Goal: Task Accomplishment & Management: Manage account settings

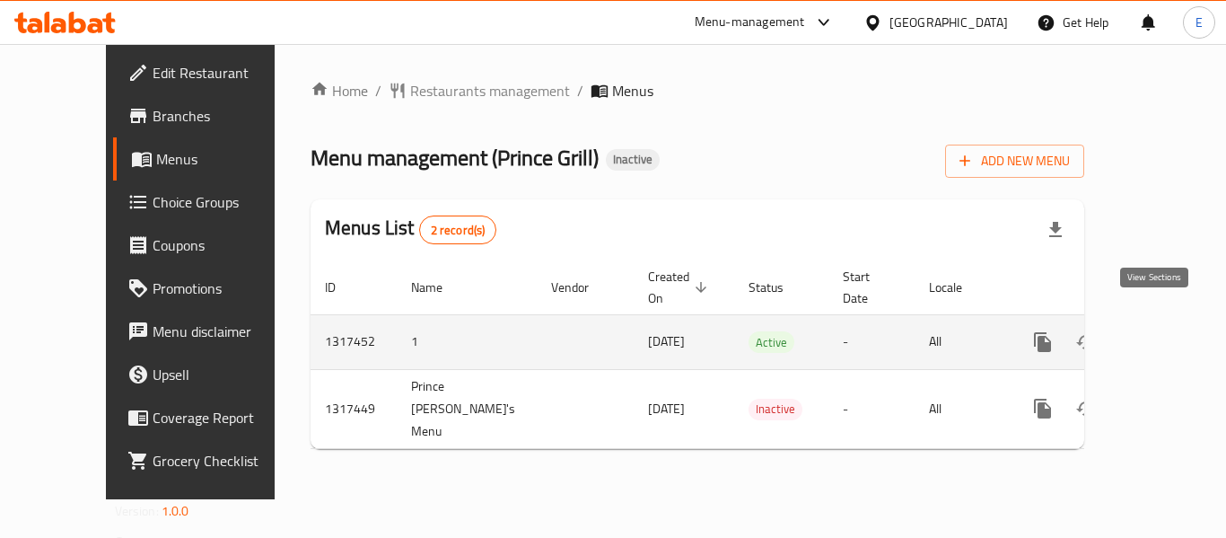
click at [1162, 331] on icon "enhanced table" at bounding box center [1173, 342] width 22 height 22
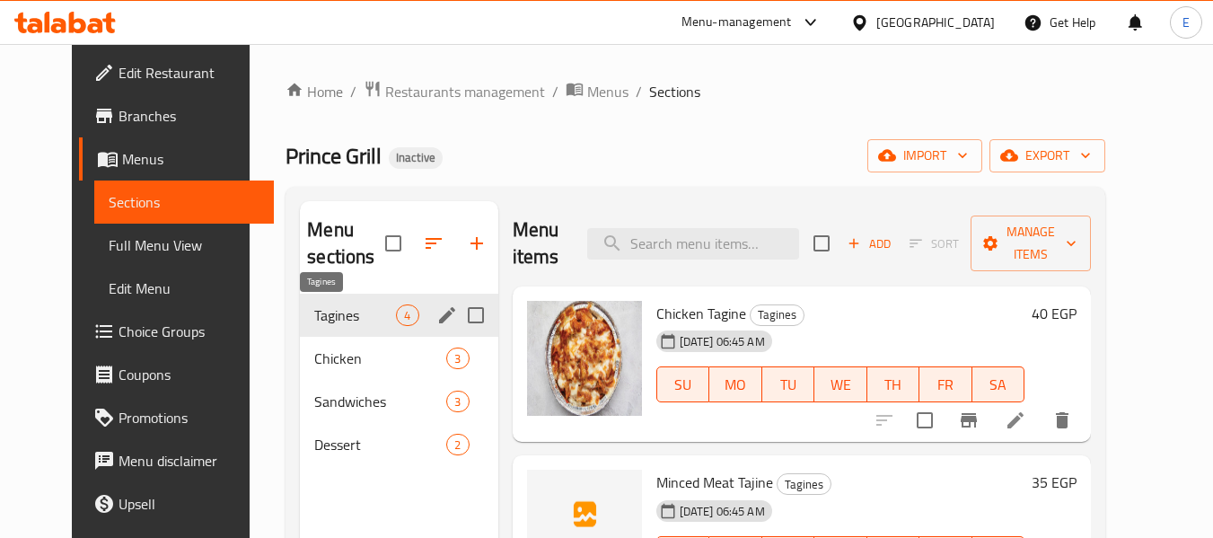
click at [341, 314] on span "Tagines" at bounding box center [355, 315] width 82 height 22
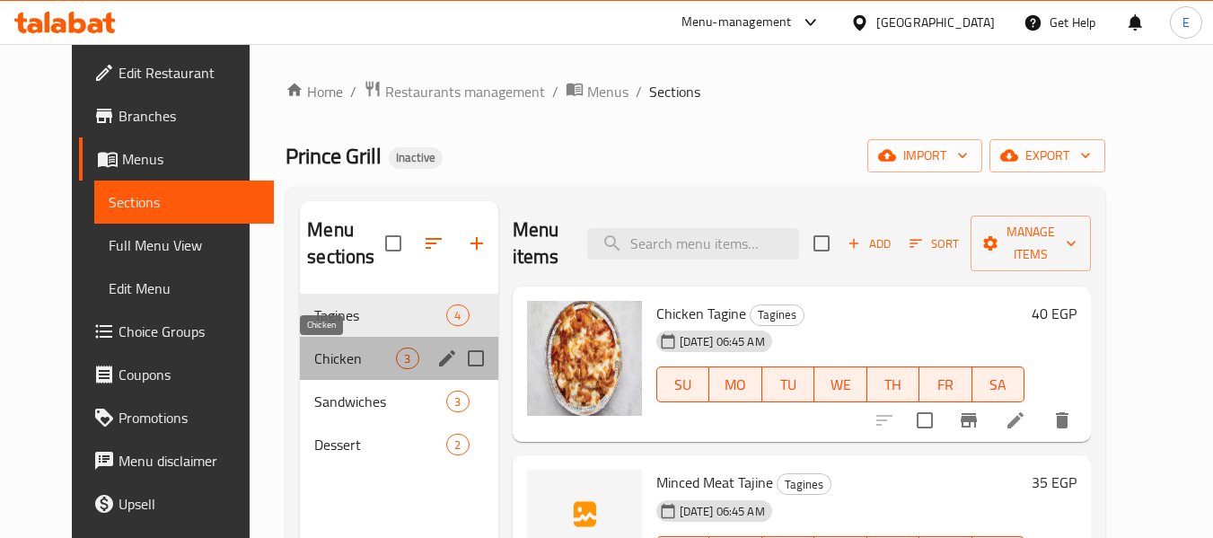
click at [350, 347] on span "Chicken" at bounding box center [355, 358] width 82 height 22
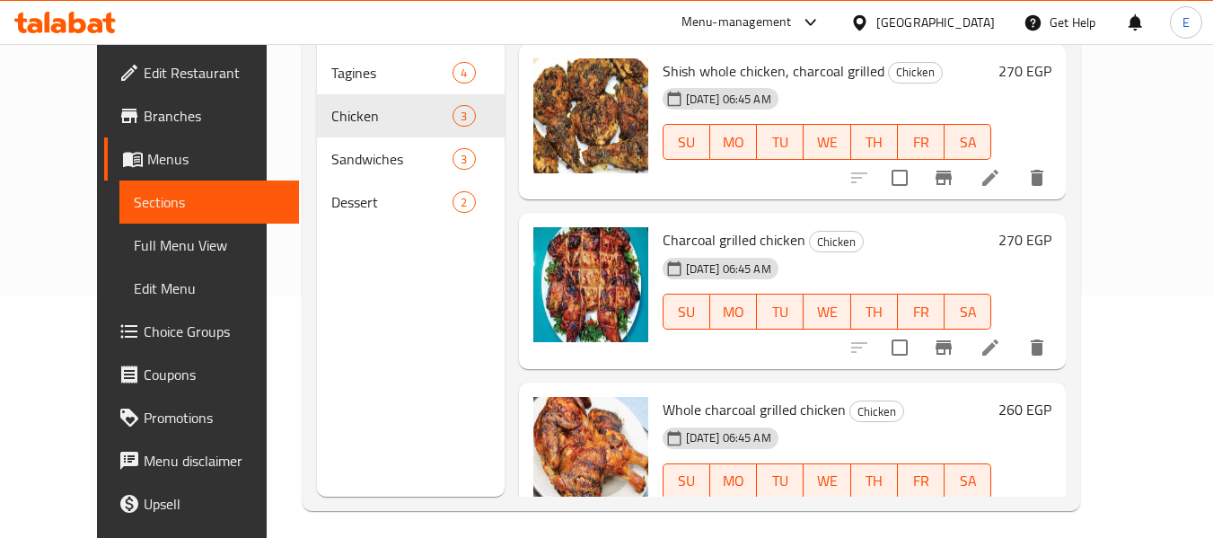
scroll to position [251, 0]
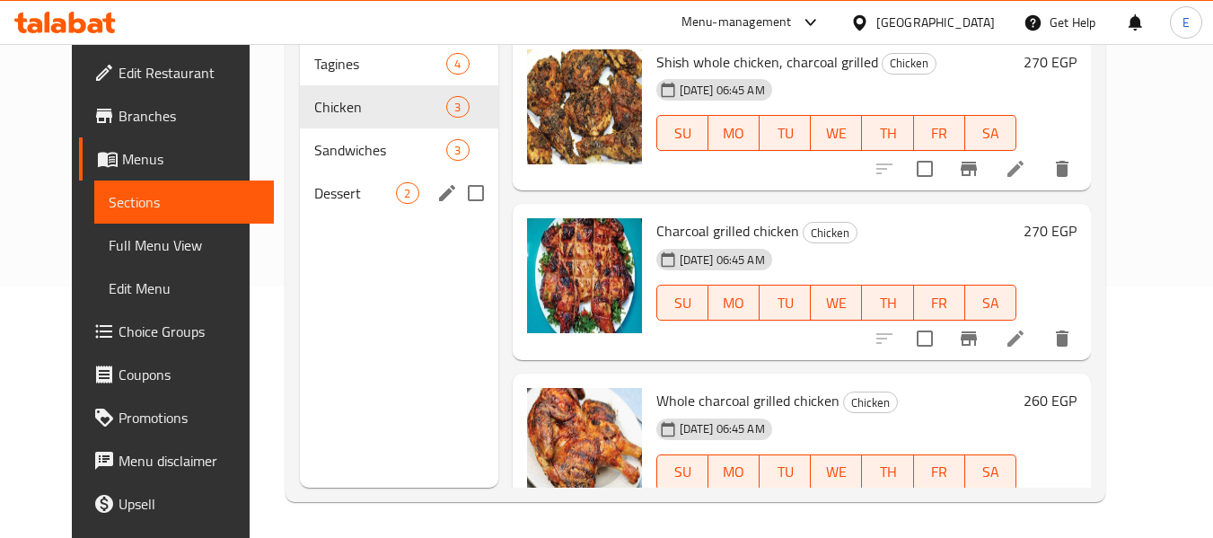
click at [396, 183] on div "2" at bounding box center [407, 193] width 22 height 22
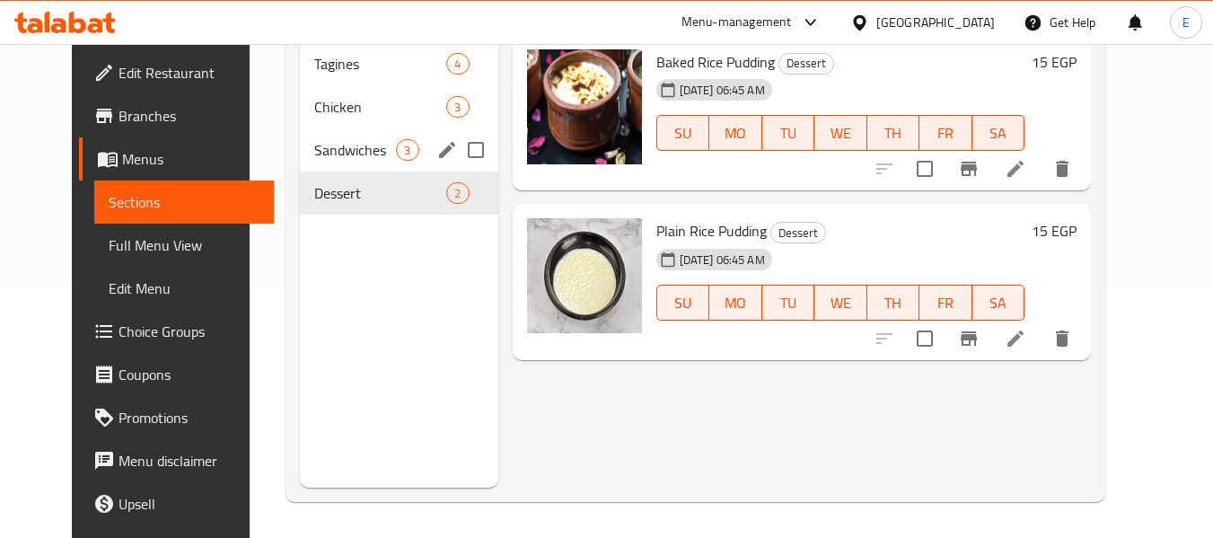
click at [379, 131] on div "Sandwiches 3" at bounding box center [398, 149] width 197 height 43
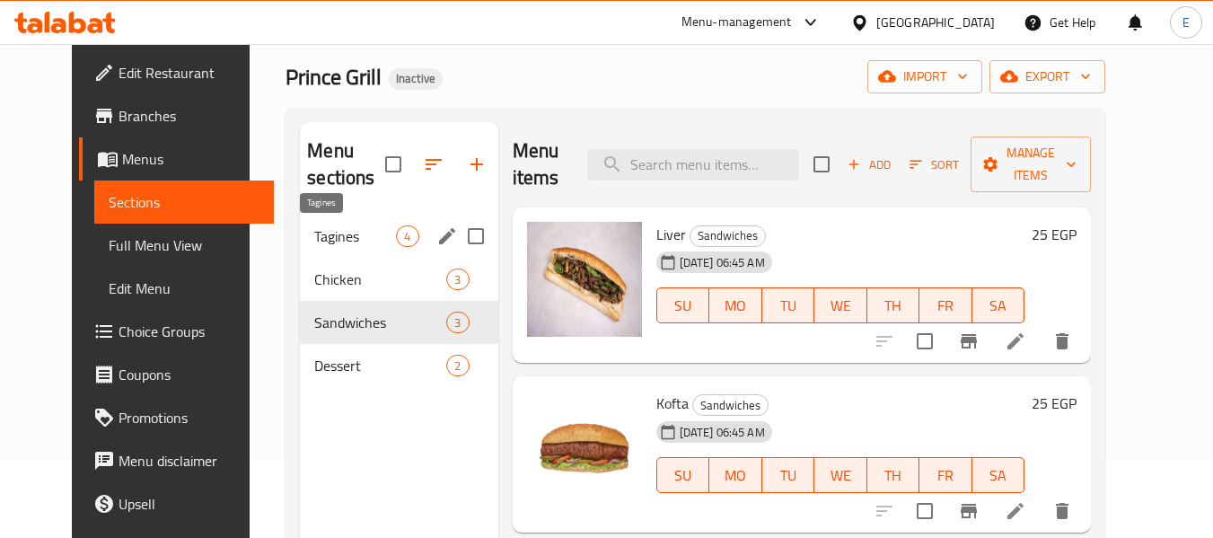
scroll to position [72, 0]
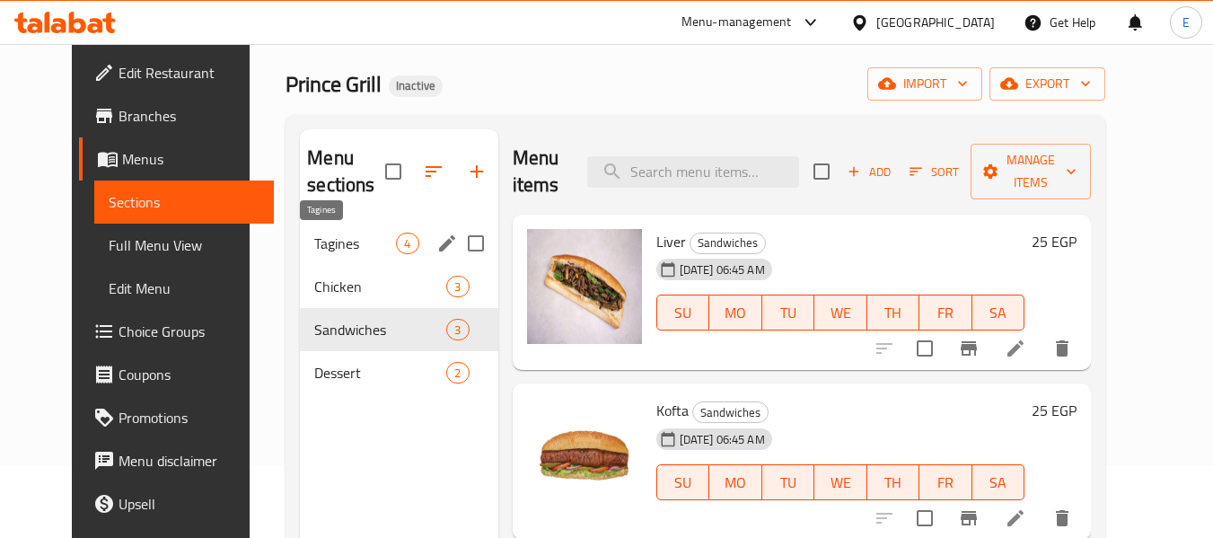
click at [375, 237] on span "Tagines" at bounding box center [355, 243] width 82 height 22
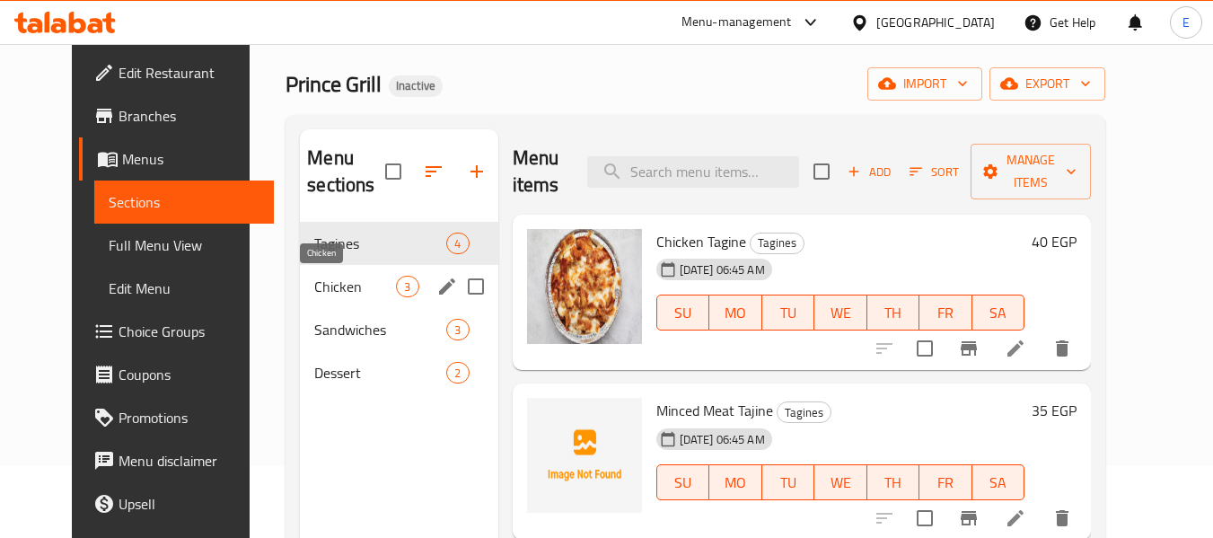
click at [363, 276] on span "Chicken" at bounding box center [355, 287] width 82 height 22
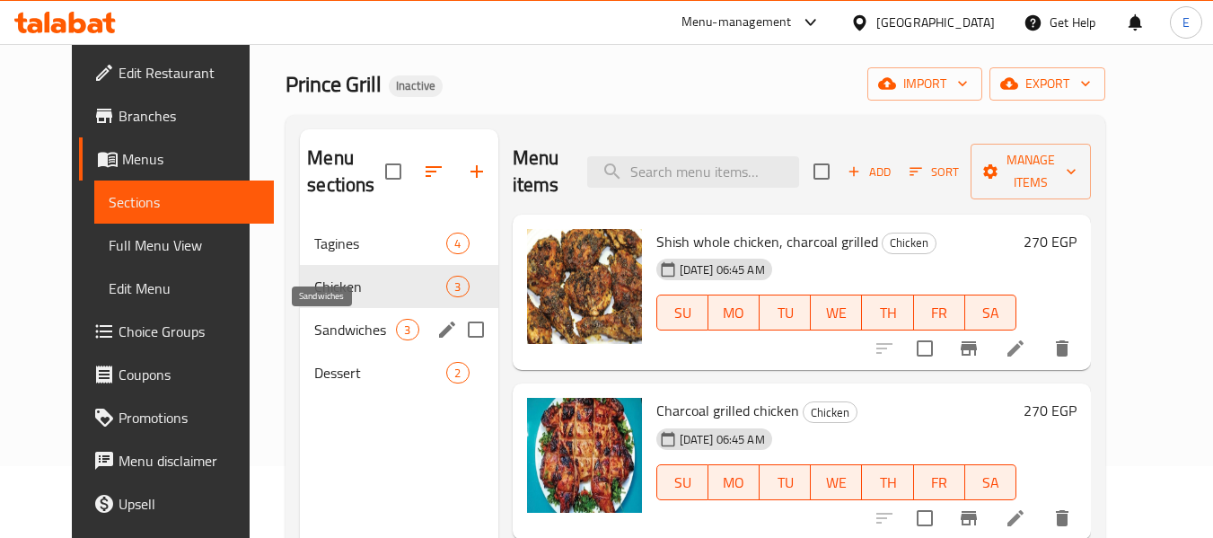
click at [349, 320] on span "Sandwiches" at bounding box center [355, 330] width 82 height 22
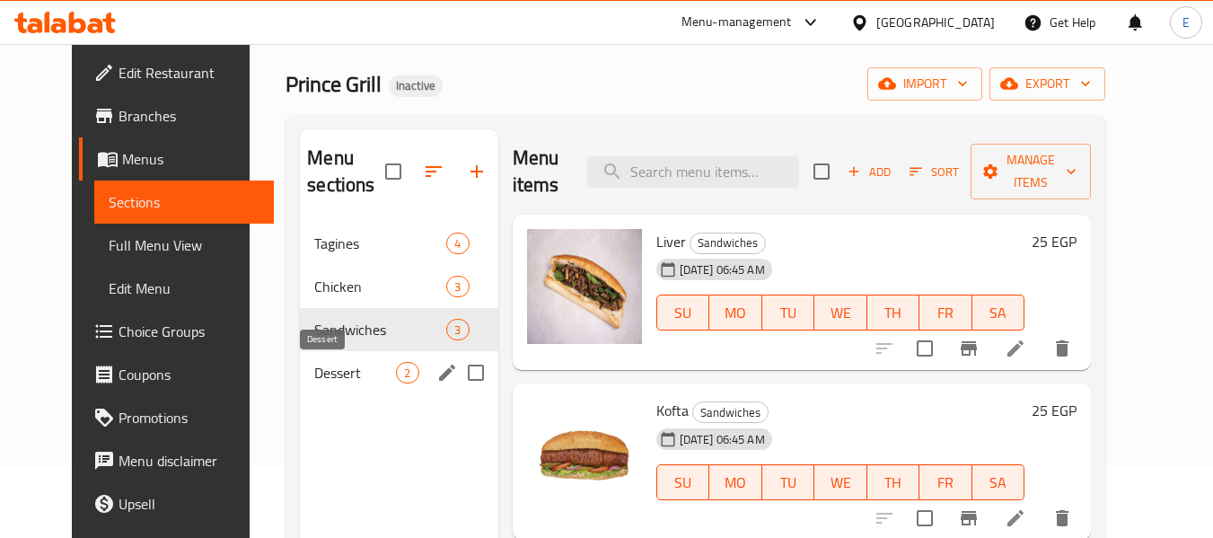
click at [340, 374] on span "Dessert" at bounding box center [355, 373] width 82 height 22
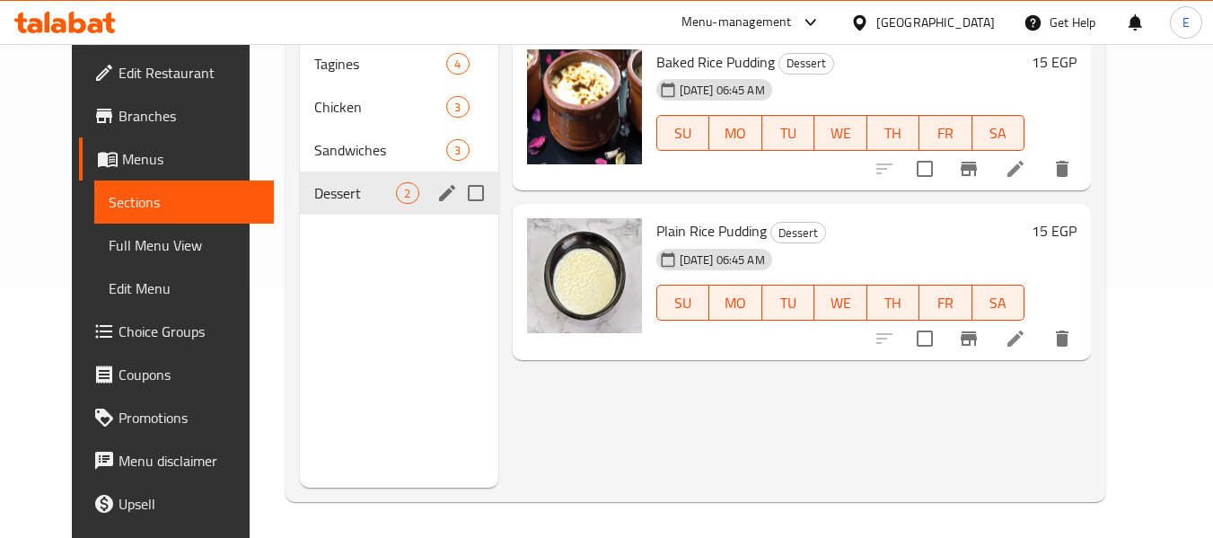
scroll to position [162, 0]
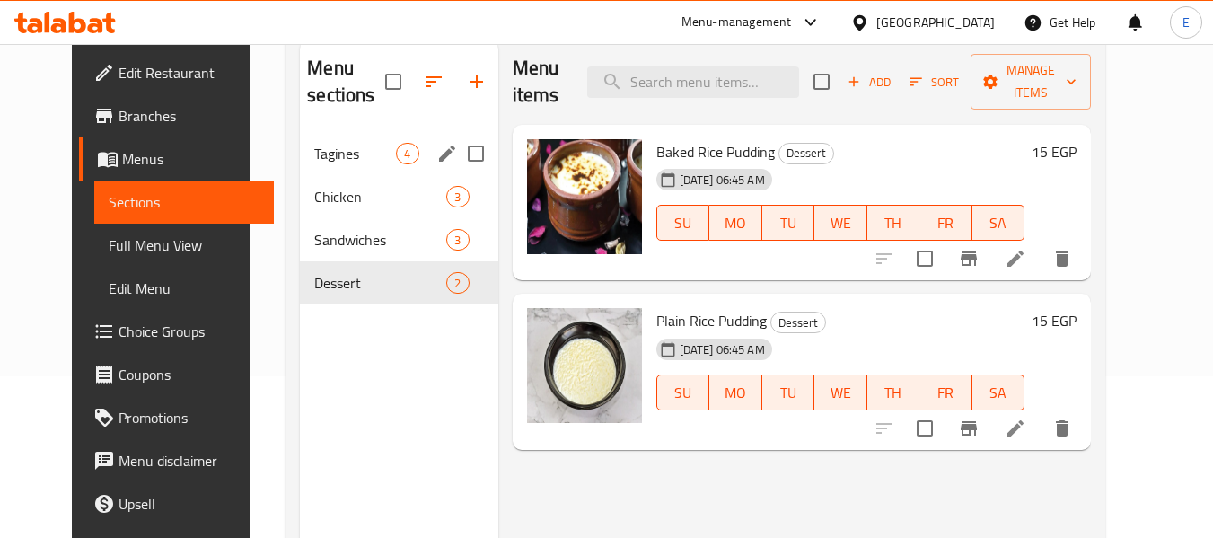
click at [377, 139] on div "Tagines 4" at bounding box center [398, 153] width 197 height 43
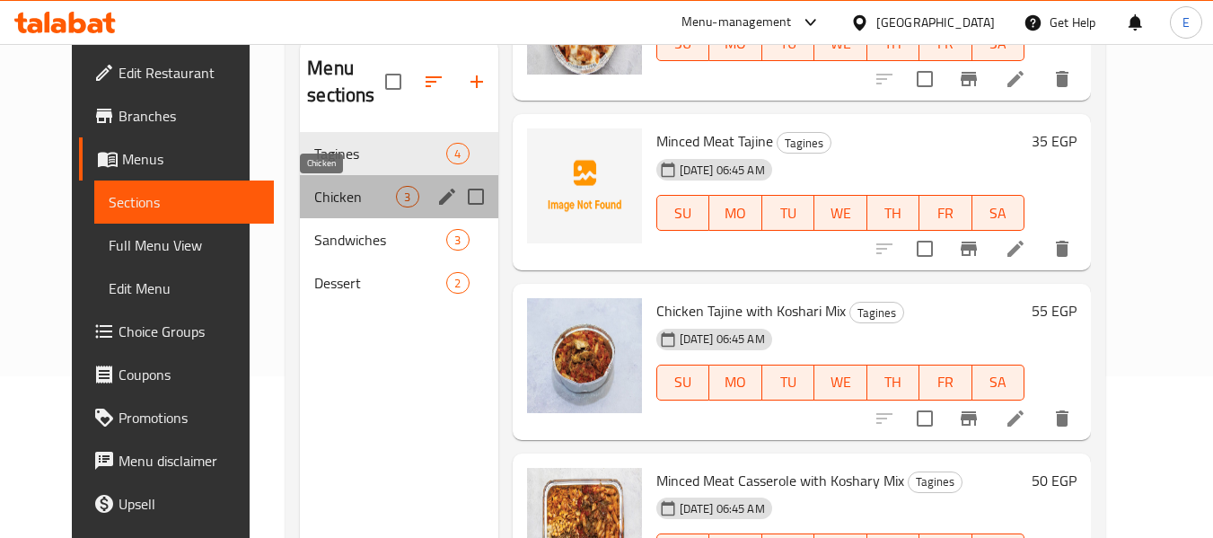
click at [375, 196] on span "Chicken" at bounding box center [355, 197] width 82 height 22
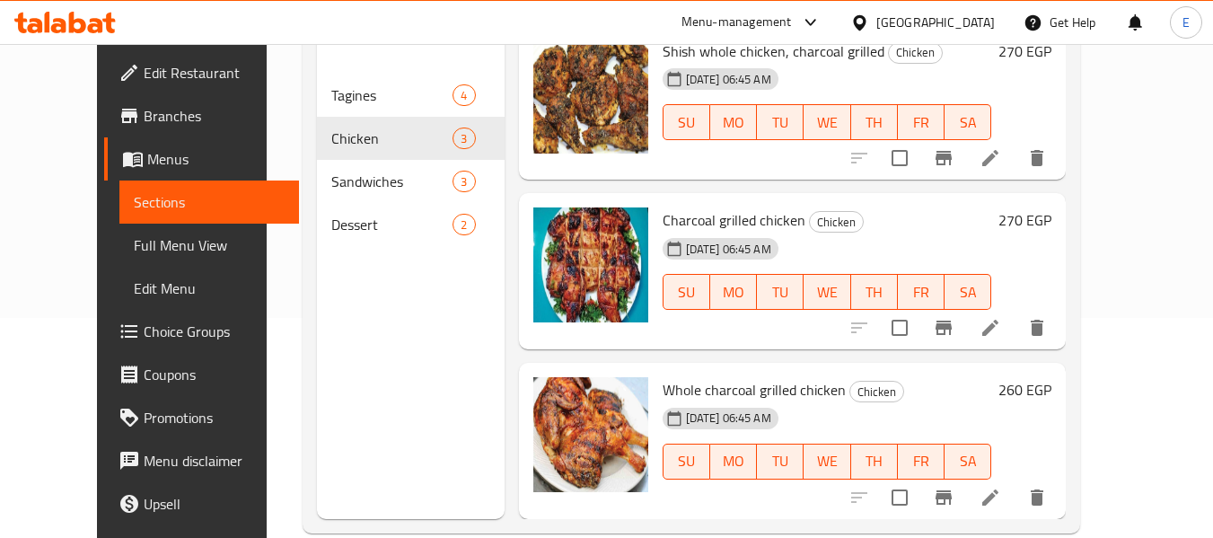
scroll to position [251, 0]
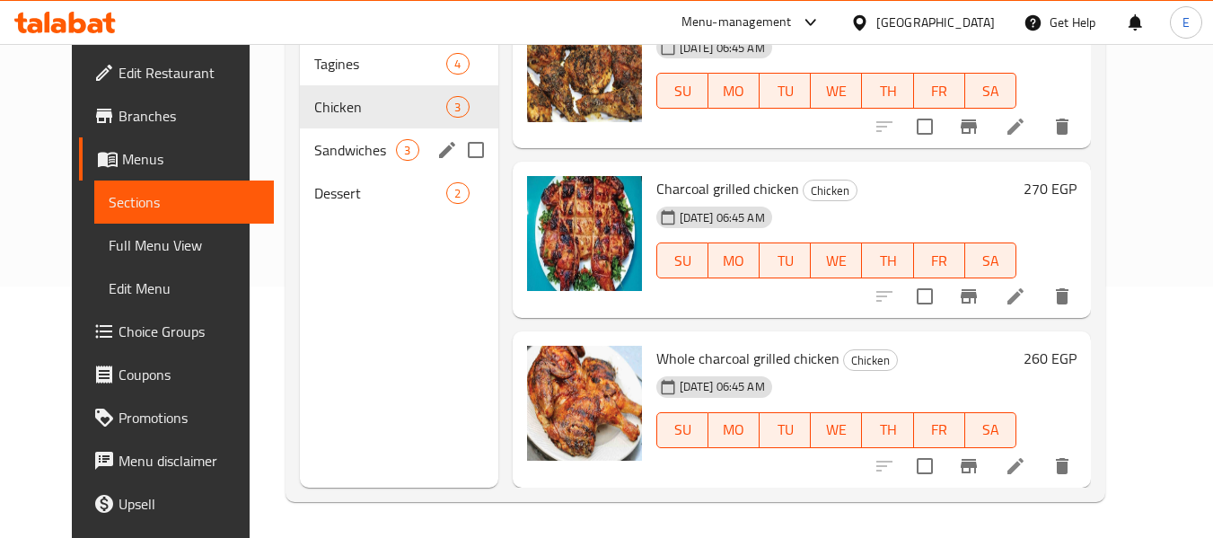
click at [353, 163] on div "Sandwiches 3" at bounding box center [398, 149] width 197 height 43
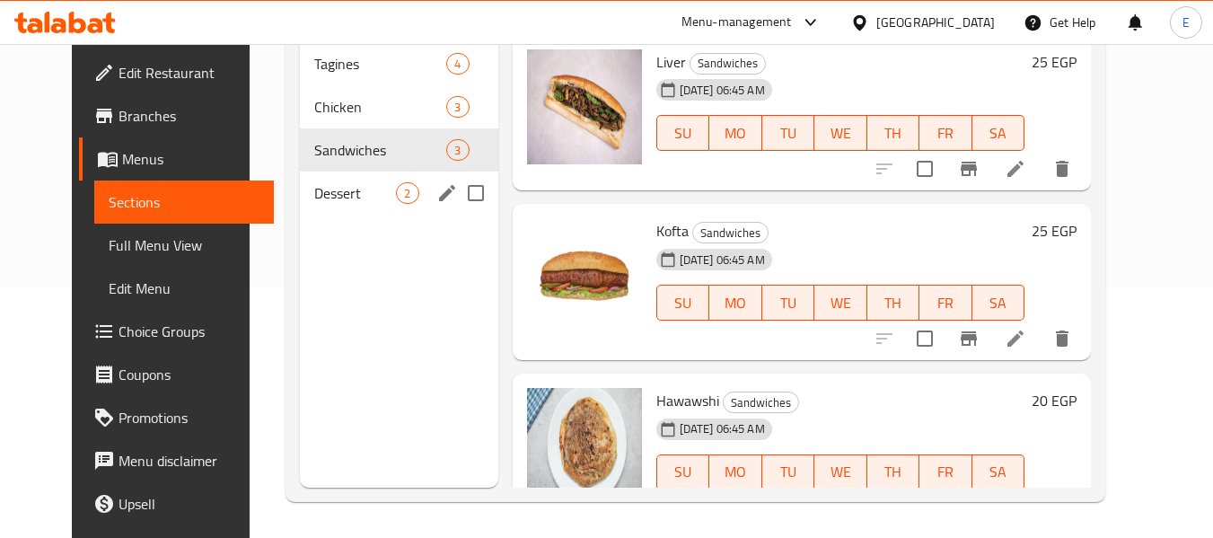
click at [365, 196] on span "Dessert" at bounding box center [355, 193] width 82 height 22
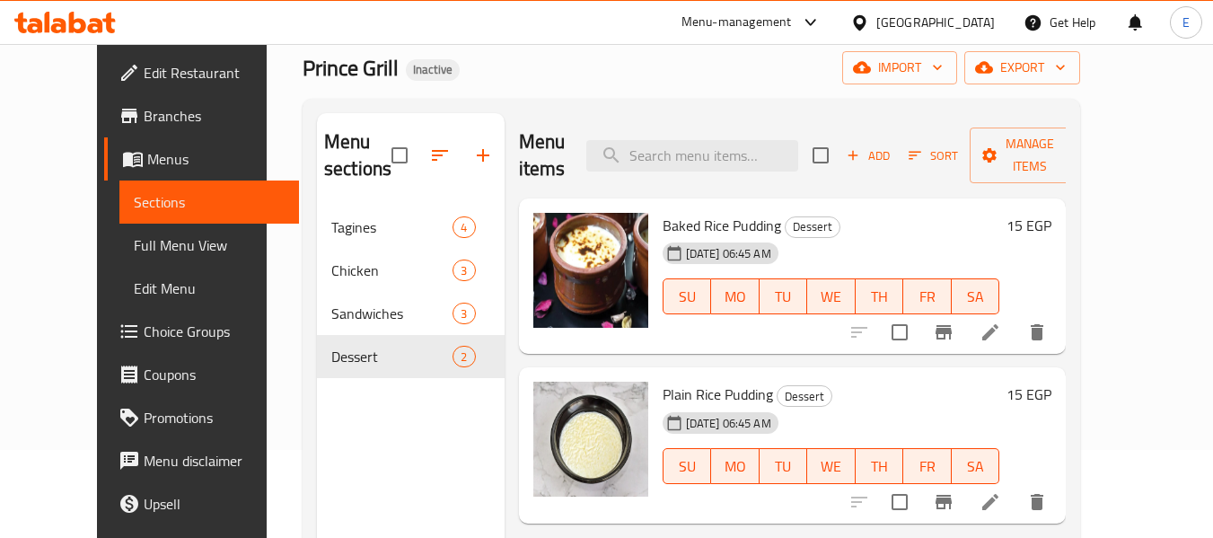
scroll to position [72, 0]
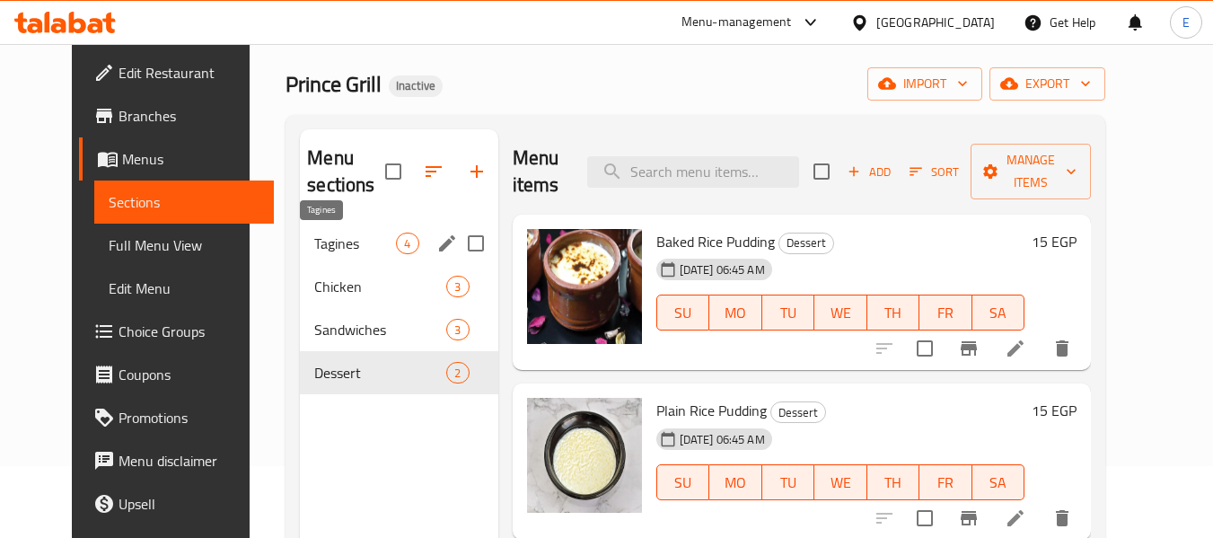
click at [318, 238] on span "Tagines" at bounding box center [355, 243] width 82 height 22
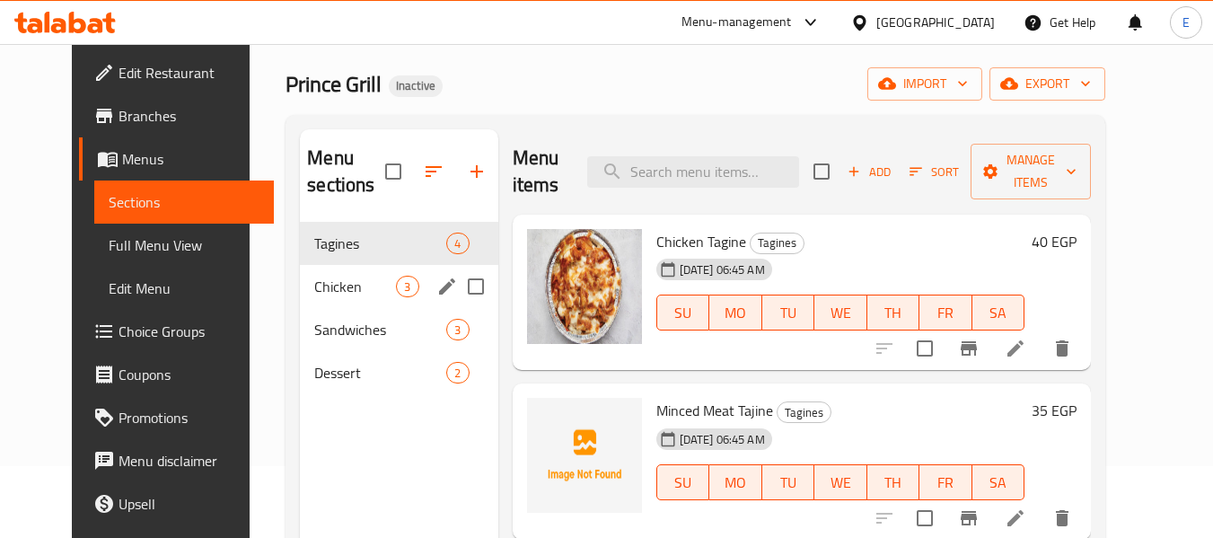
click at [320, 283] on span "Chicken" at bounding box center [355, 287] width 82 height 22
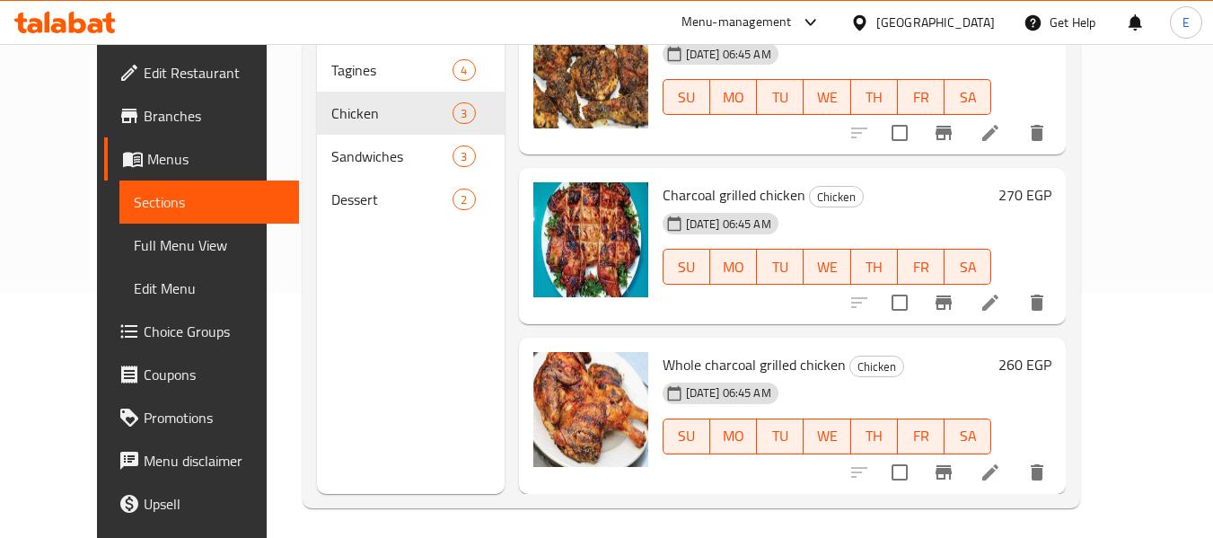
scroll to position [251, 0]
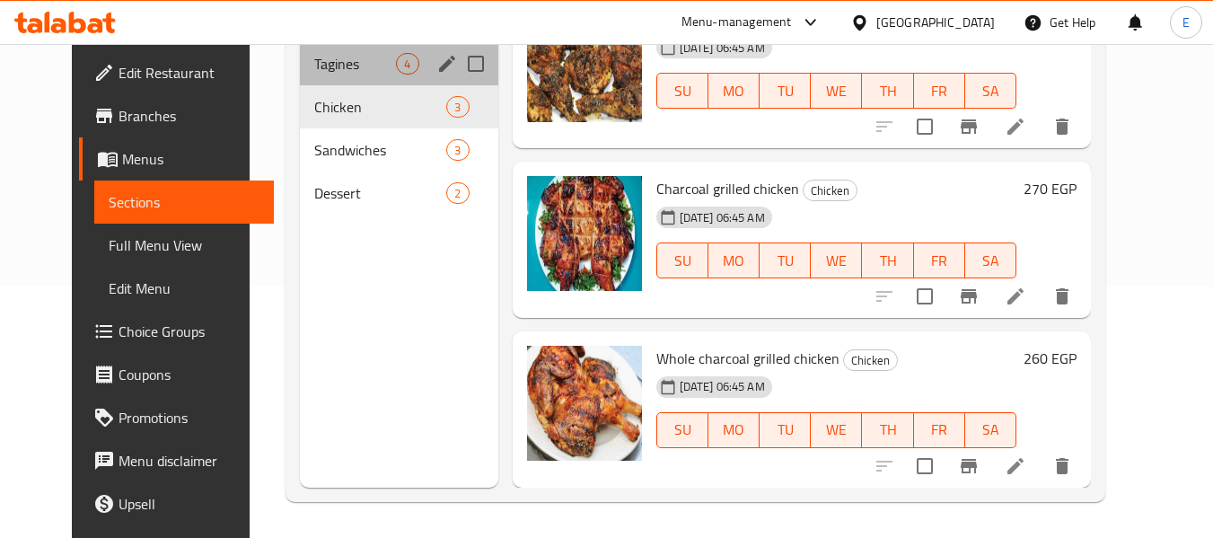
click at [331, 76] on div "Tagines 4" at bounding box center [398, 63] width 197 height 43
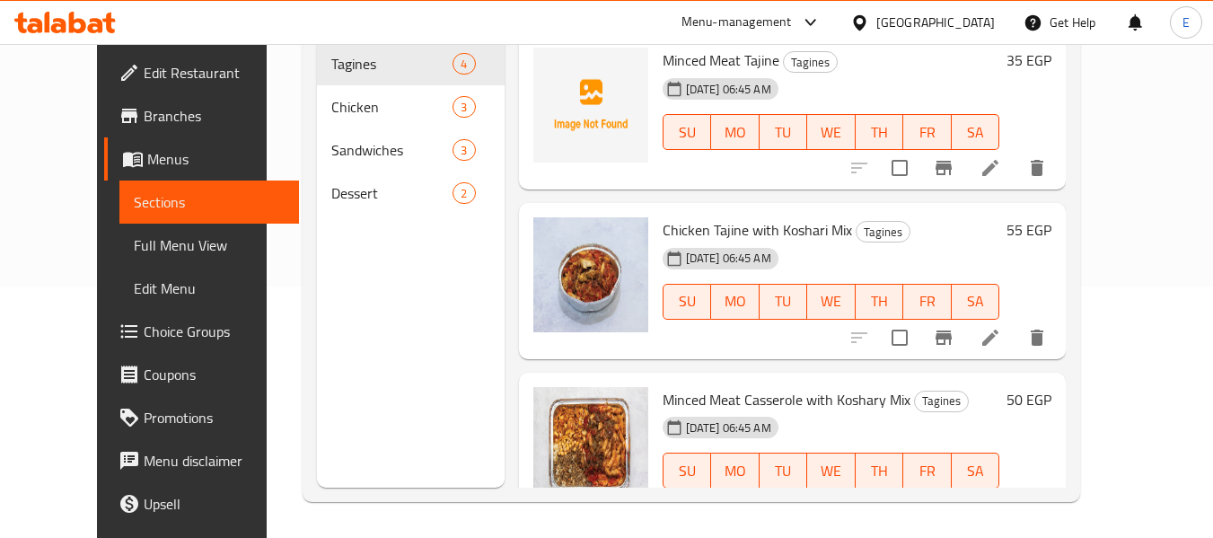
scroll to position [211, 0]
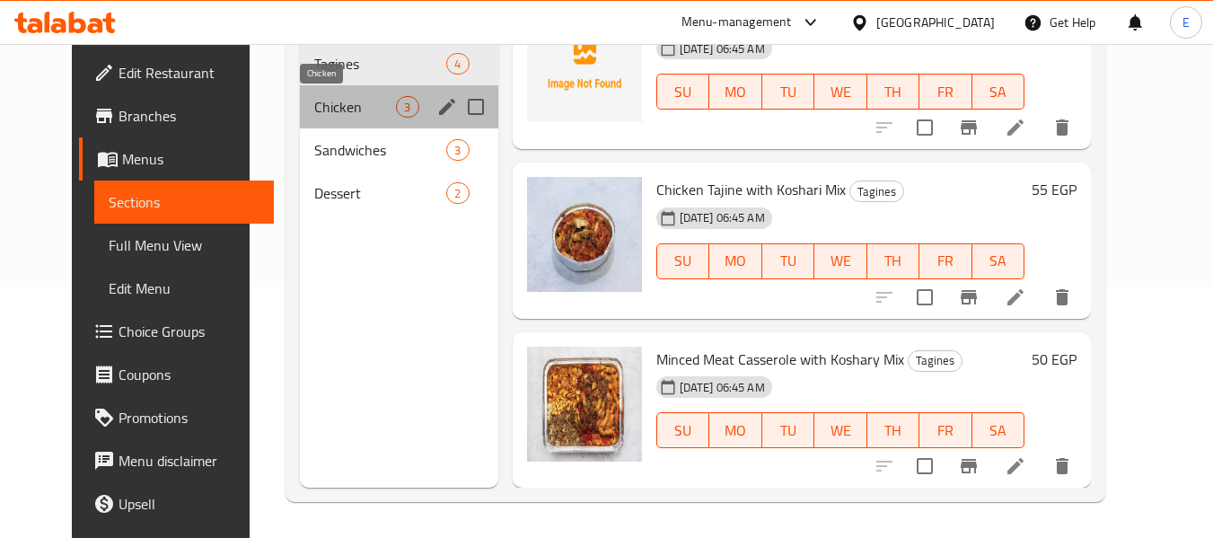
click at [327, 98] on span "Chicken" at bounding box center [355, 107] width 82 height 22
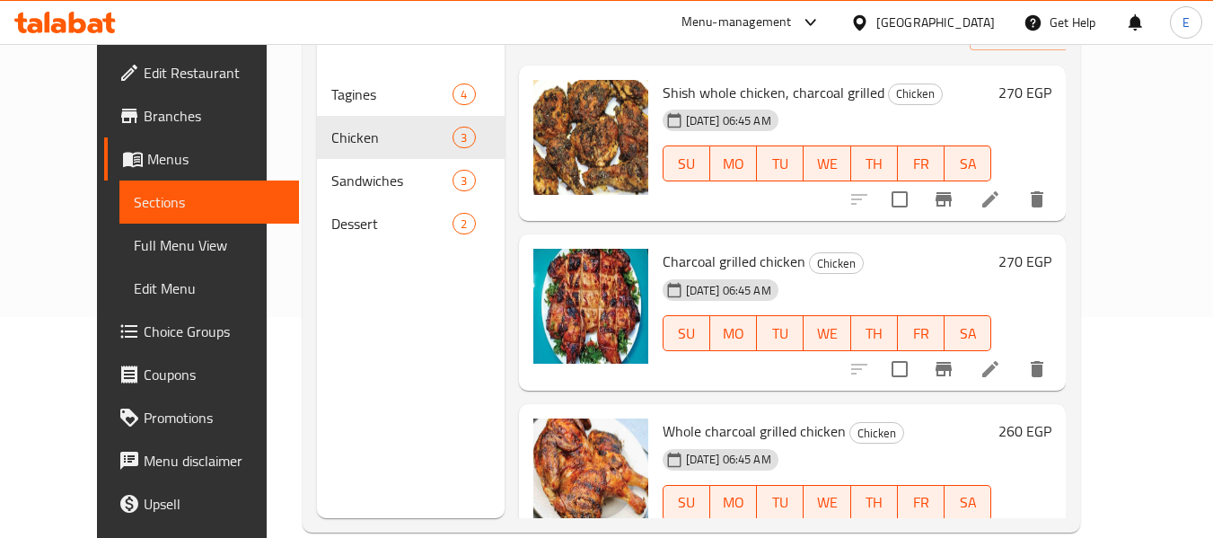
scroll to position [251, 0]
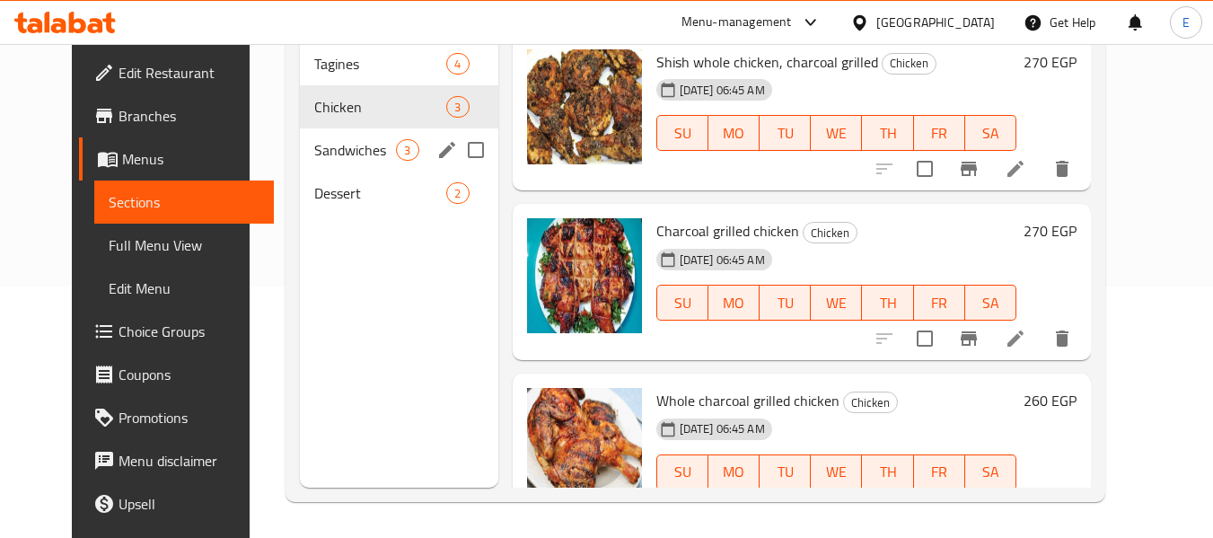
click at [378, 159] on span "Sandwiches" at bounding box center [355, 150] width 82 height 22
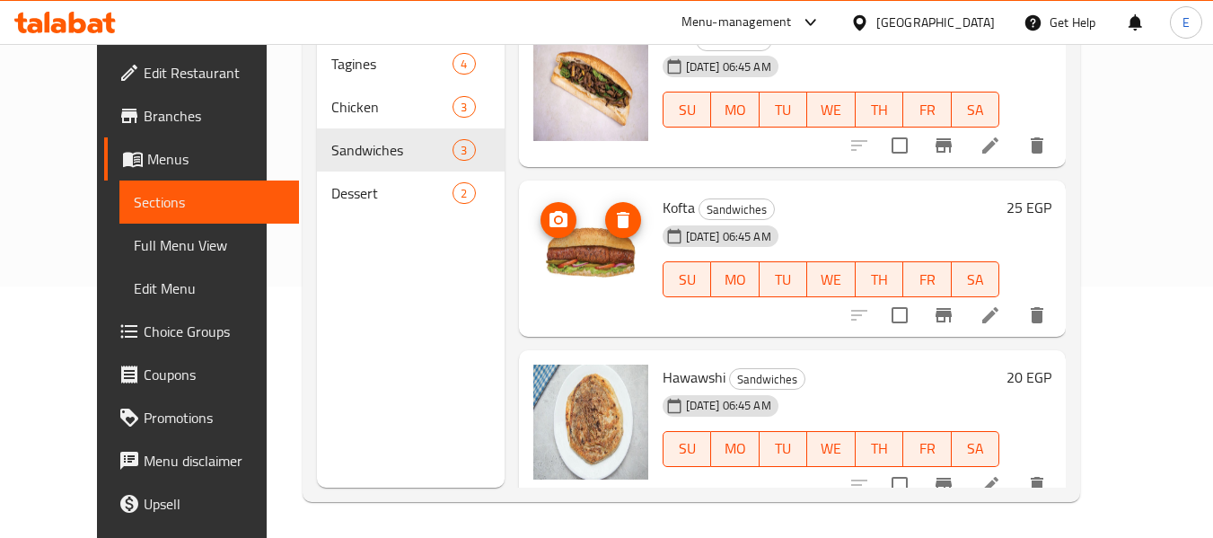
scroll to position [42, 0]
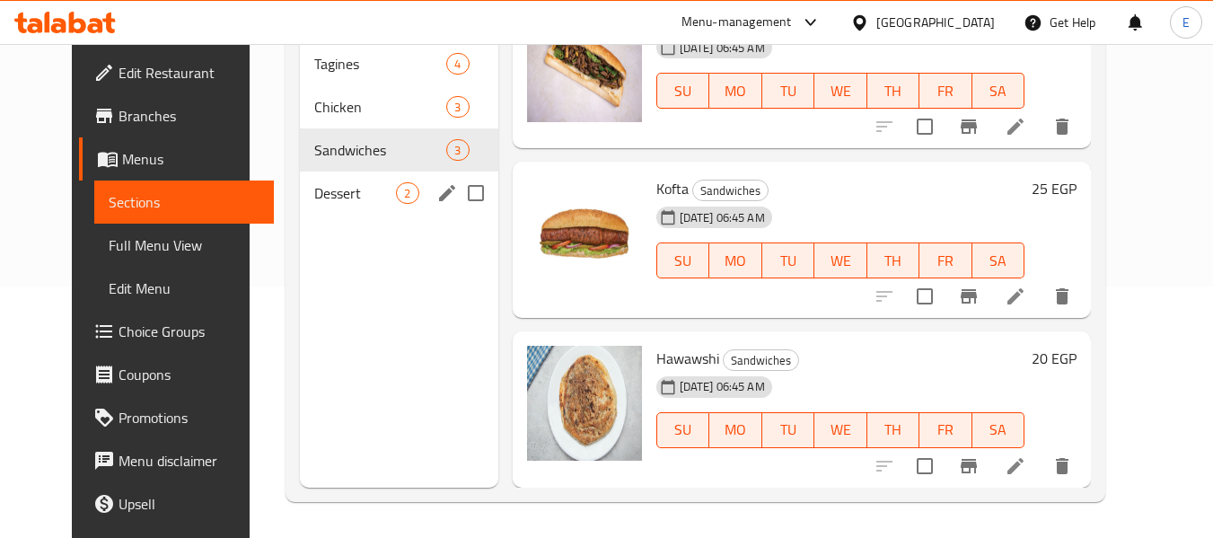
click at [335, 171] on div "Dessert 2" at bounding box center [398, 192] width 197 height 43
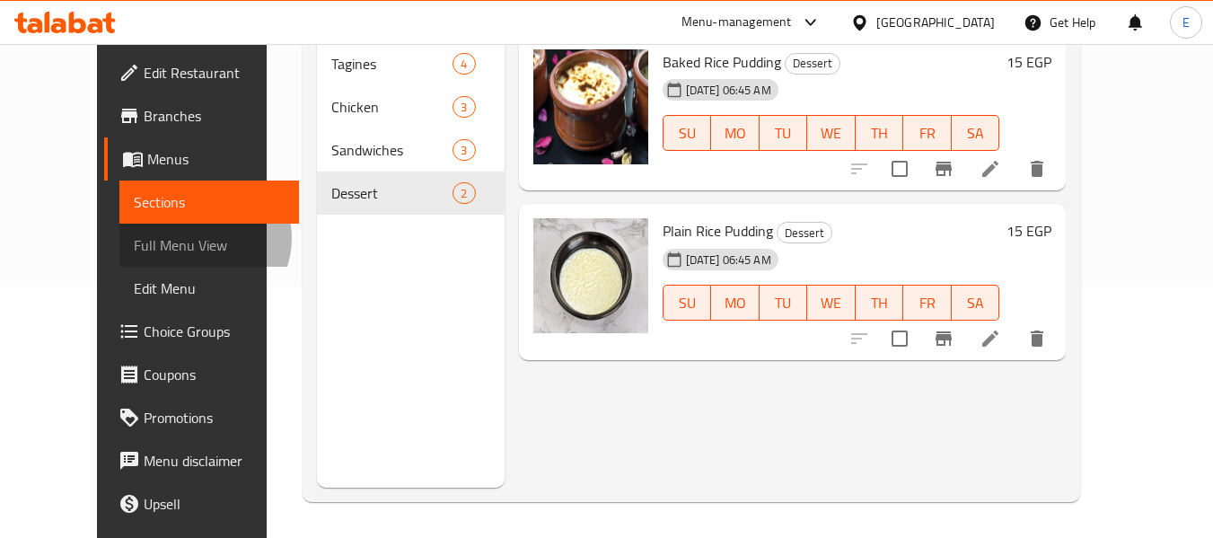
click at [134, 238] on span "Full Menu View" at bounding box center [210, 245] width 152 height 22
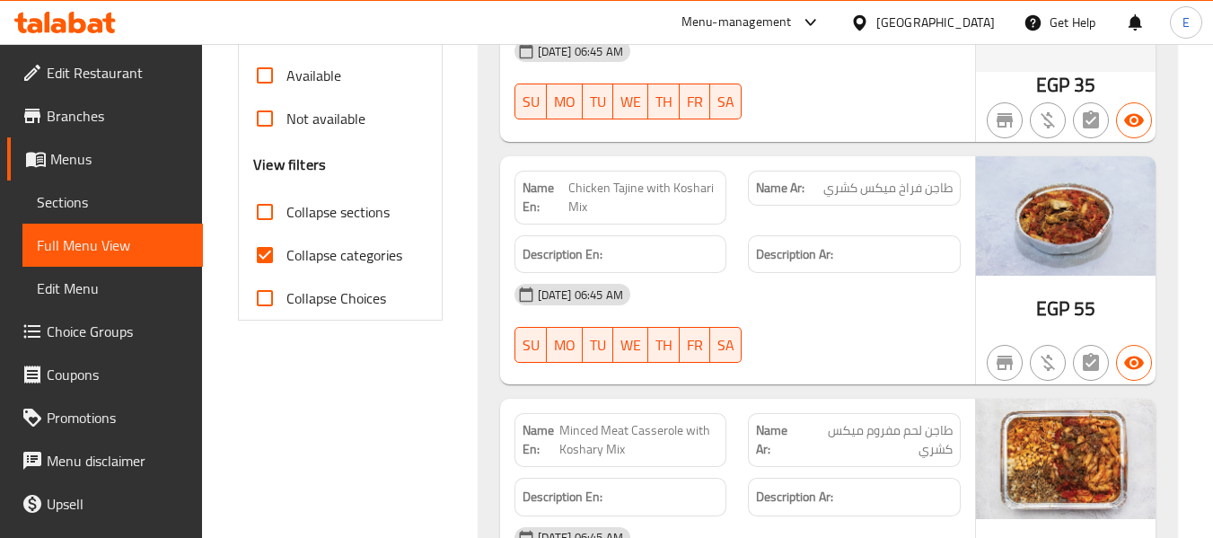
scroll to position [610, 0]
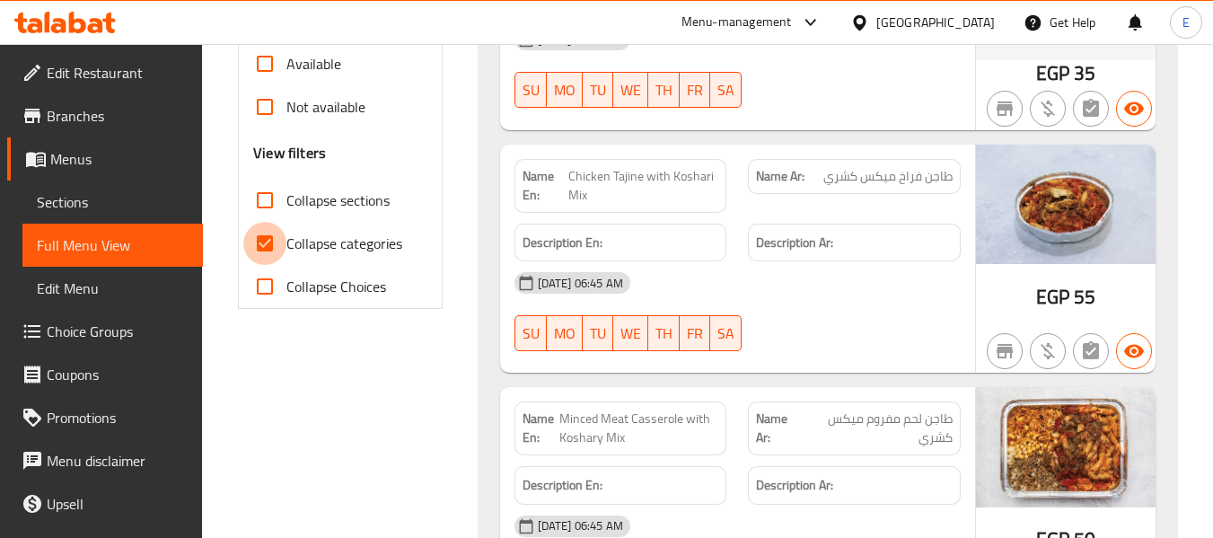
click at [267, 246] on input "Collapse categories" at bounding box center [264, 243] width 43 height 43
checkbox input "false"
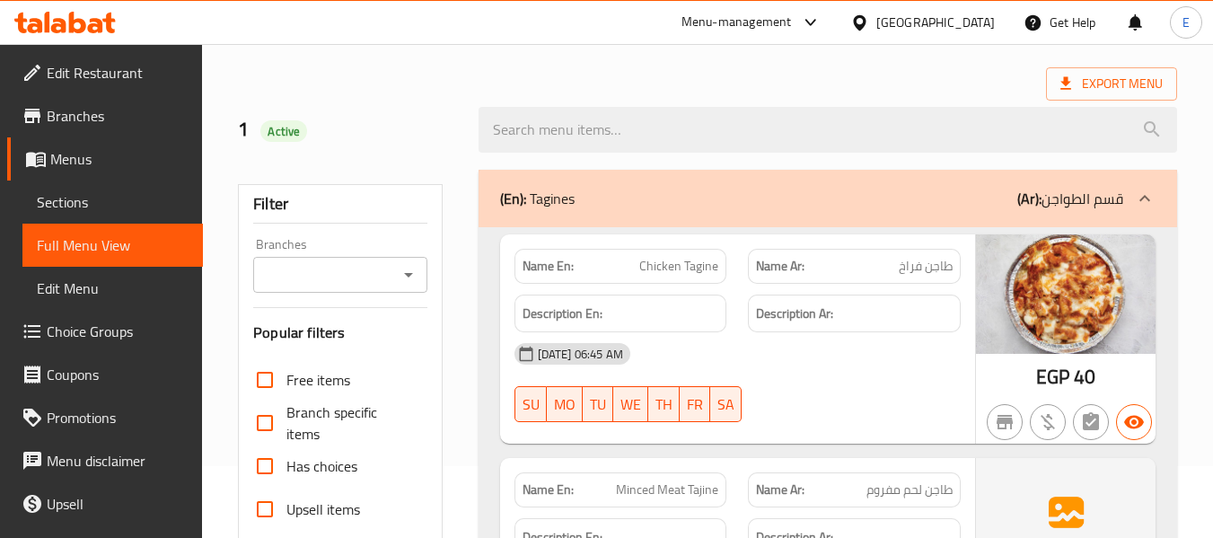
scroll to position [162, 0]
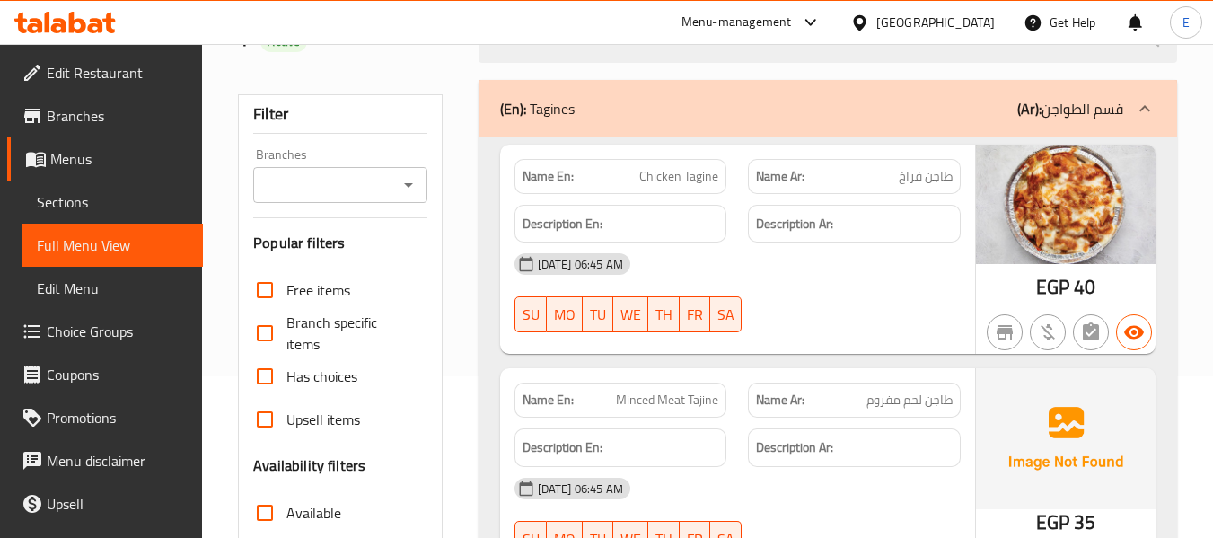
click at [883, 297] on div "15-10-2025 06:45 AM SU MO TU WE TH FR SA" at bounding box center [738, 292] width 468 height 101
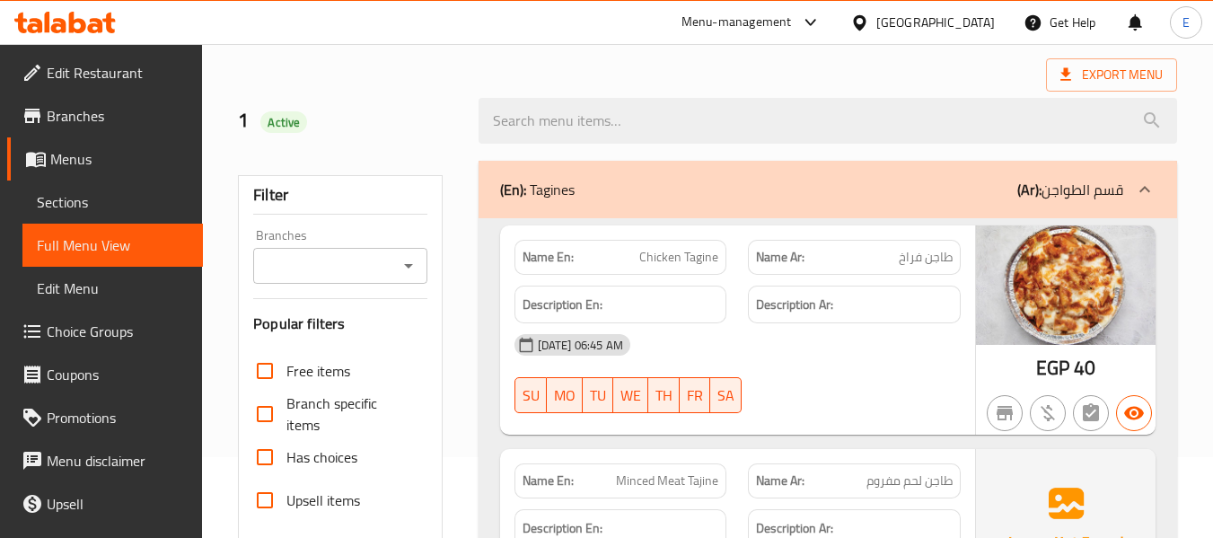
scroll to position [0, 0]
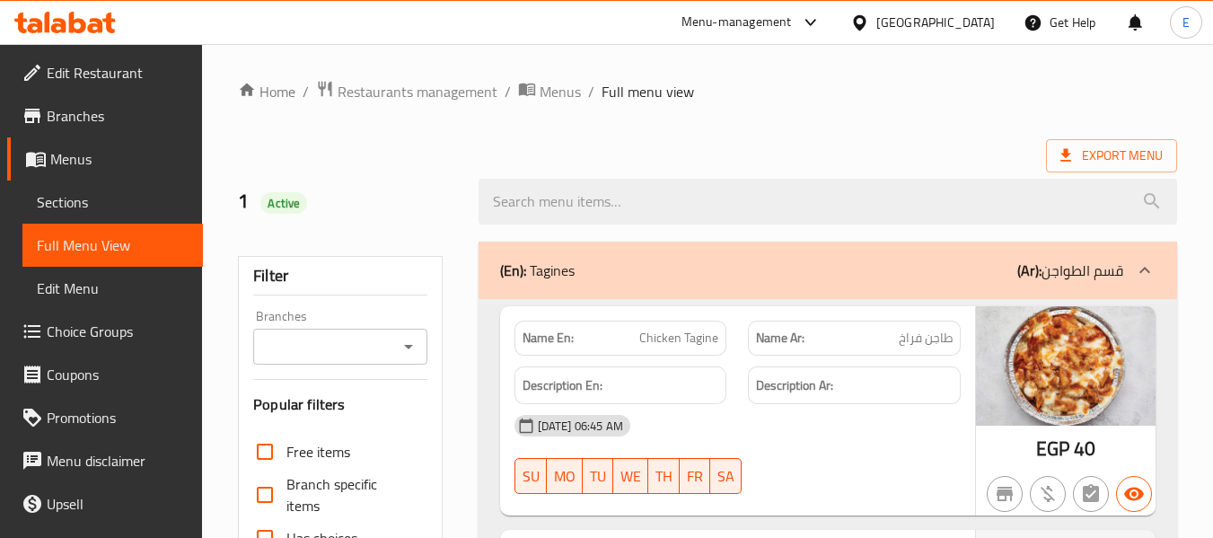
click at [726, 152] on div "Export Menu" at bounding box center [707, 155] width 939 height 33
click at [105, 189] on link "Sections" at bounding box center [112, 201] width 180 height 43
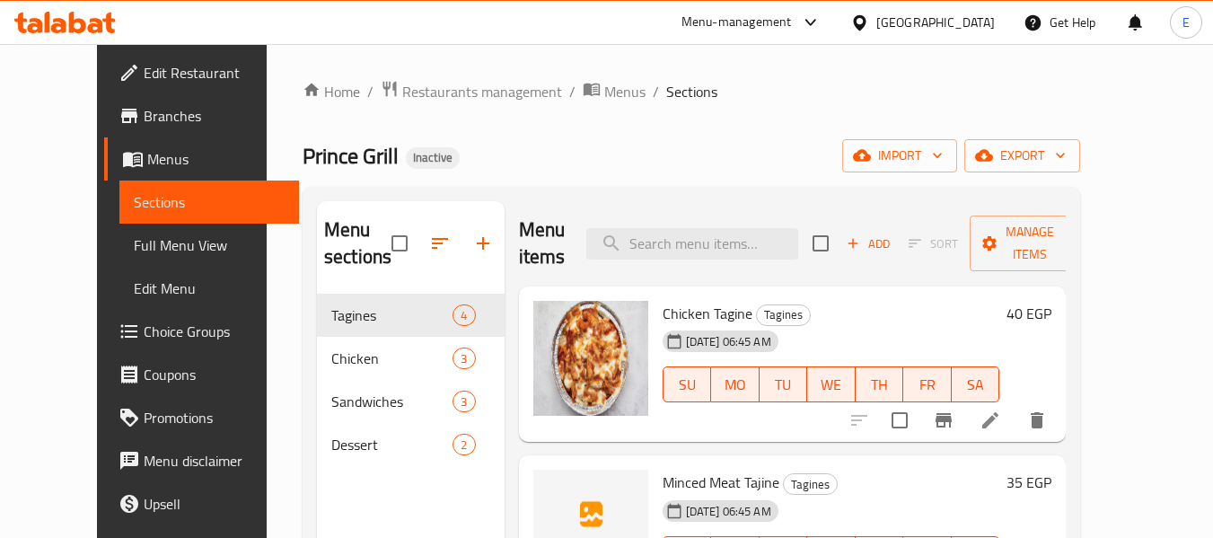
click at [750, 299] on div "Chicken Tagine Tagines 15-10-2025 06:45 AM SU MO TU WE TH FR SA" at bounding box center [831, 365] width 352 height 142
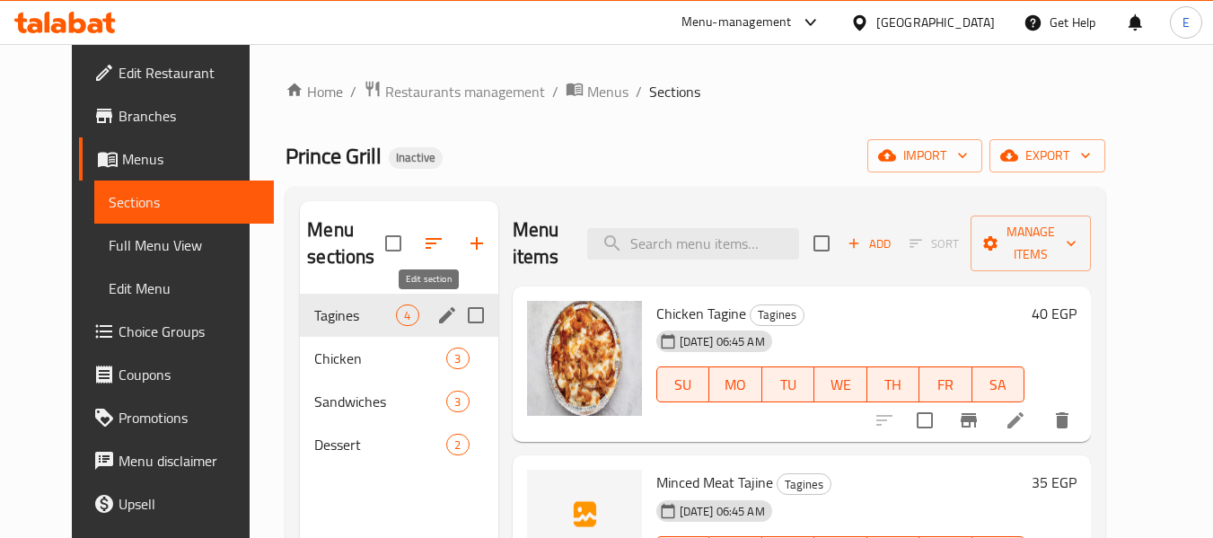
click at [436, 312] on icon "edit" at bounding box center [447, 315] width 22 height 22
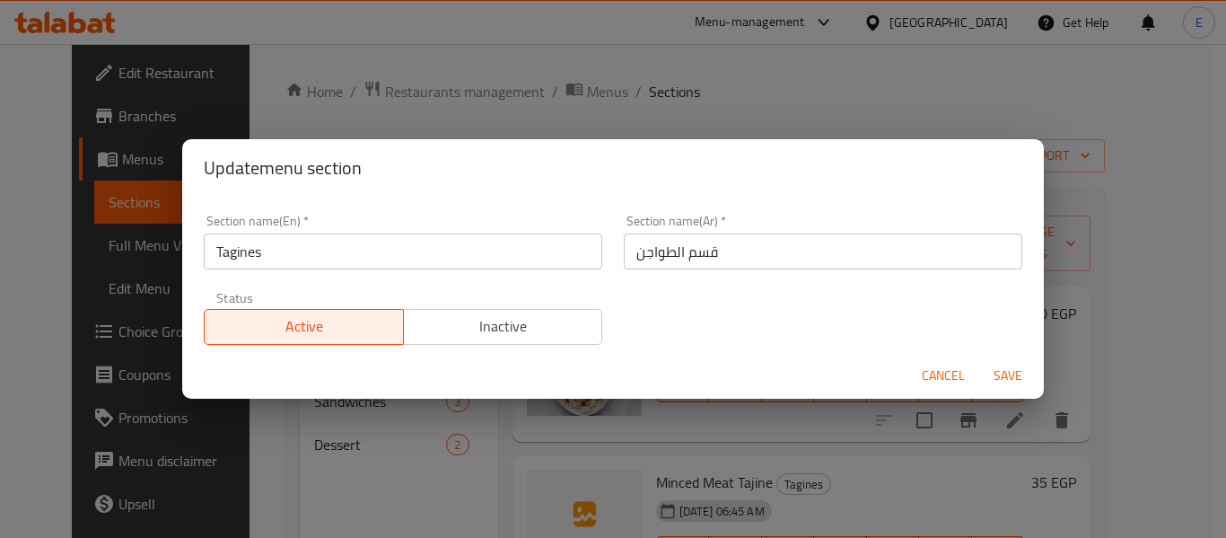
click at [339, 250] on input "Tagines" at bounding box center [403, 251] width 399 height 36
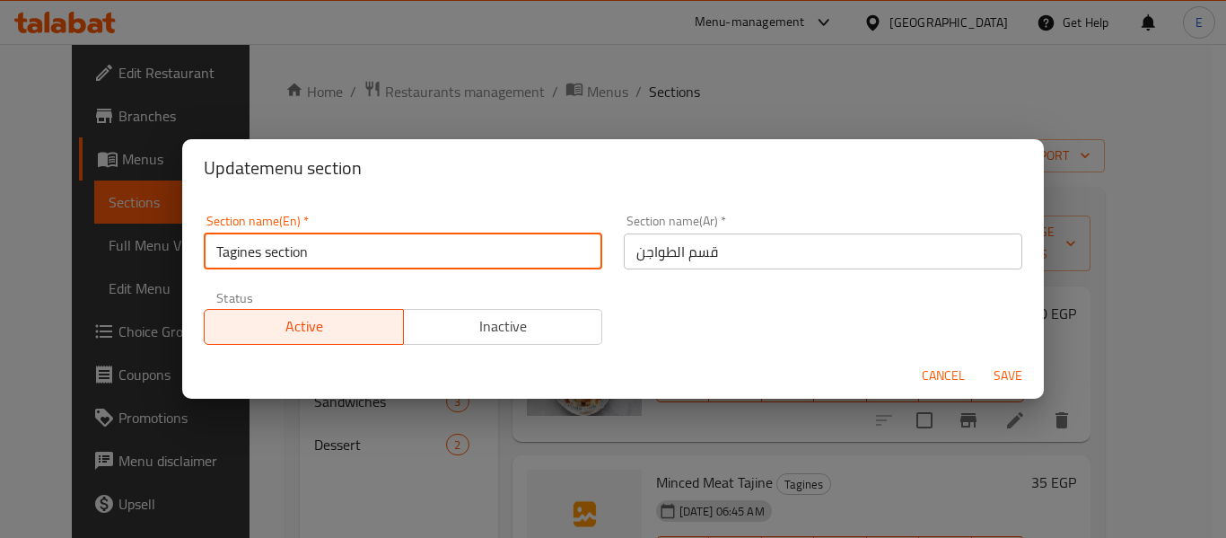
type input "Tagines section"
click at [1006, 372] on span "Save" at bounding box center [1008, 375] width 43 height 22
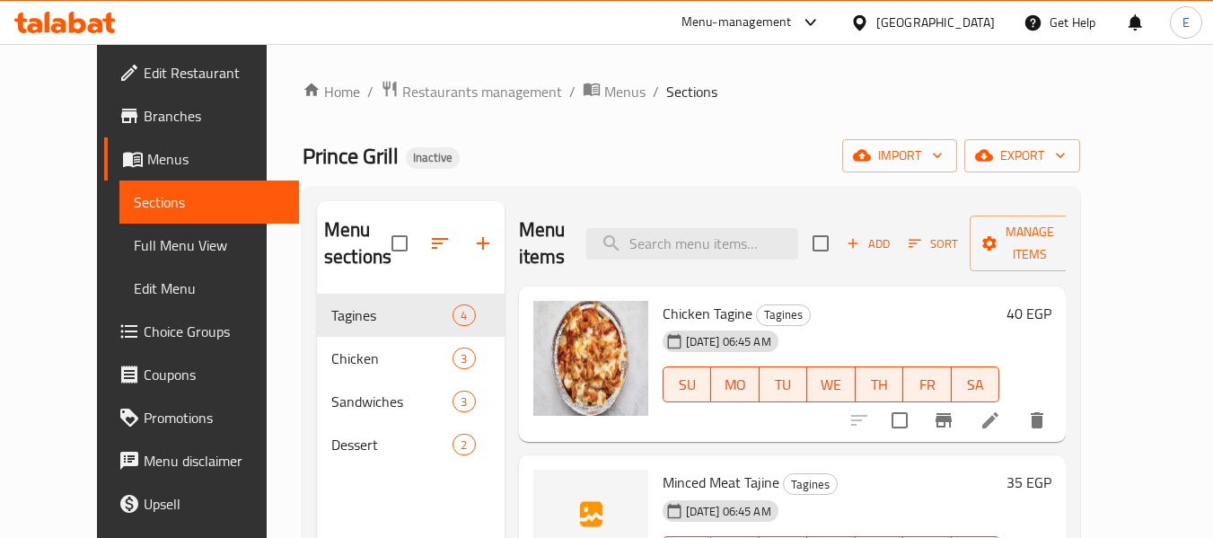
click at [767, 148] on div "Prince Grill Inactive import export" at bounding box center [691, 155] width 777 height 33
click at [758, 57] on div "Home / Restaurants management / Menus / Sections Prince Grill Inactive import e…" at bounding box center [691, 416] width 849 height 745
click at [742, 72] on div "Home / Restaurants management / Menus / Sections Prince Grill Inactive import e…" at bounding box center [691, 416] width 849 height 745
click at [865, 123] on div "Home / Restaurants management / Menus / Sections Prince Grill Inactive import e…" at bounding box center [691, 416] width 777 height 673
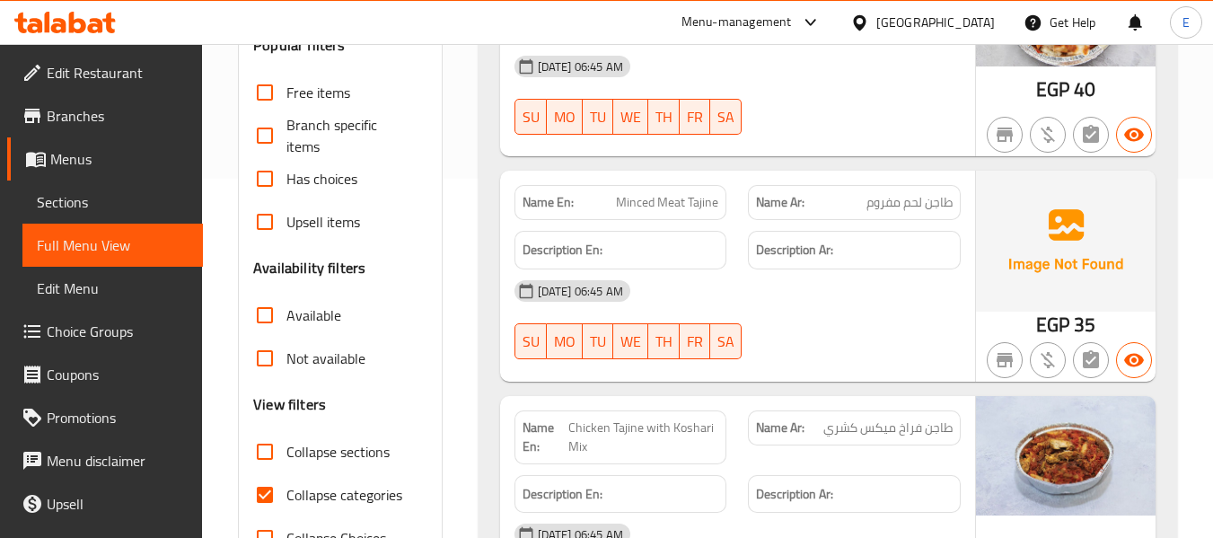
scroll to position [449, 0]
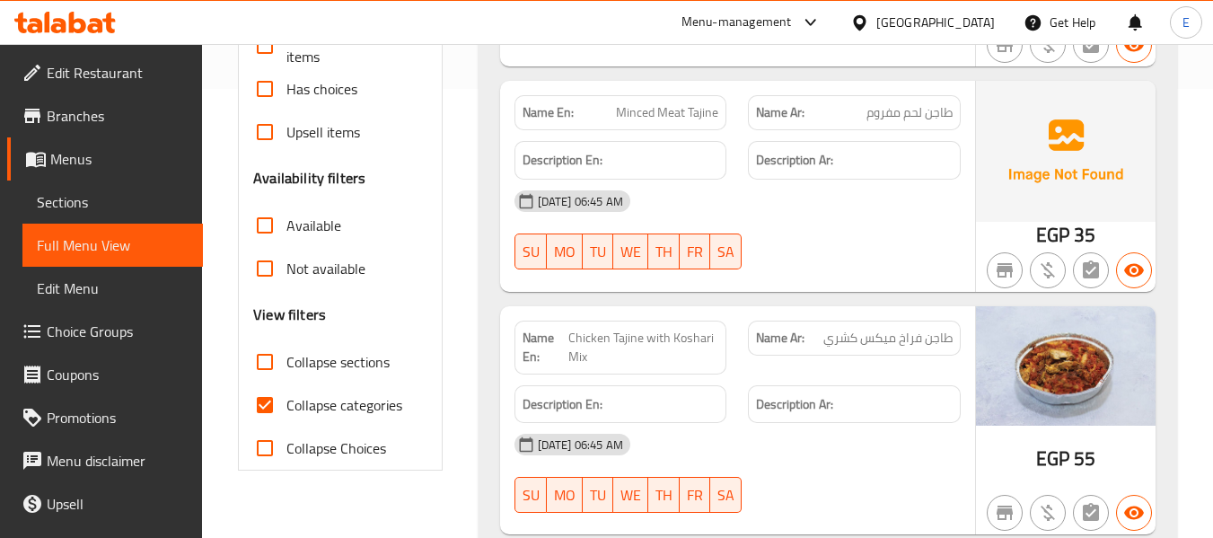
click at [263, 399] on input "Collapse categories" at bounding box center [264, 404] width 43 height 43
checkbox input "false"
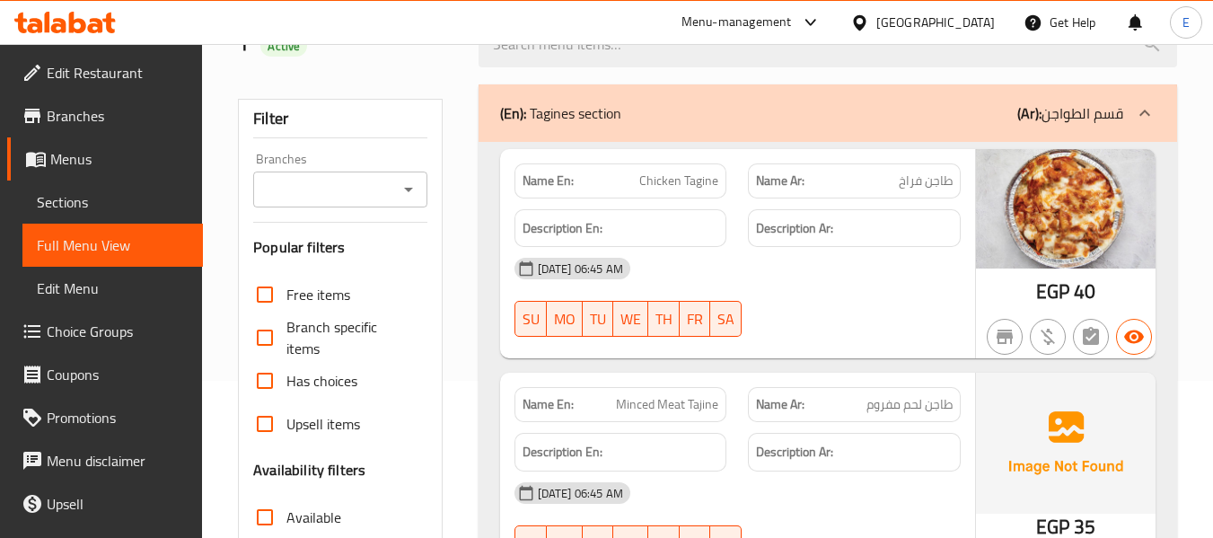
scroll to position [180, 0]
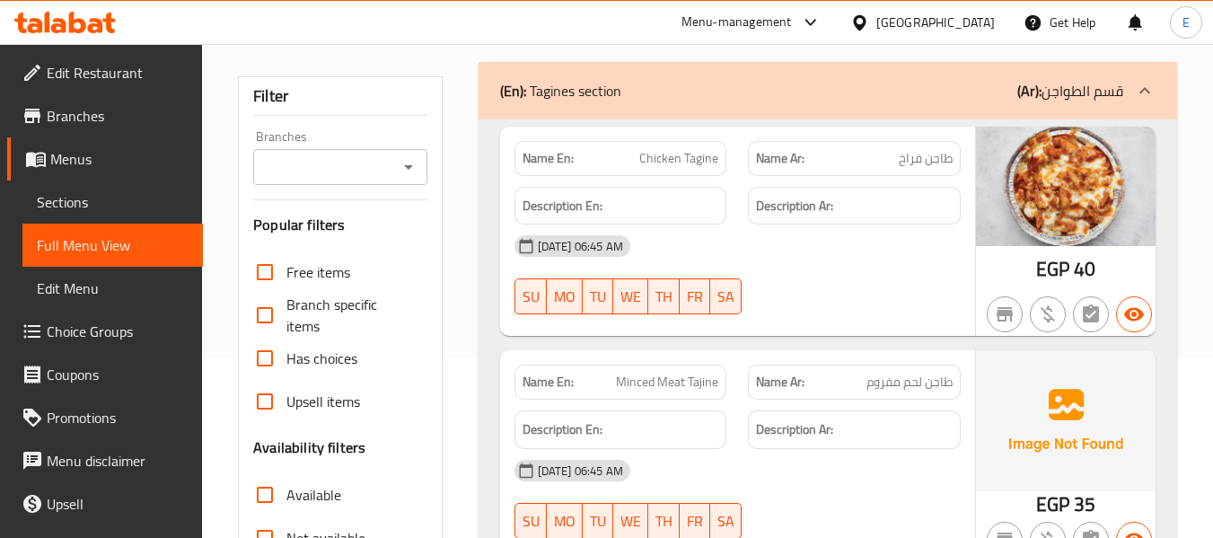
click at [1063, 266] on span "EGP" at bounding box center [1052, 268] width 33 height 35
click at [957, 152] on div "Name Ar: طاجن فراخ" at bounding box center [854, 158] width 213 height 35
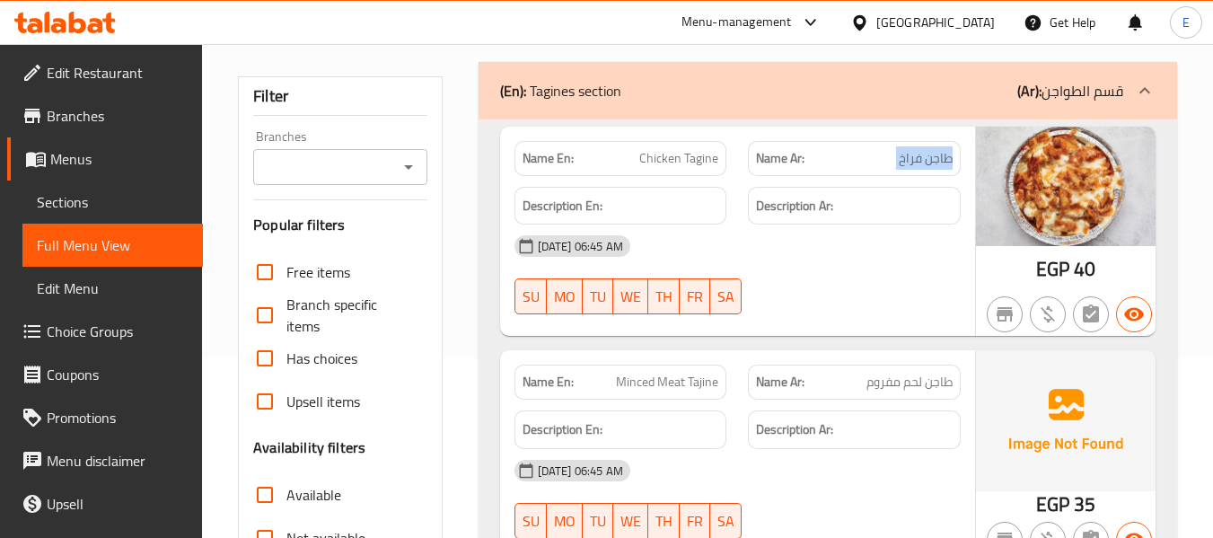
click at [957, 152] on div "Name Ar: طاجن فراخ" at bounding box center [854, 158] width 213 height 35
click at [697, 160] on span "Chicken Tagine" at bounding box center [678, 158] width 79 height 19
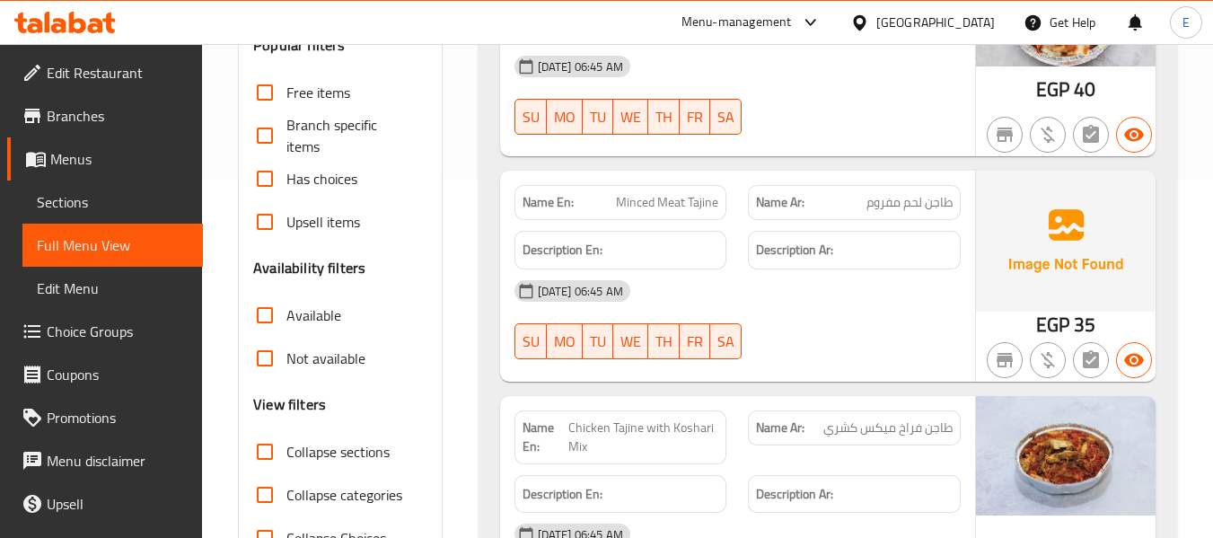
scroll to position [449, 0]
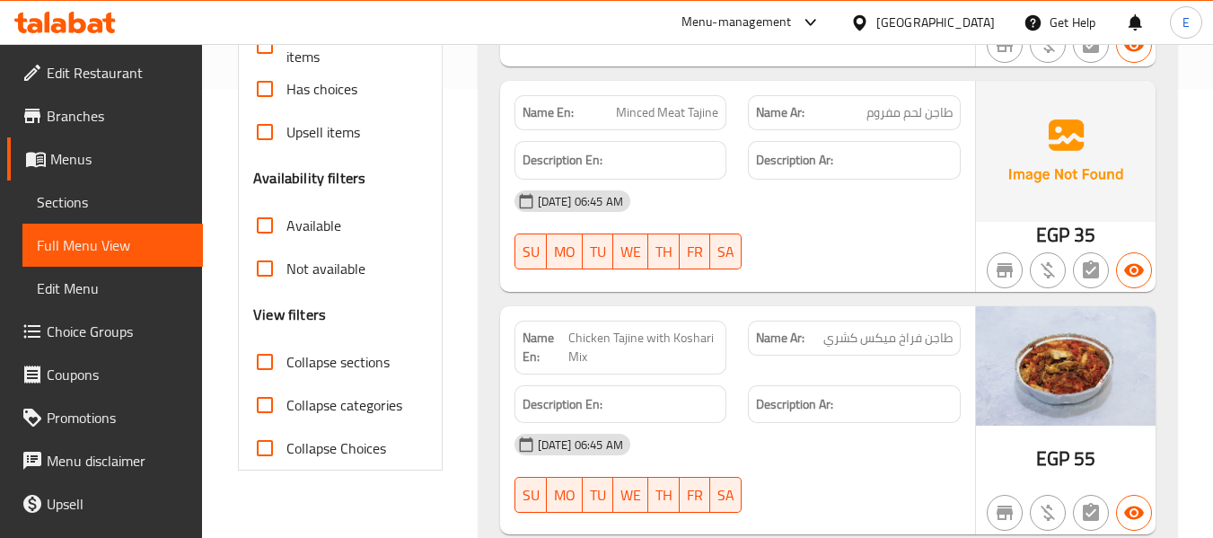
click at [1077, 230] on span "35" at bounding box center [1085, 234] width 22 height 35
click at [694, 110] on span "Minced Meat Tajine" at bounding box center [667, 112] width 102 height 19
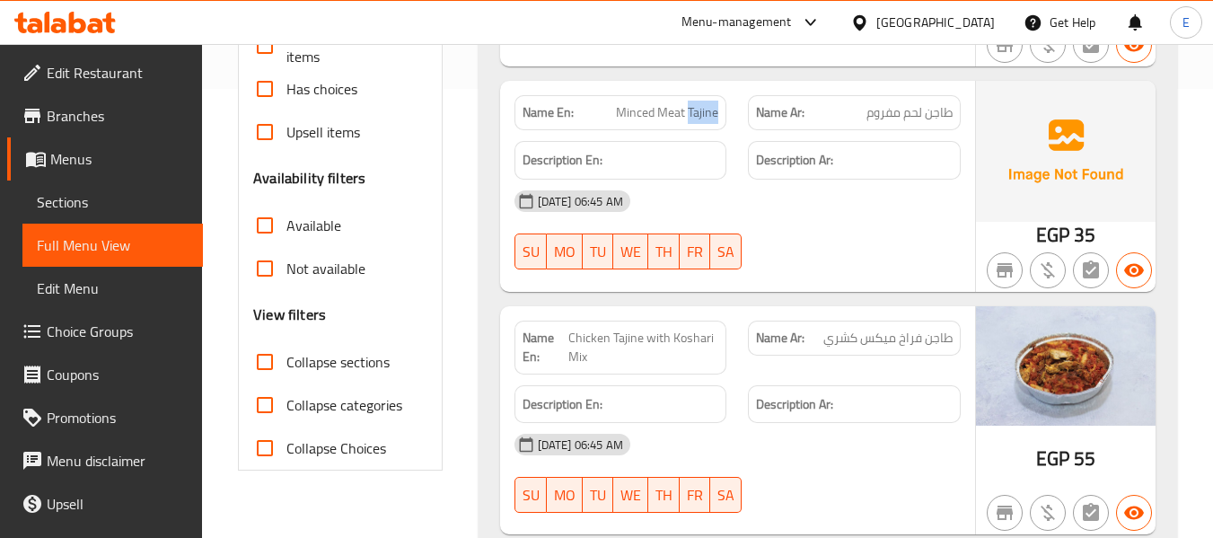
click at [694, 110] on span "Minced Meat Tajine" at bounding box center [667, 112] width 102 height 19
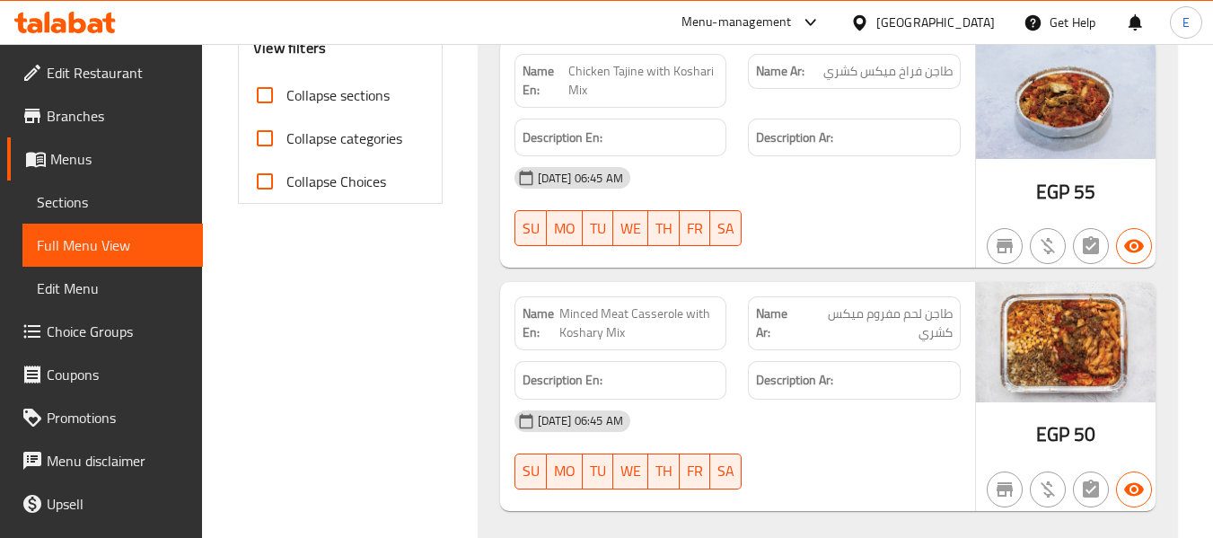
scroll to position [718, 0]
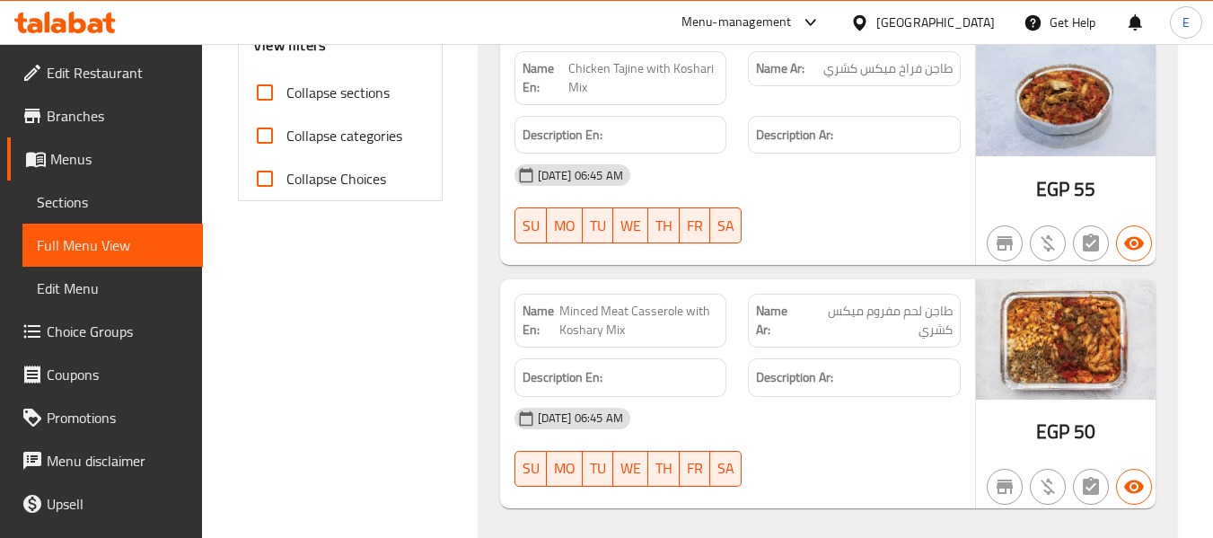
click at [1052, 193] on span "EGP" at bounding box center [1052, 188] width 33 height 35
click at [928, 62] on span "طاجن فراخ ميكس كشري" at bounding box center [887, 68] width 129 height 19
click at [929, 61] on span "طاجن فراخ ميكس كشري" at bounding box center [887, 68] width 129 height 19
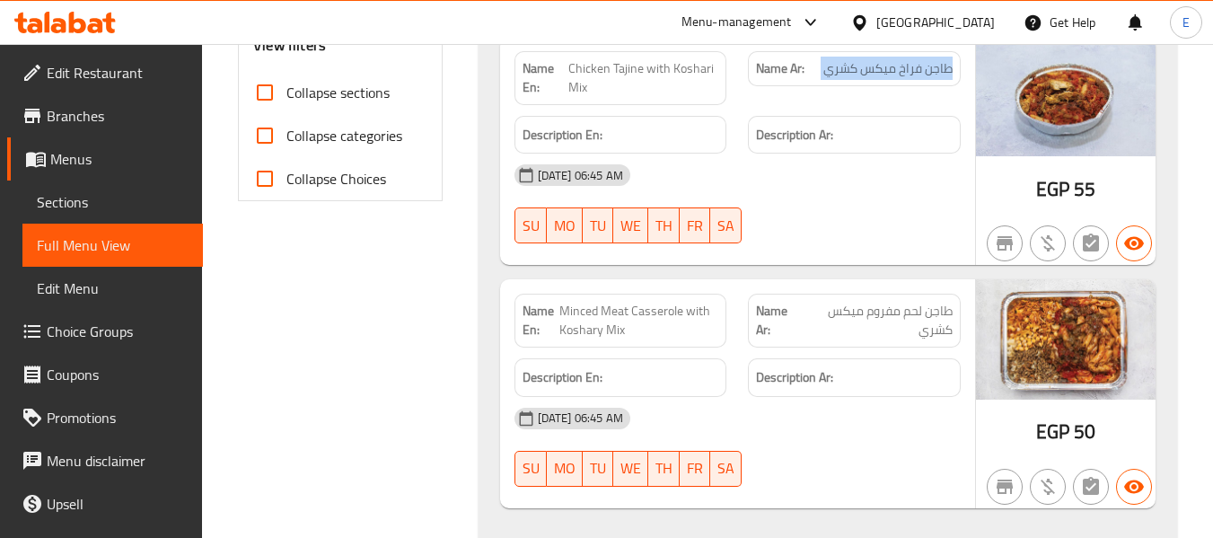
click at [929, 61] on span "طاجن فراخ ميكس كشري" at bounding box center [887, 68] width 129 height 19
click at [614, 66] on span "Chicken Tajine with Koshari Mix" at bounding box center [643, 78] width 150 height 38
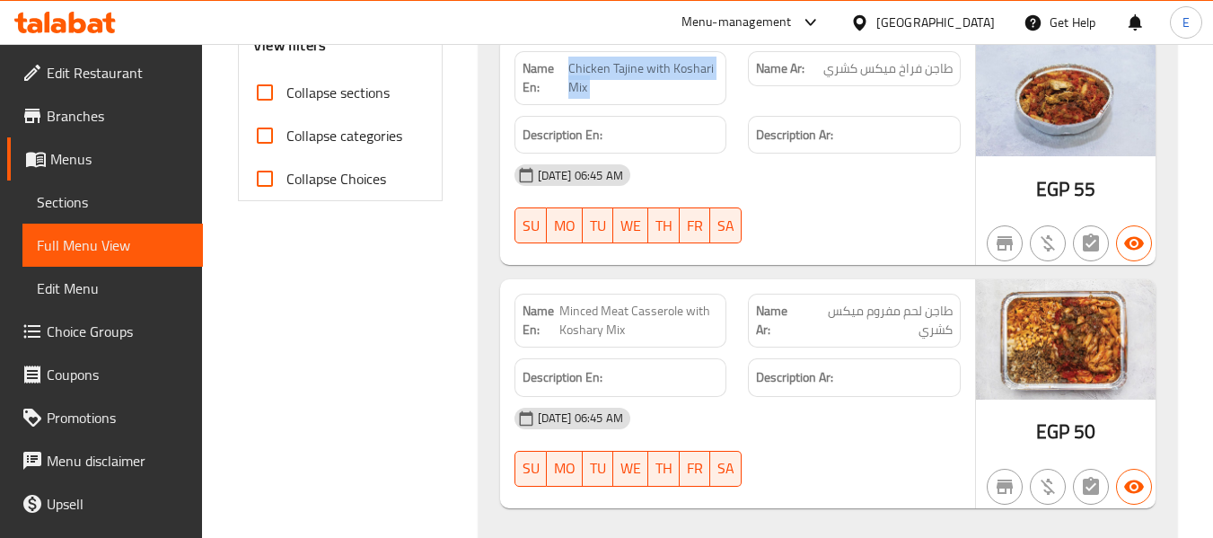
click at [614, 66] on span "Chicken Tajine with Koshari Mix" at bounding box center [643, 78] width 150 height 38
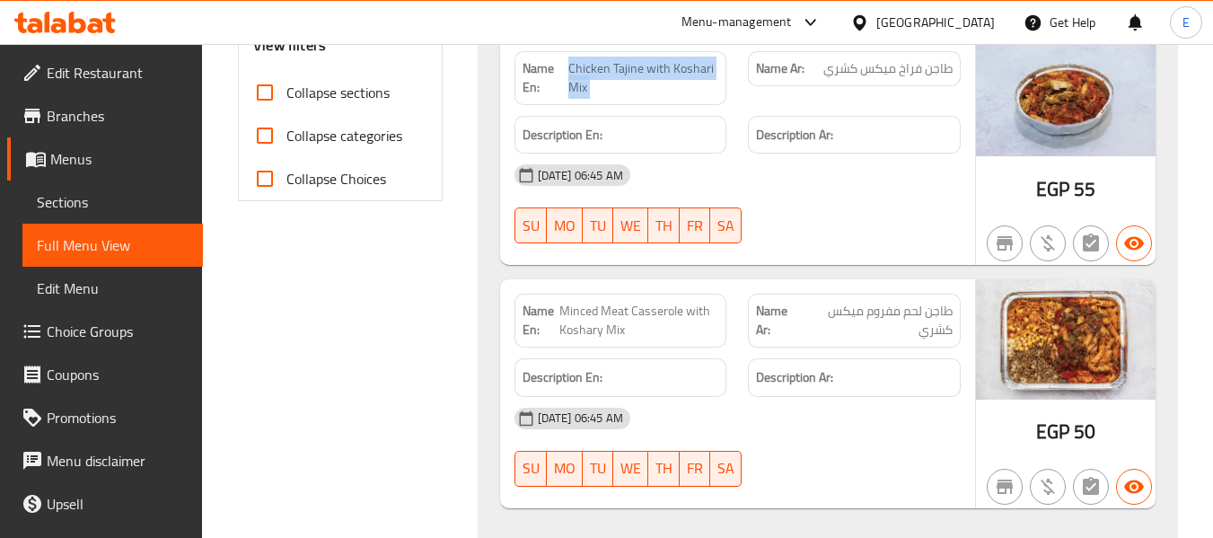
click at [614, 66] on span "Chicken Tajine with Koshari Mix" at bounding box center [643, 78] width 150 height 38
click at [811, 163] on div "15-10-2025 06:45 AM" at bounding box center [738, 174] width 468 height 43
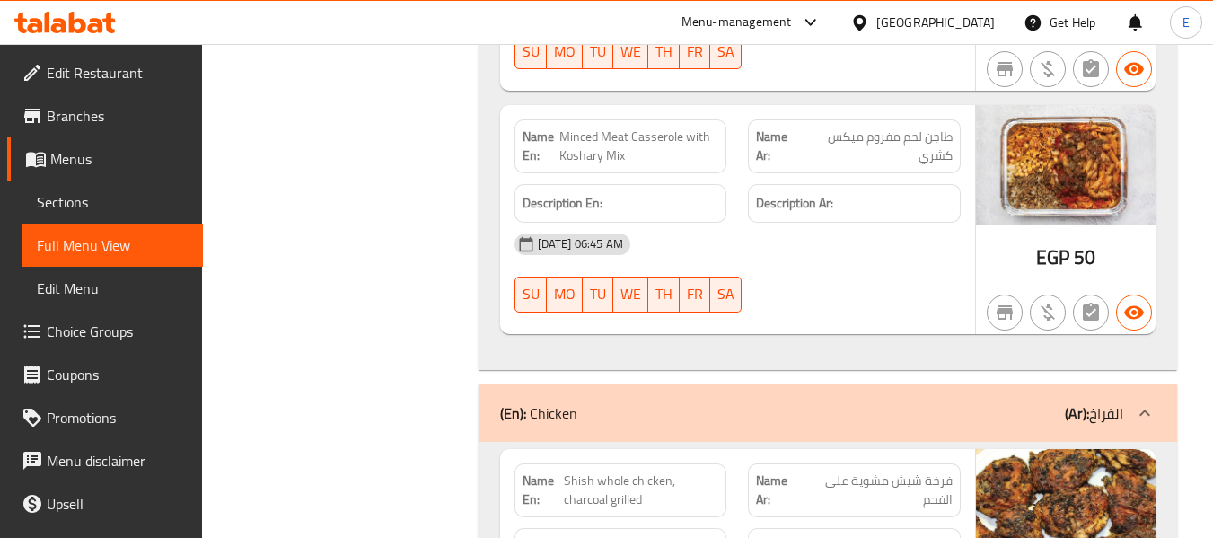
scroll to position [898, 0]
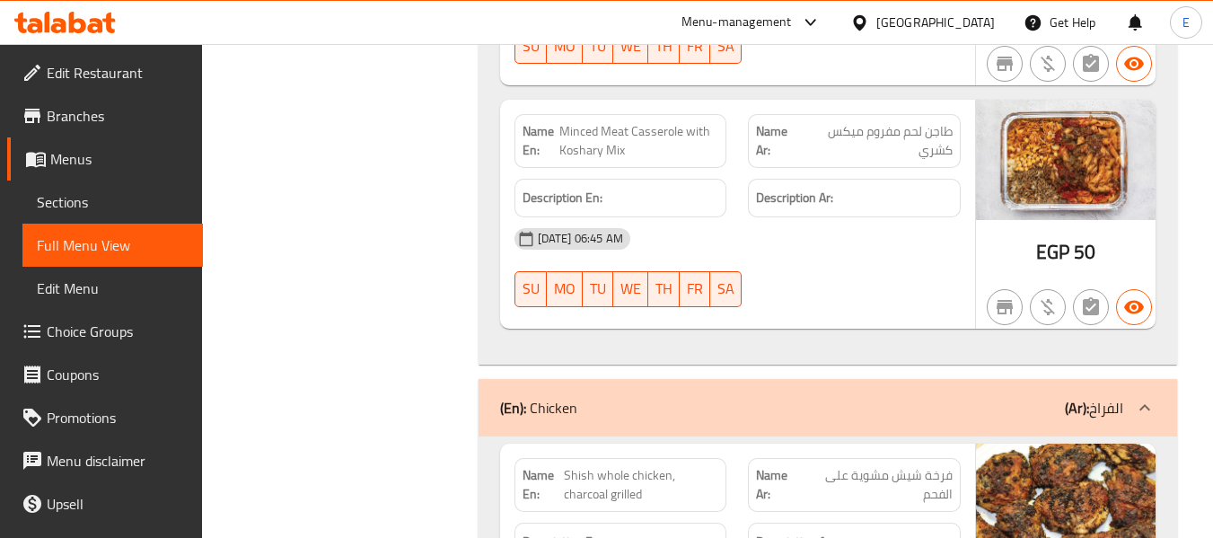
click at [870, 153] on span "طاجن لحم مفروم ميكس كشري" at bounding box center [877, 141] width 151 height 38
drag, startPoint x: 557, startPoint y: 132, endPoint x: 708, endPoint y: 151, distance: 152.0
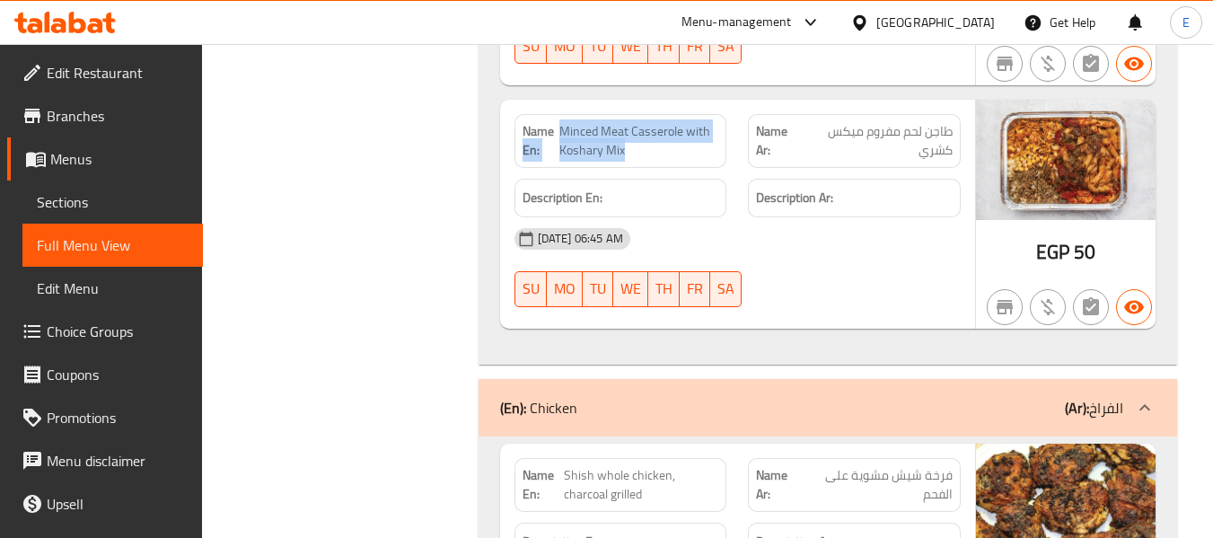
click at [708, 151] on p "Name En: Minced Meat Casserole with Koshary Mix" at bounding box center [620, 141] width 197 height 38
click at [708, 151] on span "Minced Meat Casserole with Koshary Mix" at bounding box center [638, 141] width 159 height 38
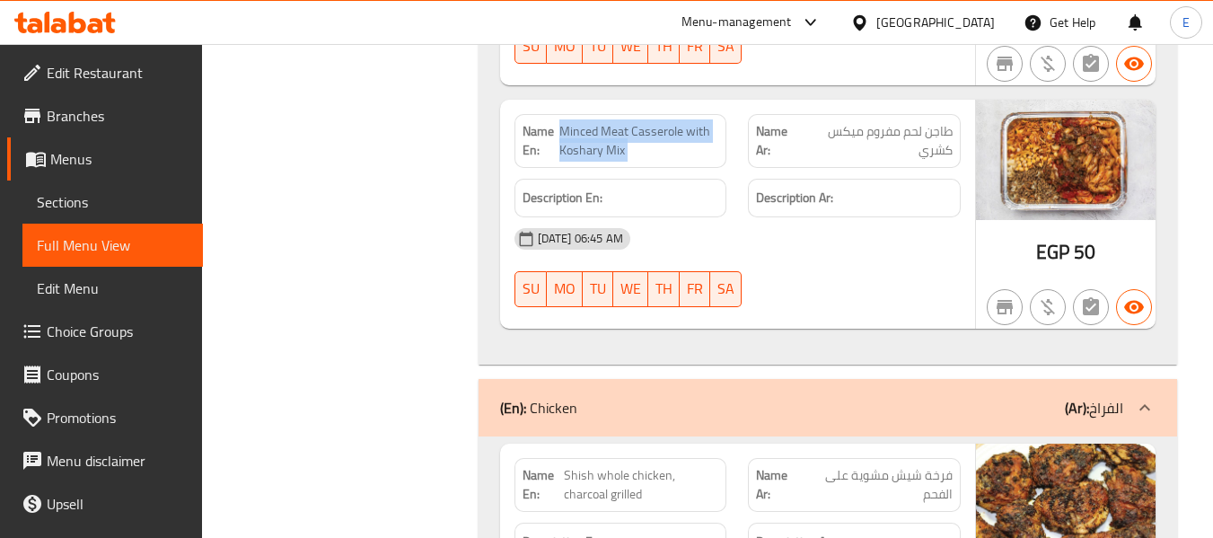
click at [708, 151] on span "Minced Meat Casserole with Koshary Mix" at bounding box center [638, 141] width 159 height 38
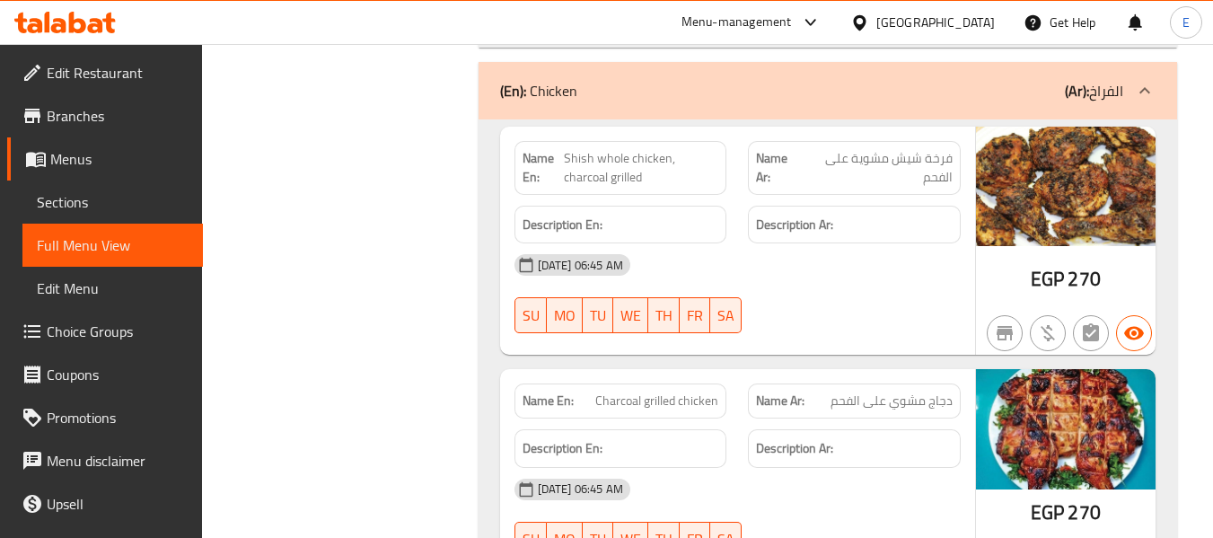
scroll to position [1257, 0]
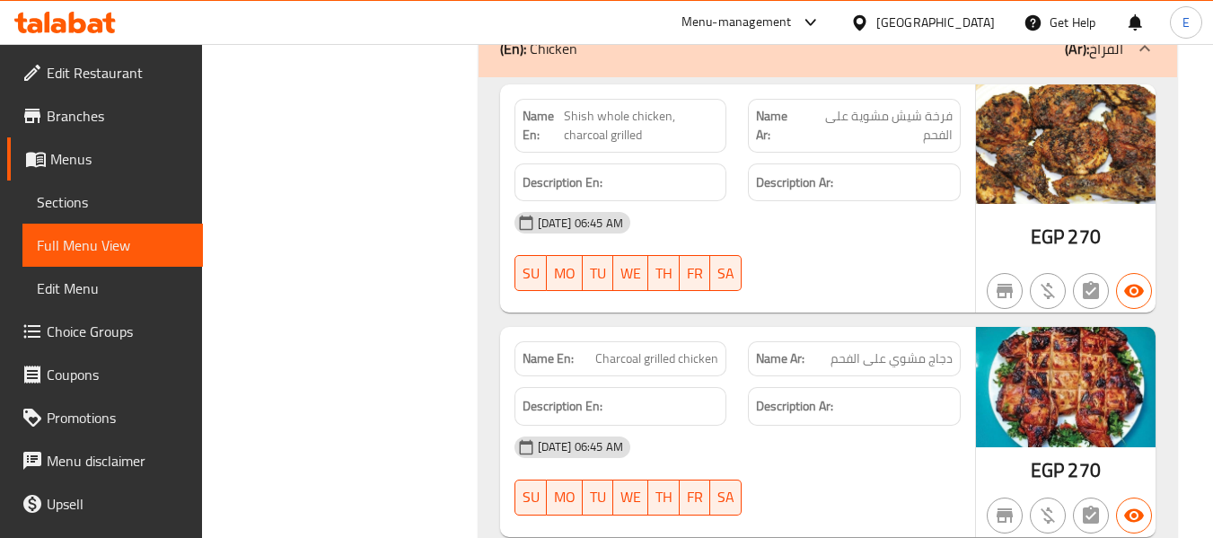
click at [1065, 244] on div "EGP 270" at bounding box center [1065, 237] width 70 height 27
click at [882, 125] on span "فرخة شيش مشوية على الفحم" at bounding box center [877, 126] width 151 height 38
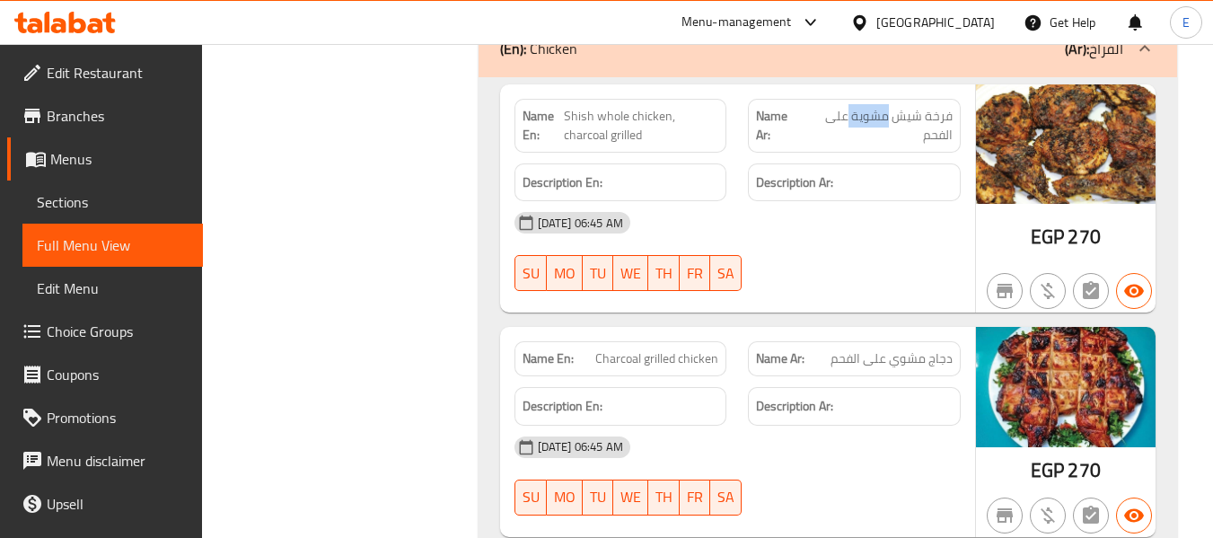
click at [882, 125] on span "فرخة شيش مشوية على الفحم" at bounding box center [877, 126] width 151 height 38
click at [883, 124] on span "فرخة شيش مشوية على الفحم" at bounding box center [877, 126] width 151 height 38
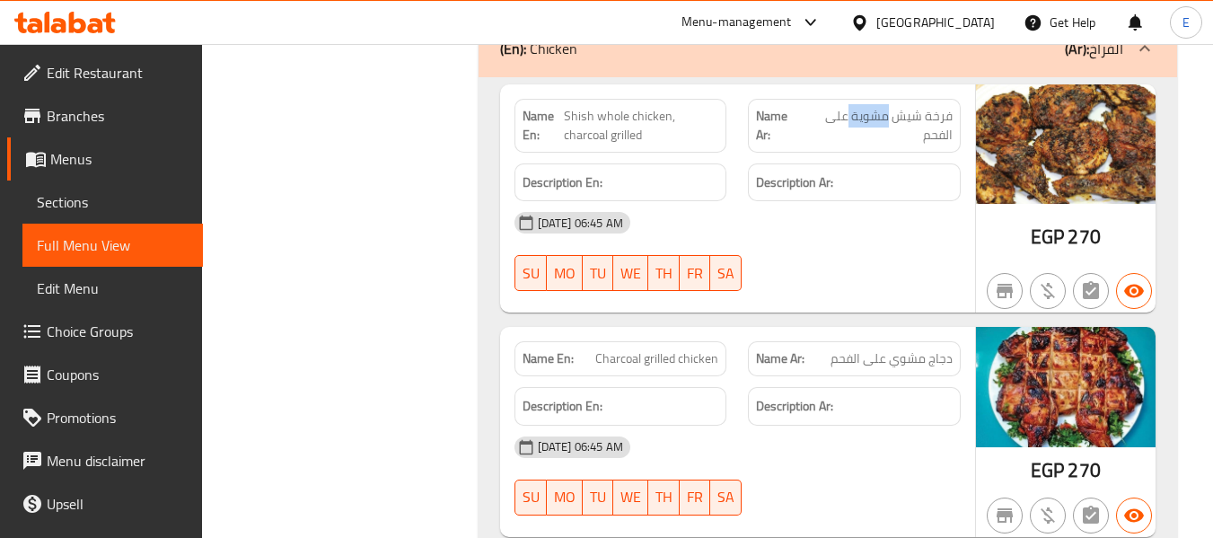
click at [883, 124] on span "فرخة شيش مشوية على الفحم" at bounding box center [877, 126] width 151 height 38
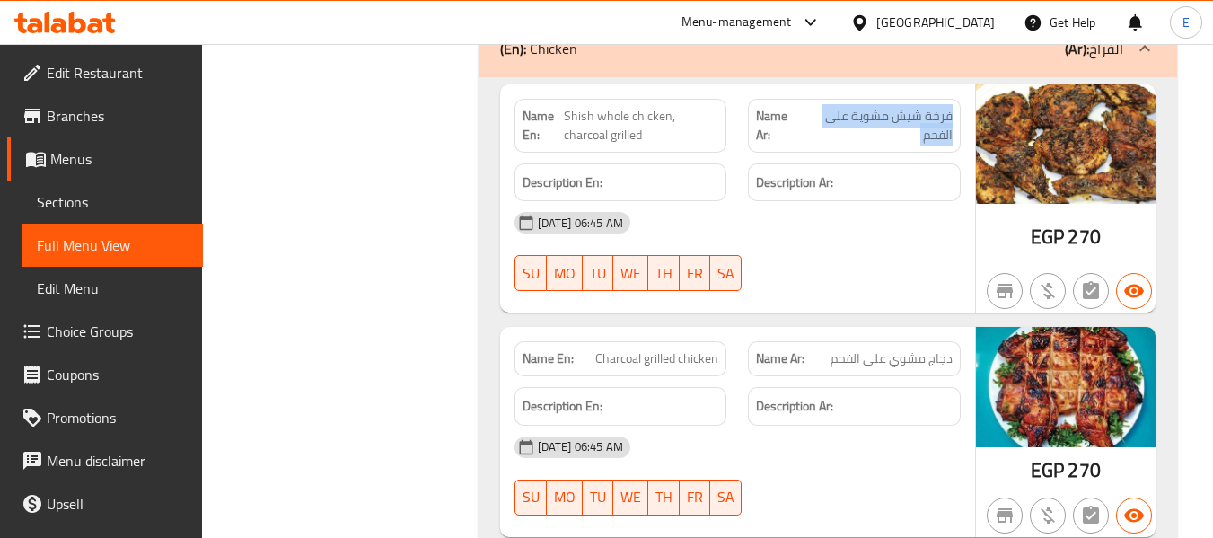
click at [883, 124] on span "فرخة شيش مشوية على الفحم" at bounding box center [877, 126] width 151 height 38
click at [615, 125] on span "Shish whole chicken, charcoal grilled" at bounding box center [641, 126] width 155 height 38
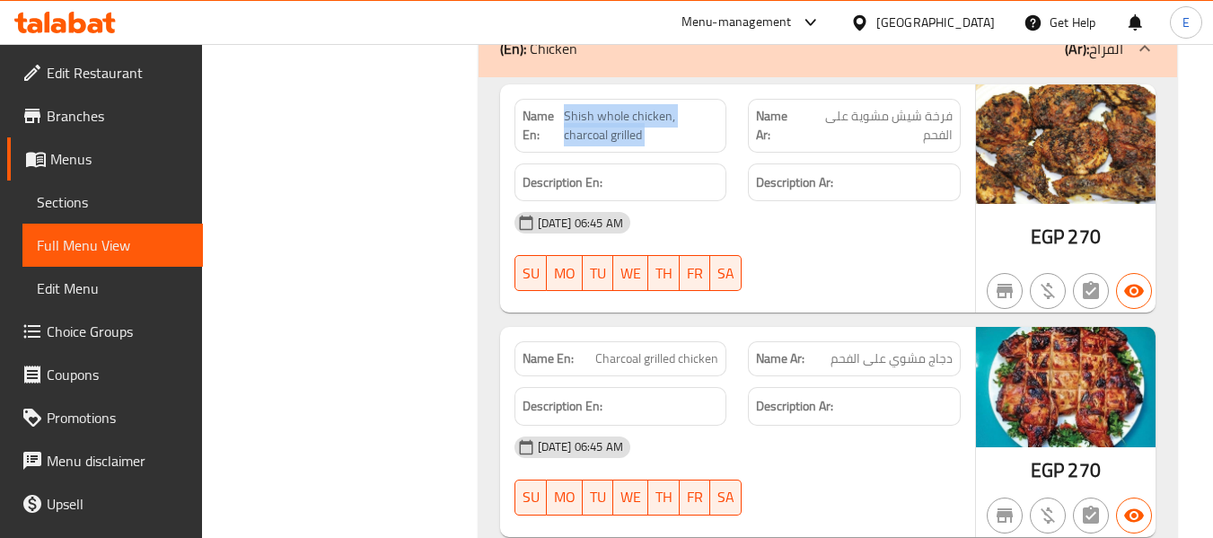
click at [615, 125] on span "Shish whole chicken, charcoal grilled" at bounding box center [641, 126] width 155 height 38
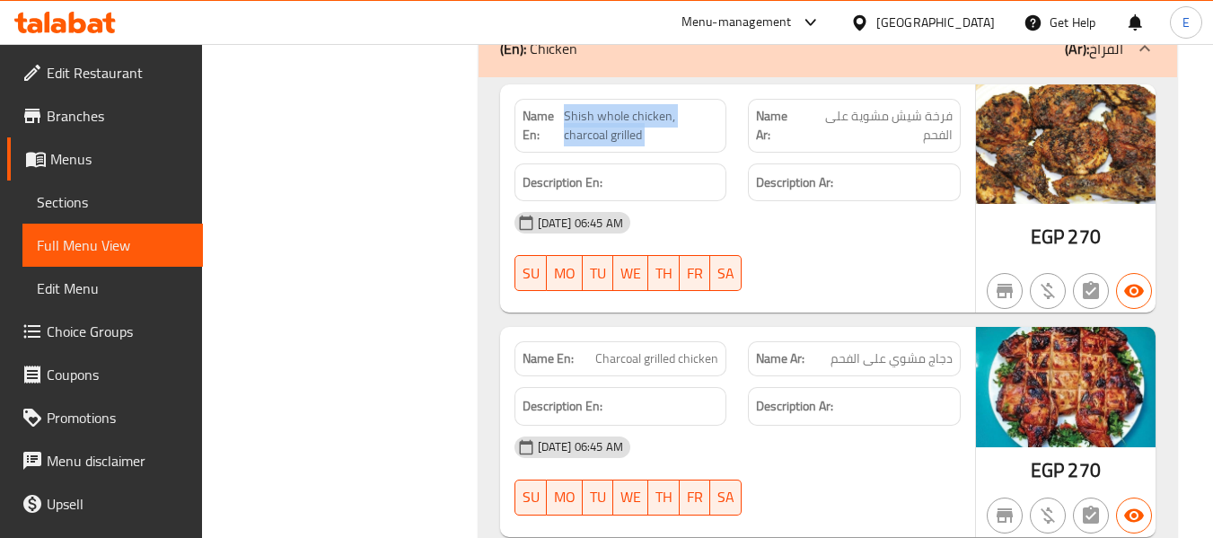
click at [615, 125] on span "Shish whole chicken, charcoal grilled" at bounding box center [641, 126] width 155 height 38
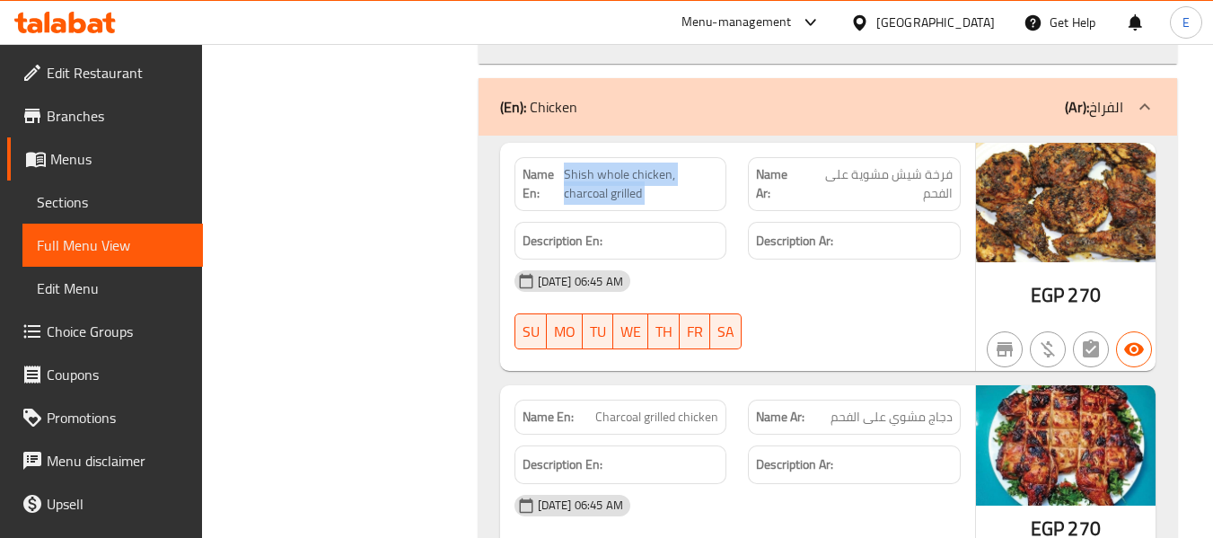
scroll to position [1167, 0]
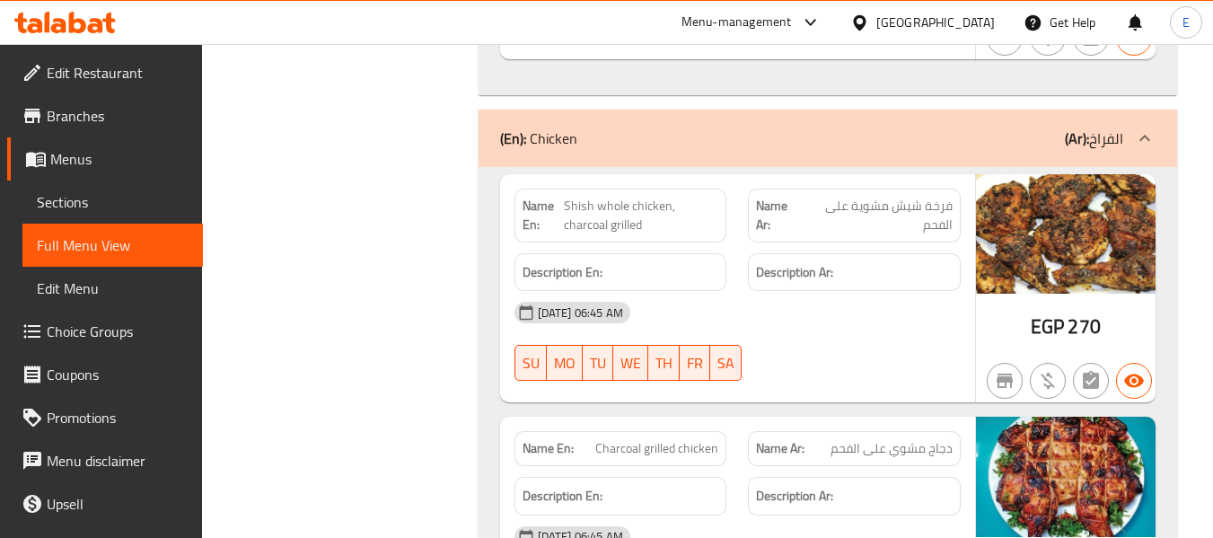
click at [844, 213] on span "فرخة شيش مشوية على الفحم" at bounding box center [877, 216] width 151 height 38
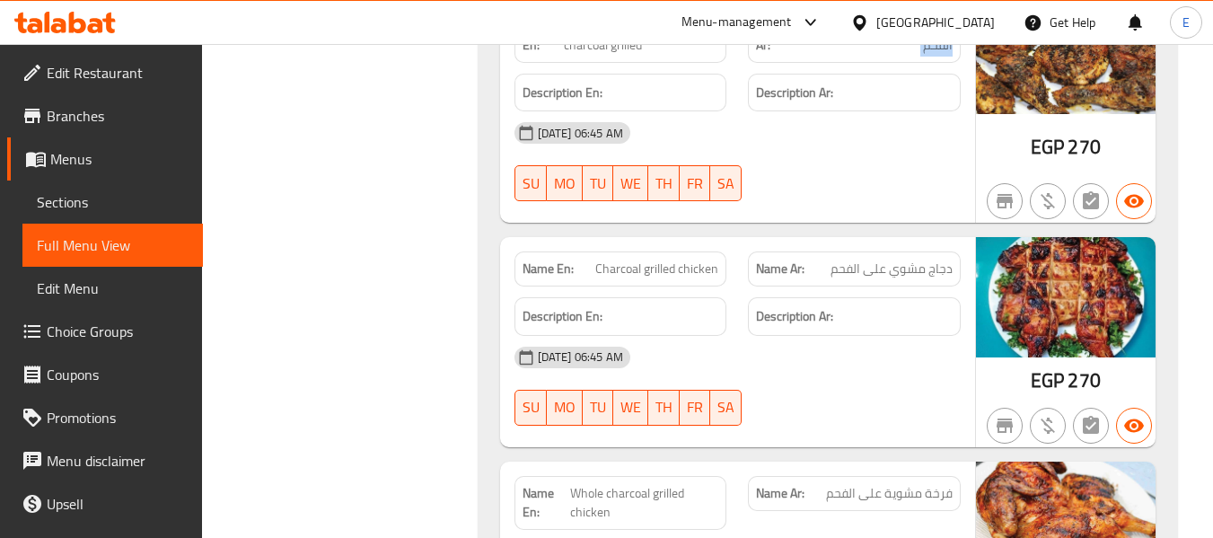
scroll to position [1436, 0]
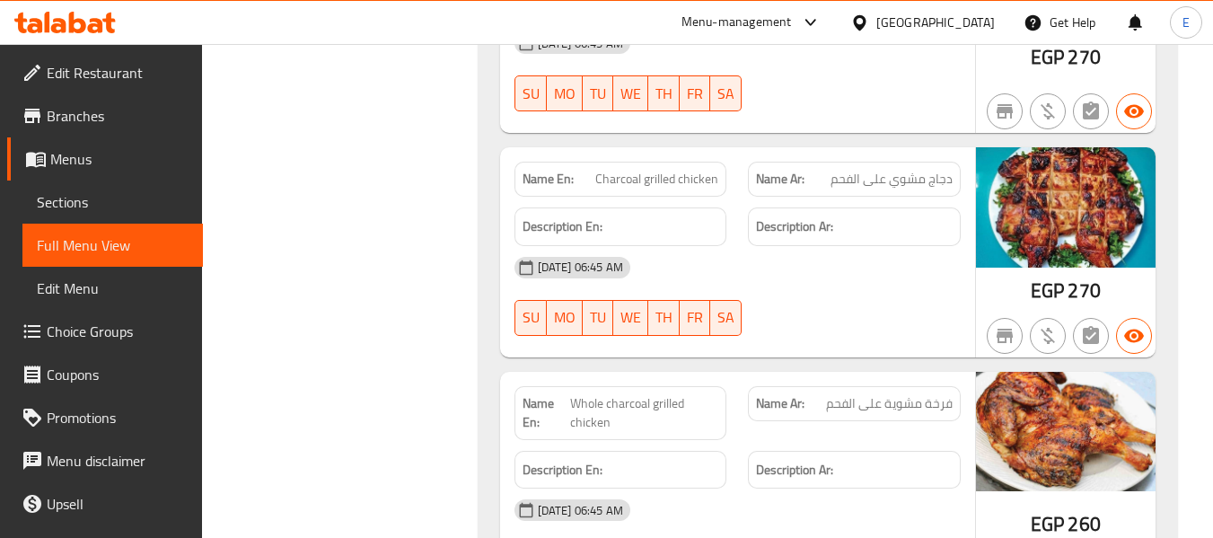
click at [1081, 296] on span "270" at bounding box center [1083, 290] width 32 height 35
click at [912, 175] on span "دجاج مشوي على الفحم" at bounding box center [891, 179] width 122 height 19
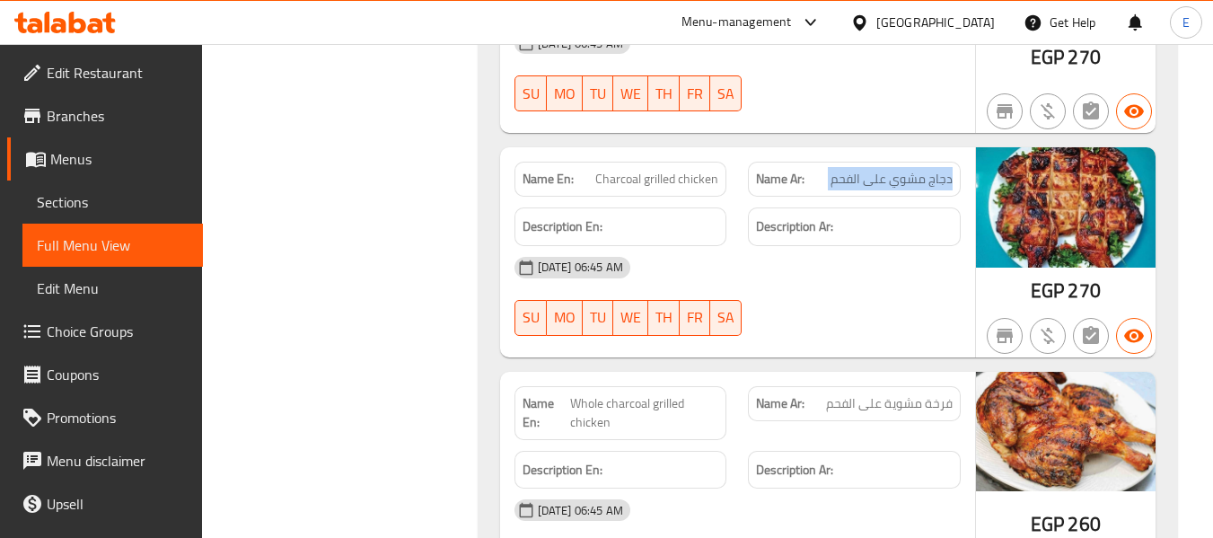
click at [912, 175] on span "دجاج مشوي على الفحم" at bounding box center [891, 179] width 122 height 19
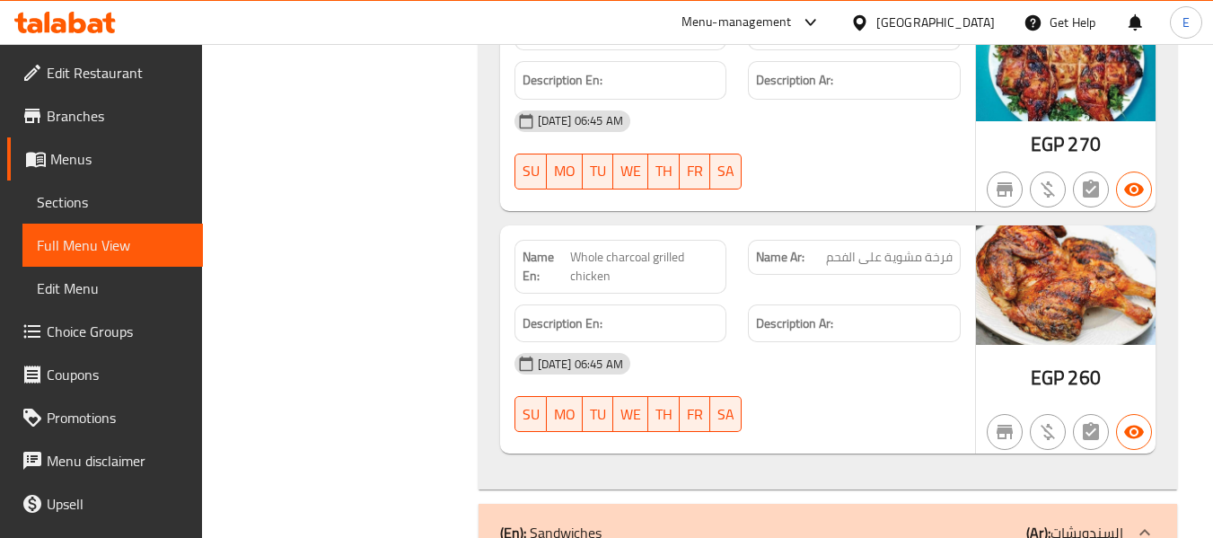
scroll to position [1616, 0]
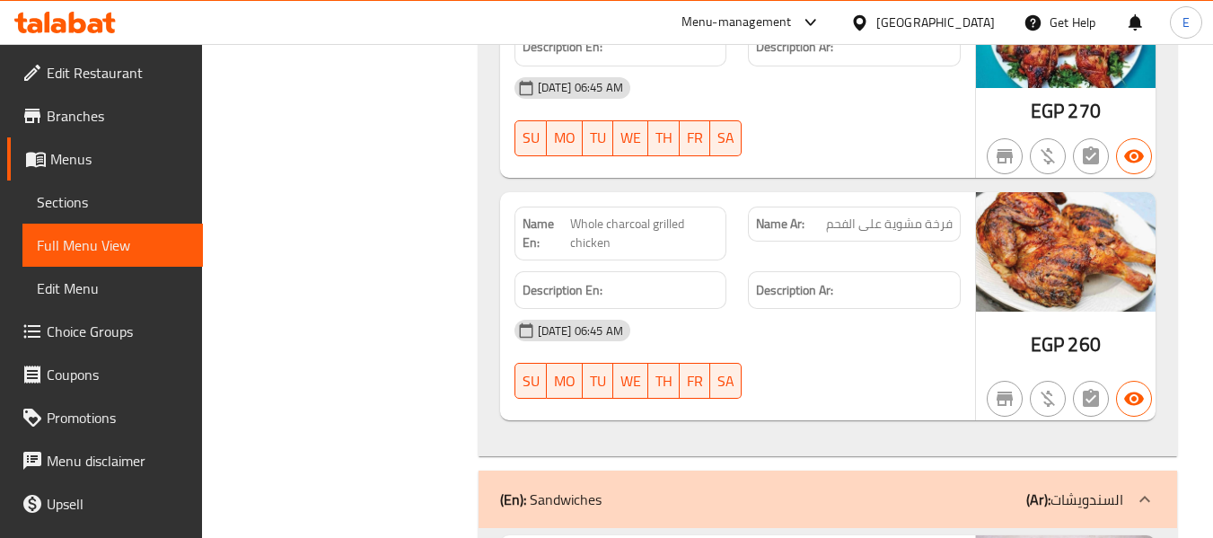
click at [1062, 352] on span "EGP" at bounding box center [1046, 344] width 33 height 35
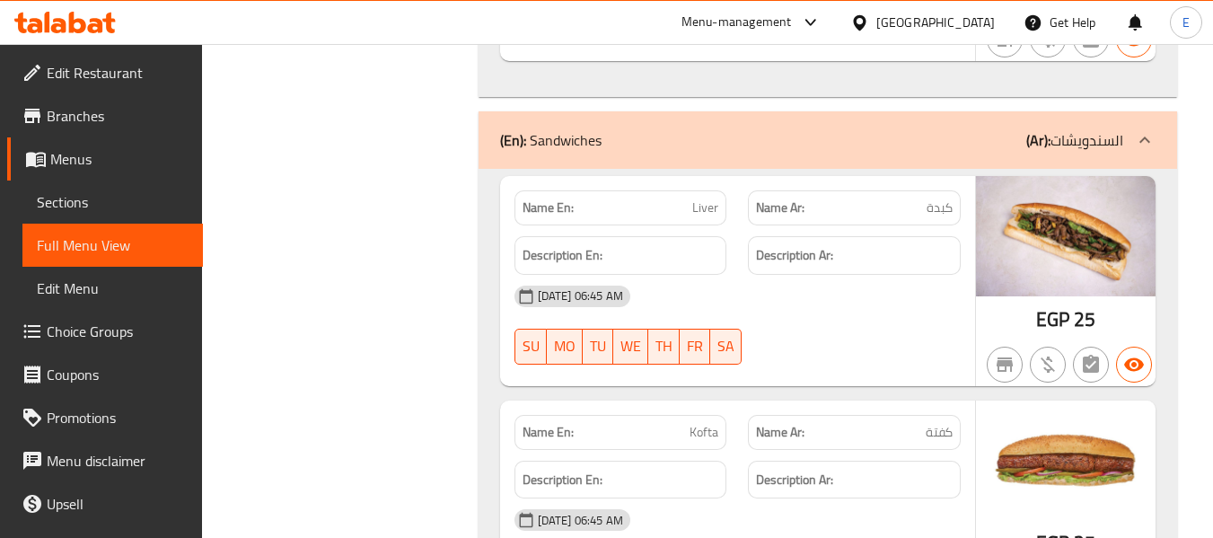
scroll to position [2065, 0]
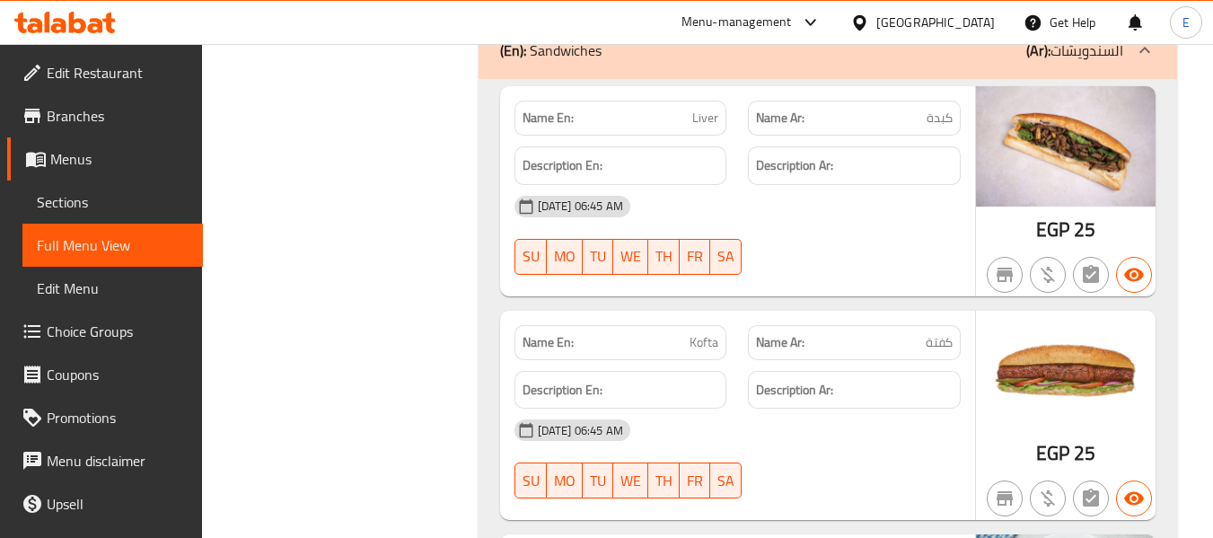
click at [942, 118] on span "كبدة" at bounding box center [939, 118] width 26 height 19
click at [721, 125] on div "Name En: Liver" at bounding box center [620, 118] width 213 height 35
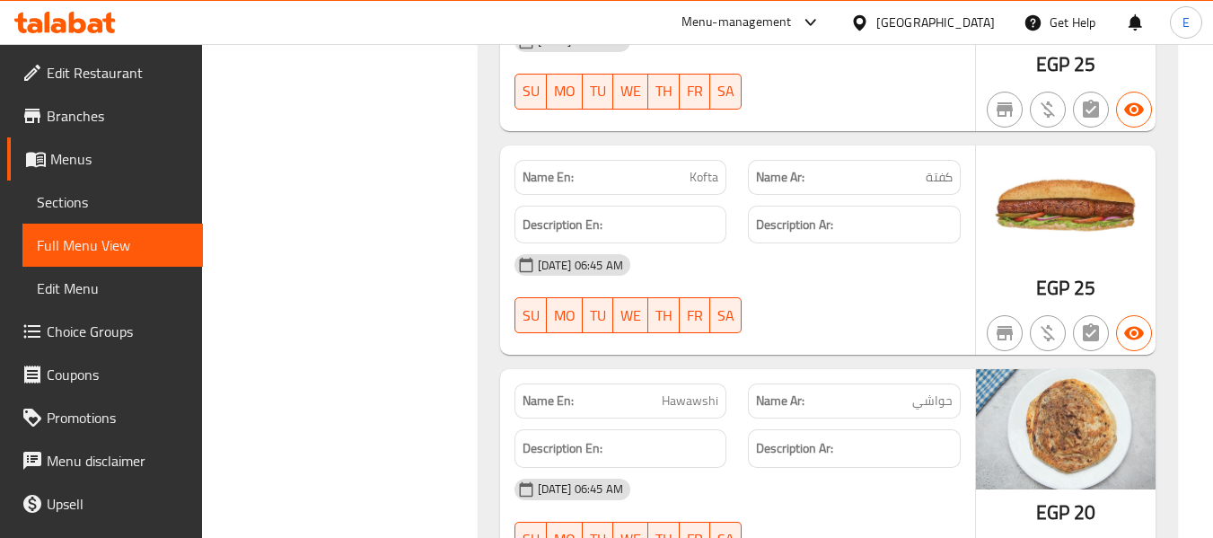
scroll to position [2244, 0]
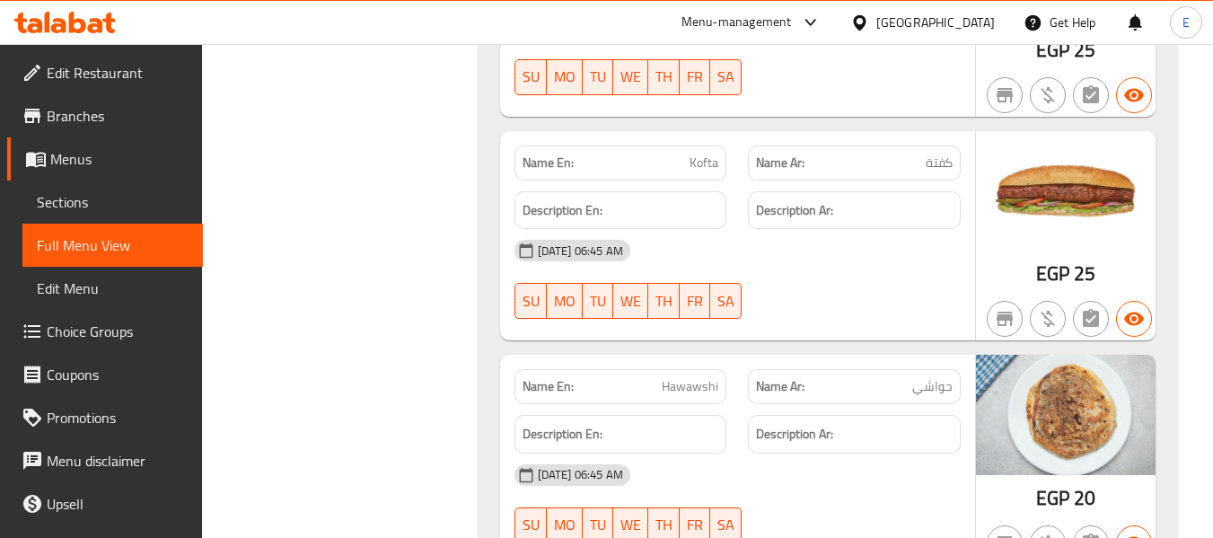
click at [942, 171] on span "كفتة" at bounding box center [938, 162] width 27 height 19
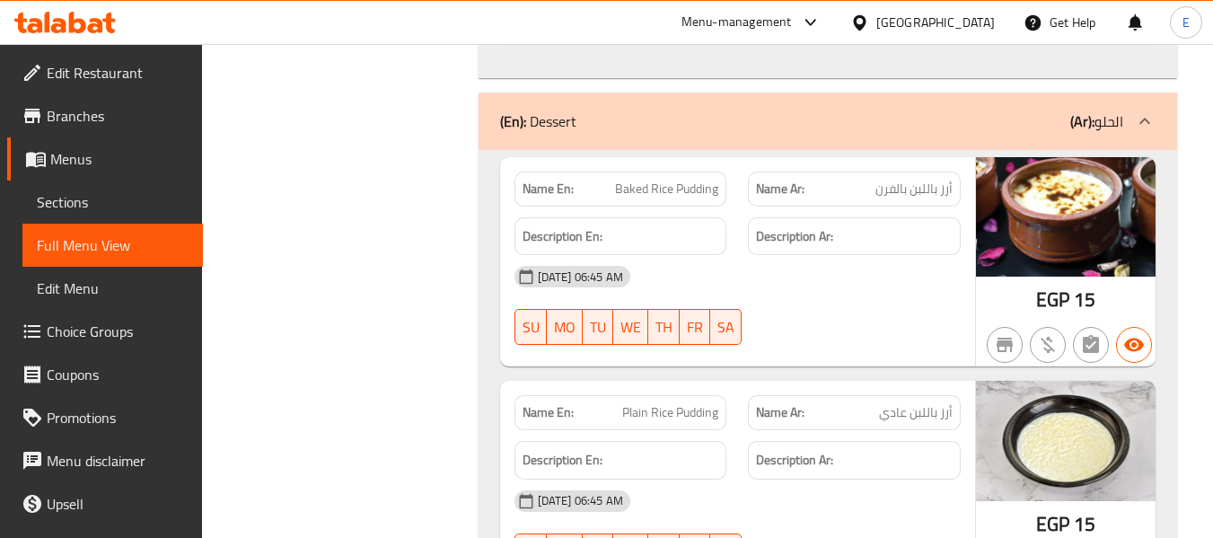
scroll to position [2783, 0]
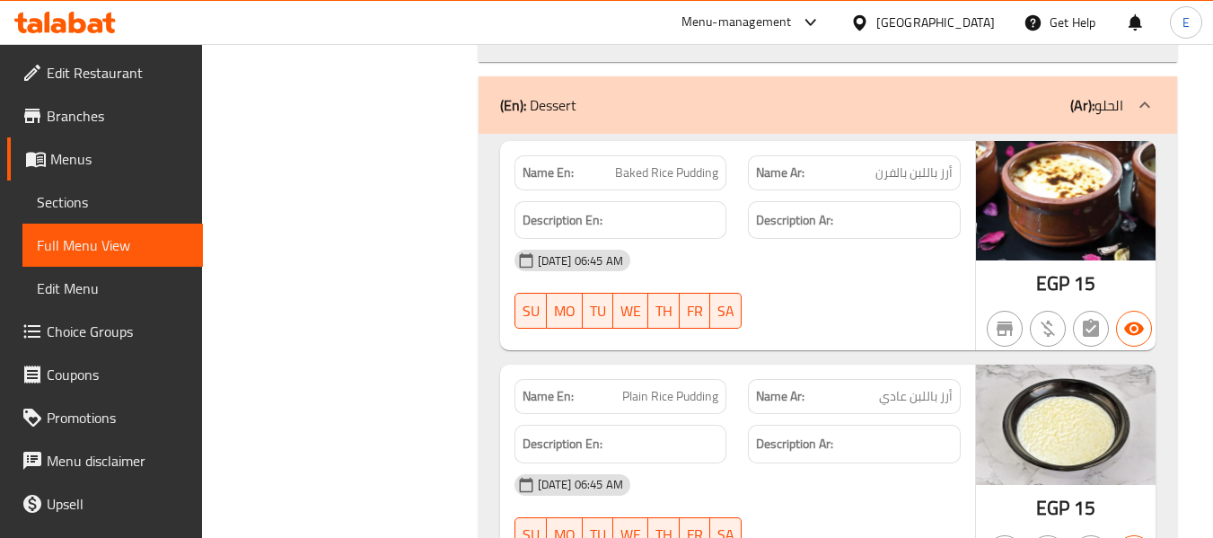
click at [1060, 283] on span "EGP" at bounding box center [1052, 283] width 33 height 35
click at [1057, 275] on span "EGP" at bounding box center [1052, 283] width 33 height 35
click at [956, 171] on div "Name Ar: أرز باللبن بالفرن" at bounding box center [854, 172] width 213 height 35
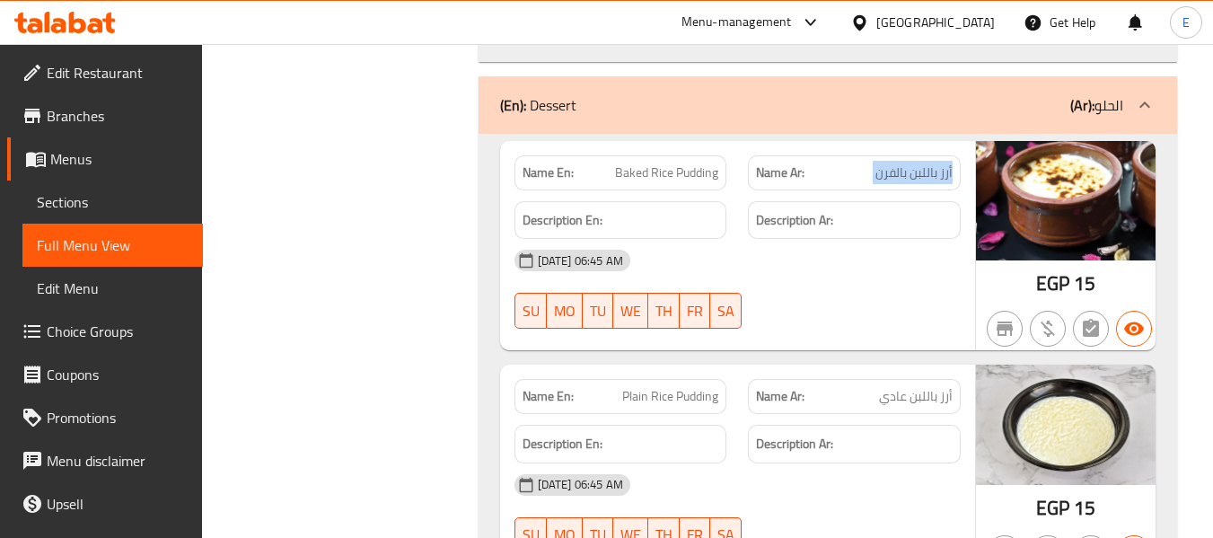
click at [956, 171] on div "Name Ar: أرز باللبن بالفرن" at bounding box center [854, 172] width 213 height 35
click at [661, 168] on span "Baked Rice Pudding" at bounding box center [666, 172] width 103 height 19
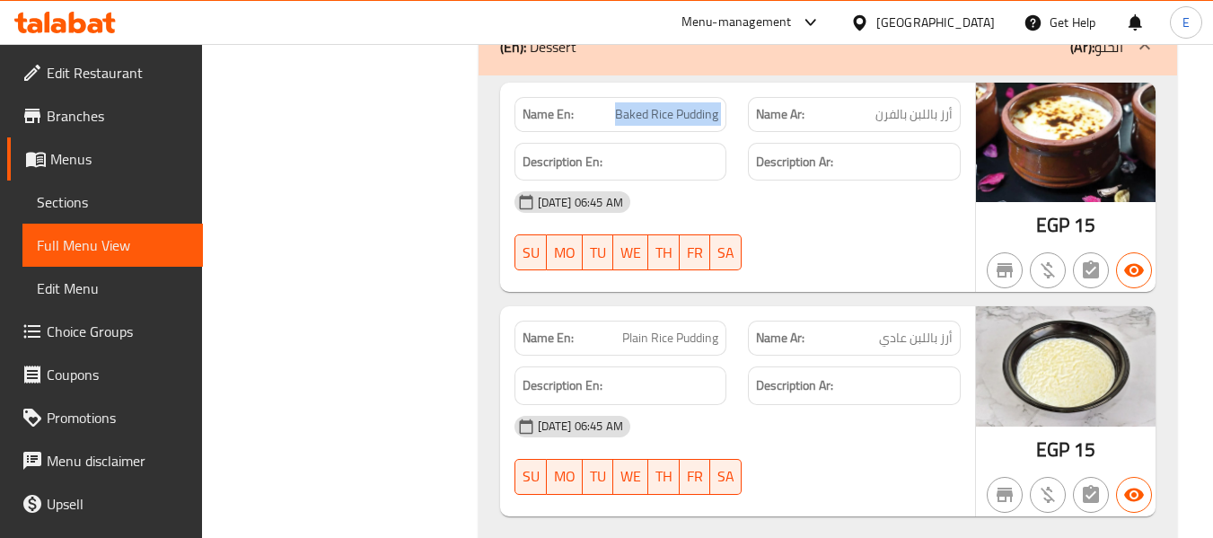
scroll to position [2872, 0]
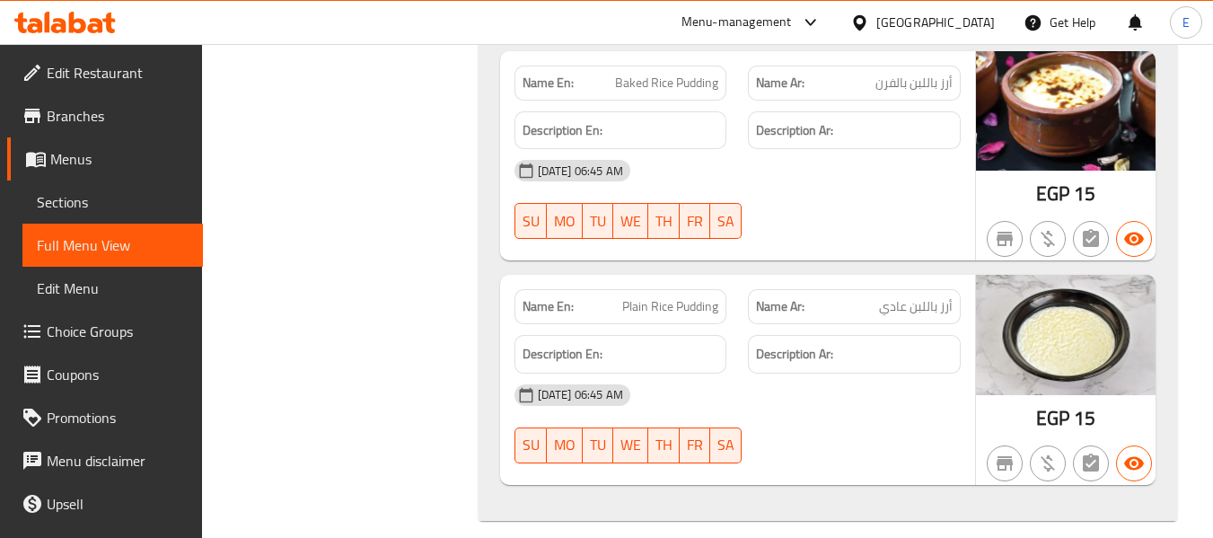
click at [1035, 418] on div "EGP 15" at bounding box center [1066, 380] width 180 height 210
click at [915, 309] on span "أرز باللبن عادي" at bounding box center [916, 306] width 74 height 19
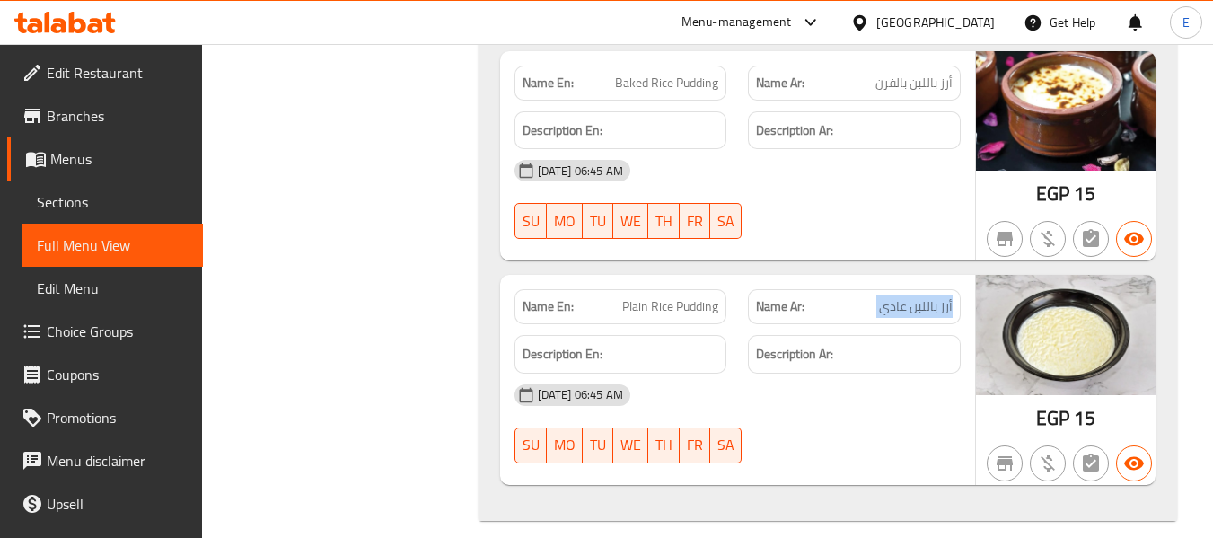
click at [915, 309] on span "أرز باللبن عادي" at bounding box center [916, 306] width 74 height 19
click at [707, 321] on div "Name En: Plain Rice Pudding" at bounding box center [620, 306] width 213 height 35
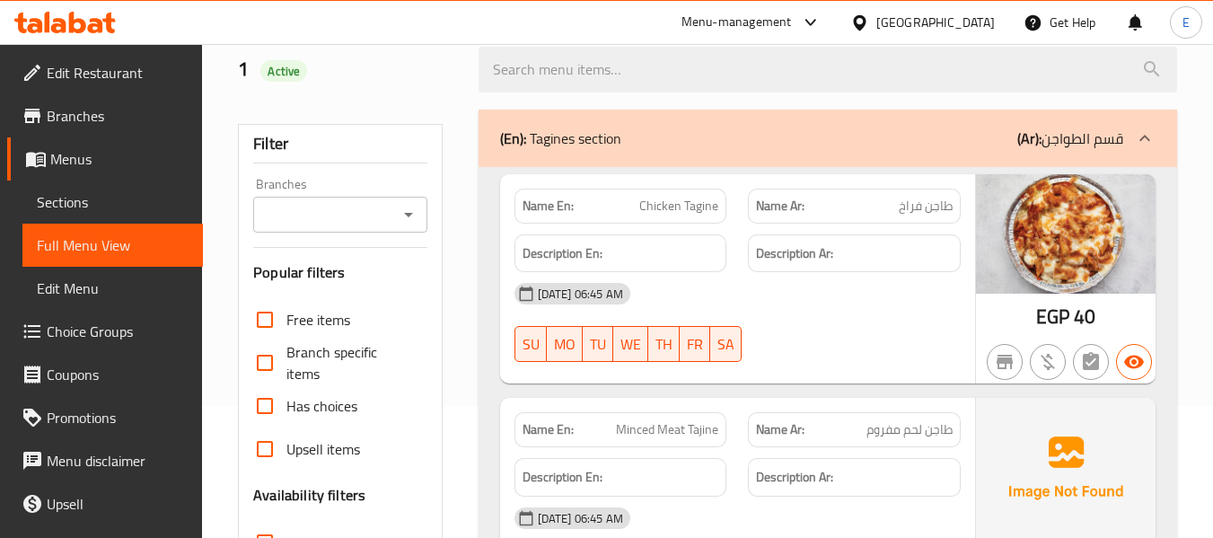
scroll to position [0, 0]
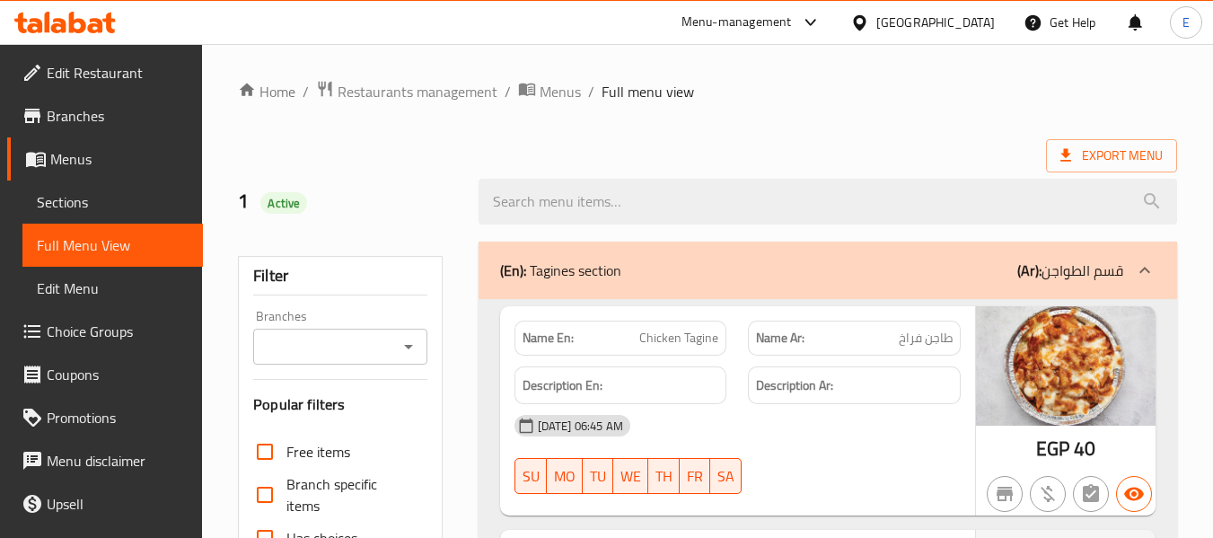
click at [81, 207] on span "Sections" at bounding box center [113, 202] width 152 height 22
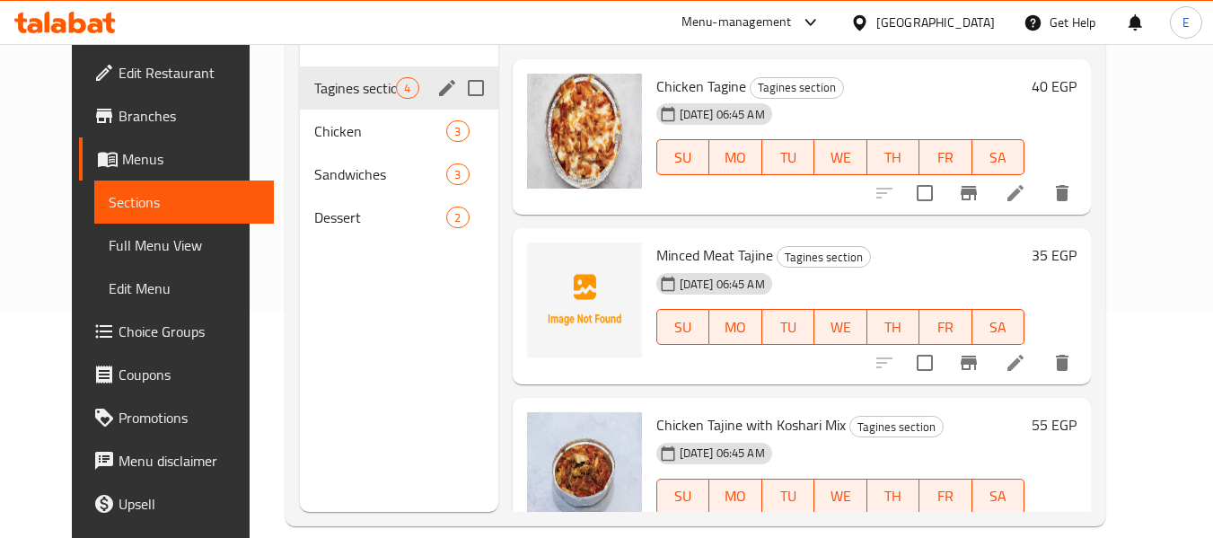
scroll to position [251, 0]
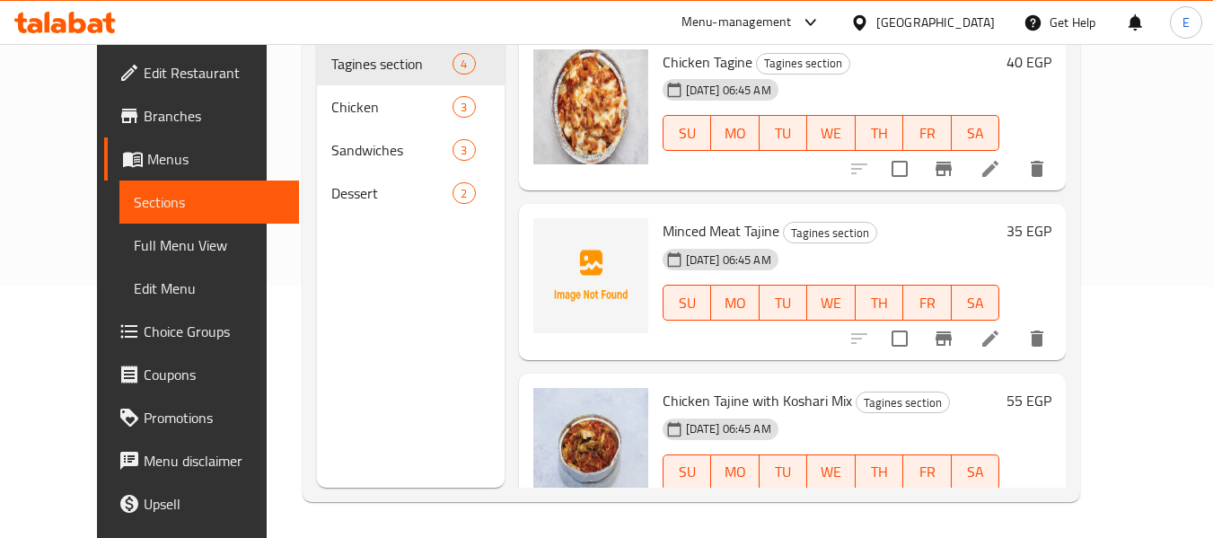
click at [134, 242] on span "Full Menu View" at bounding box center [210, 245] width 152 height 22
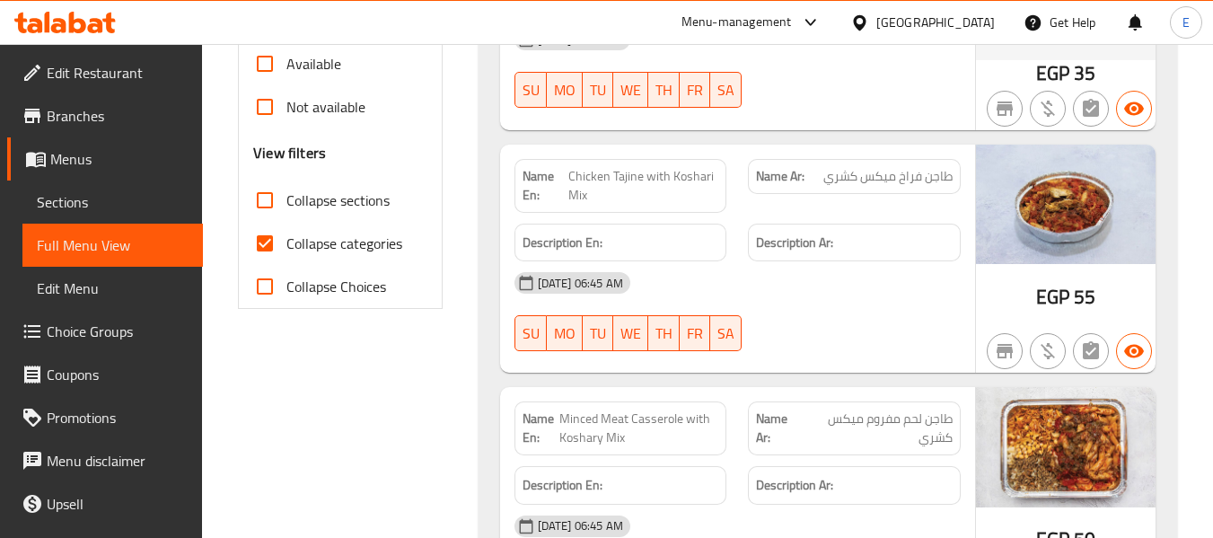
click at [276, 246] on input "Collapse categories" at bounding box center [264, 243] width 43 height 43
checkbox input "false"
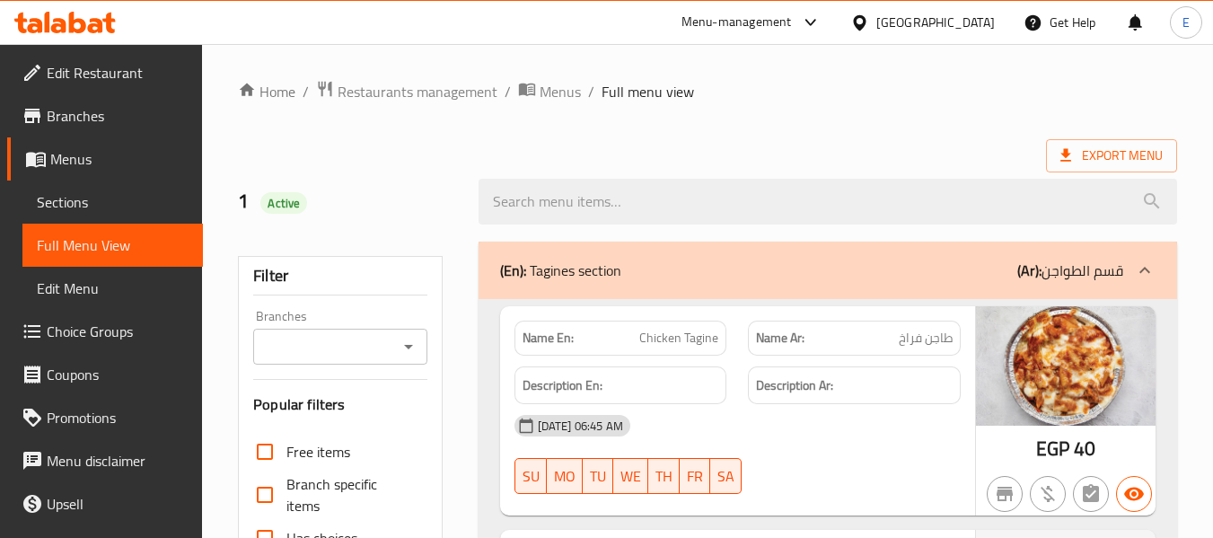
click at [1101, 145] on span "Export Menu" at bounding box center [1111, 156] width 102 height 22
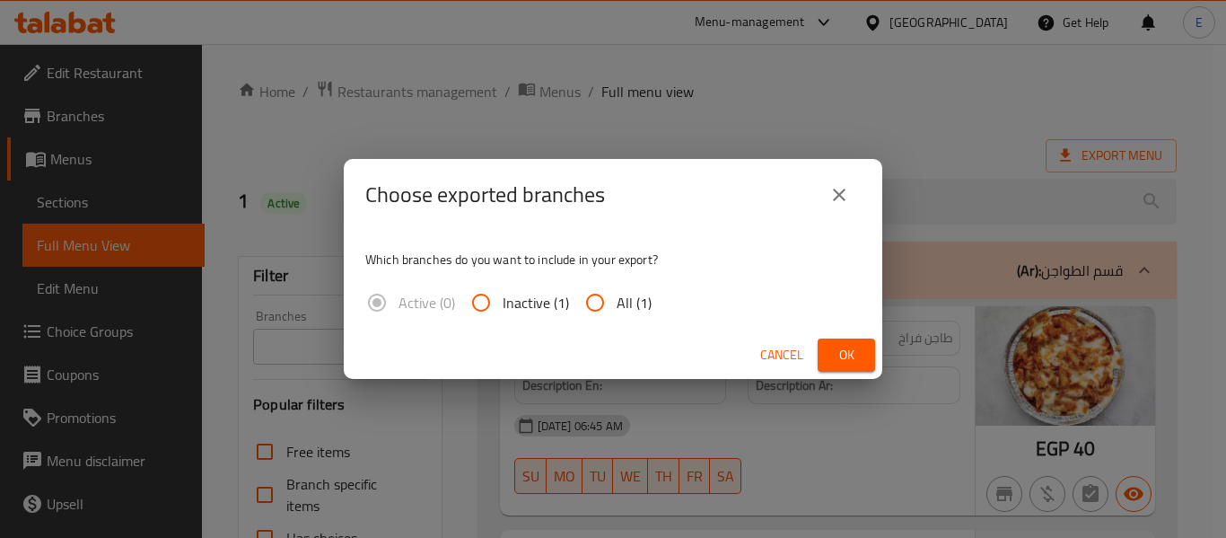
click at [636, 294] on span "All (1)" at bounding box center [634, 303] width 35 height 22
click at [617, 294] on input "All (1)" at bounding box center [595, 302] width 43 height 43
radio input "true"
click at [833, 348] on span "Ok" at bounding box center [846, 355] width 29 height 22
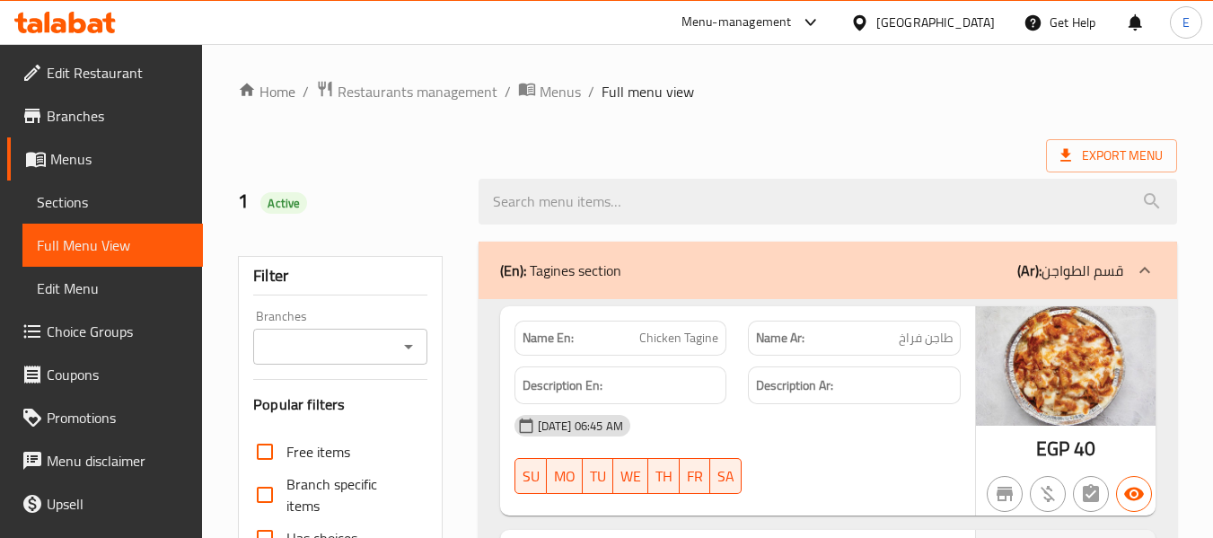
click at [876, 25] on div at bounding box center [863, 23] width 26 height 20
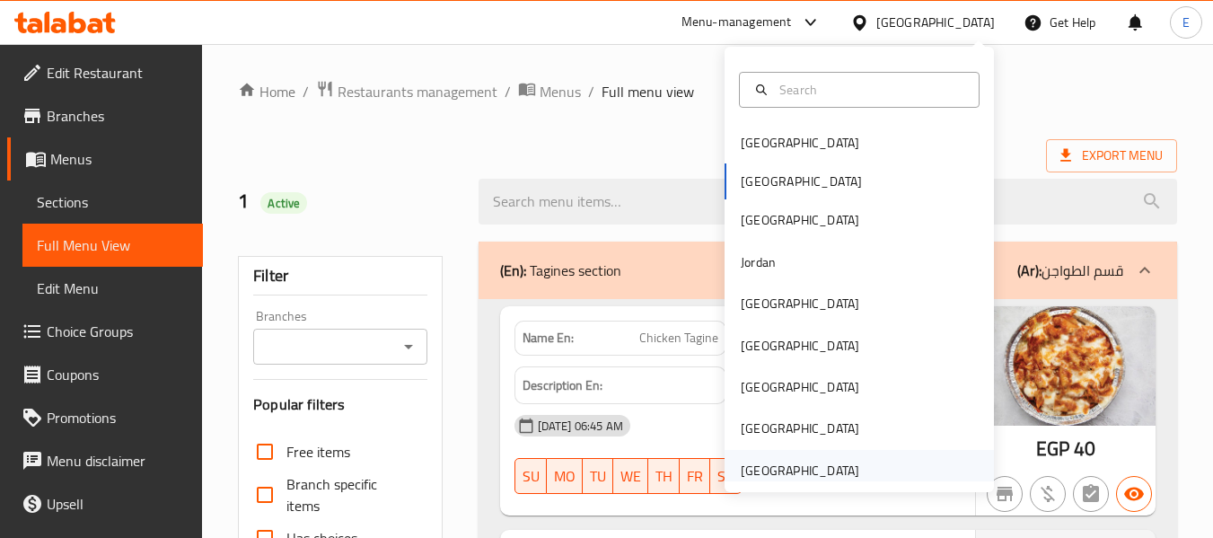
click at [793, 478] on div "[GEOGRAPHIC_DATA]" at bounding box center [800, 470] width 118 height 20
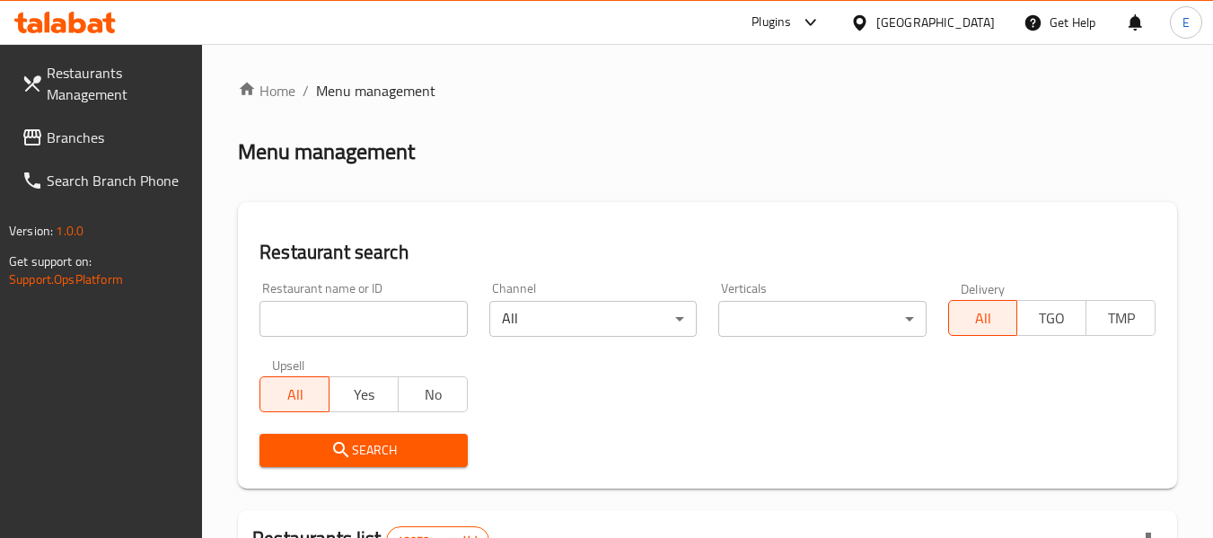
click at [126, 138] on span "Branches" at bounding box center [118, 138] width 142 height 22
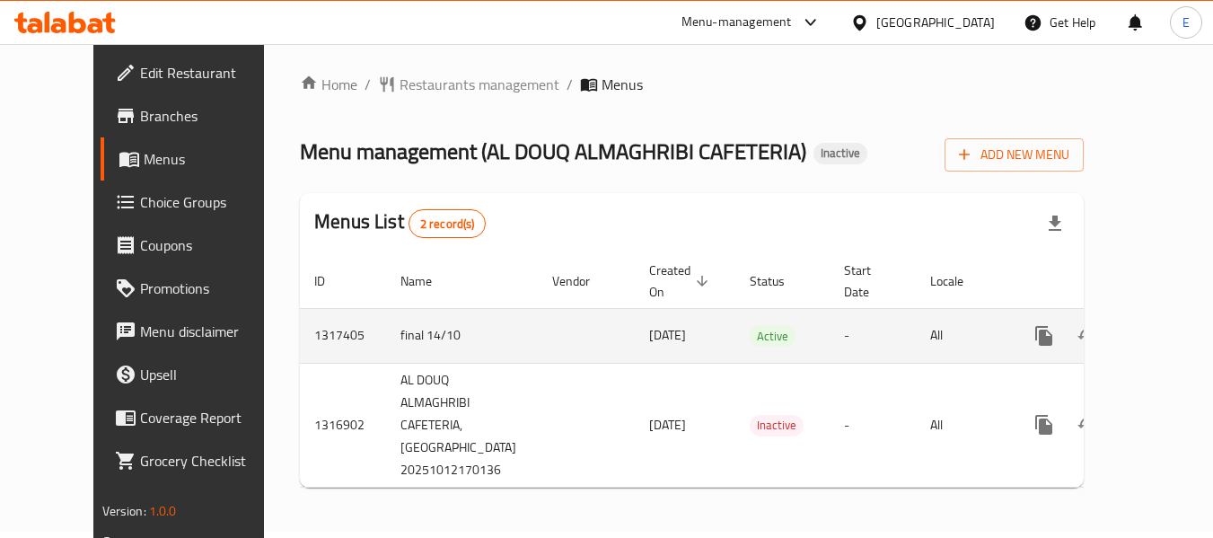
scroll to position [31, 0]
click at [1152, 314] on link "enhanced table" at bounding box center [1173, 335] width 43 height 43
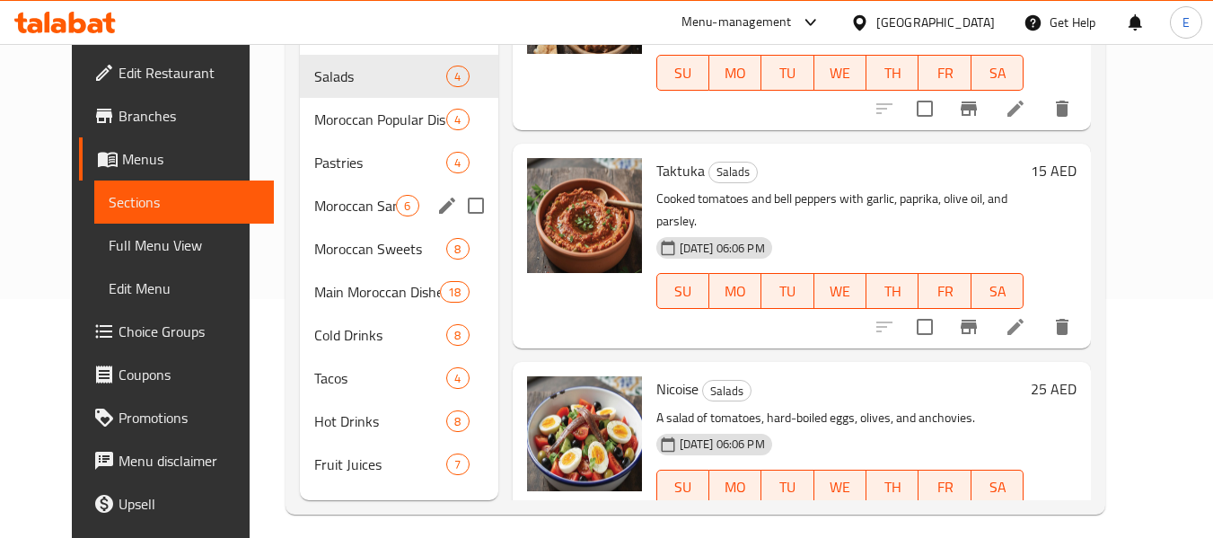
scroll to position [251, 0]
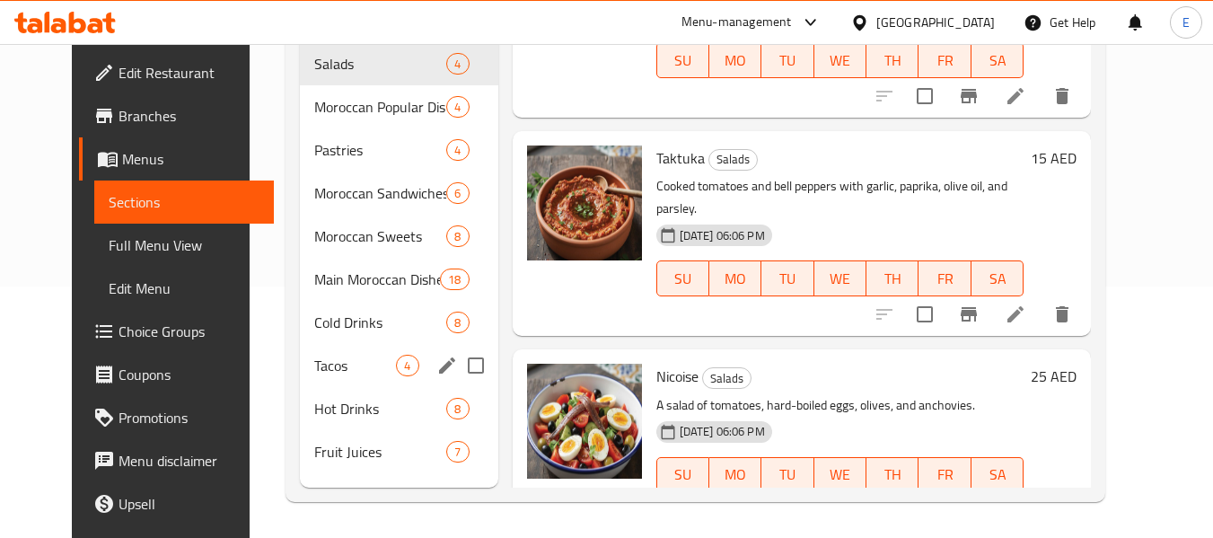
click at [373, 347] on div "Tacos 4" at bounding box center [398, 365] width 197 height 43
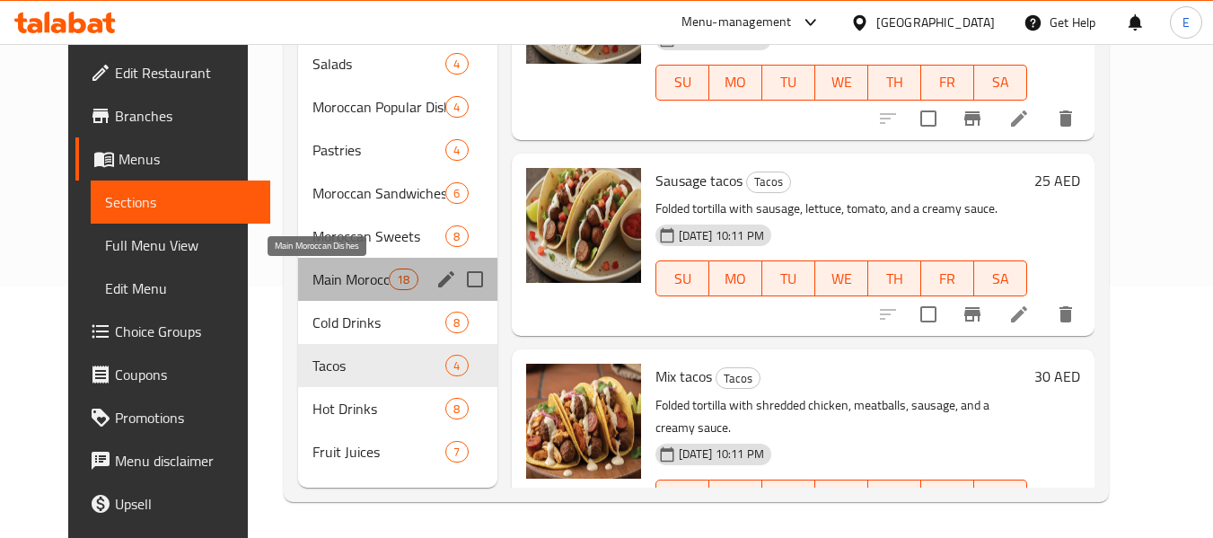
click at [368, 283] on span "Main Moroccan Dishes" at bounding box center [350, 279] width 76 height 22
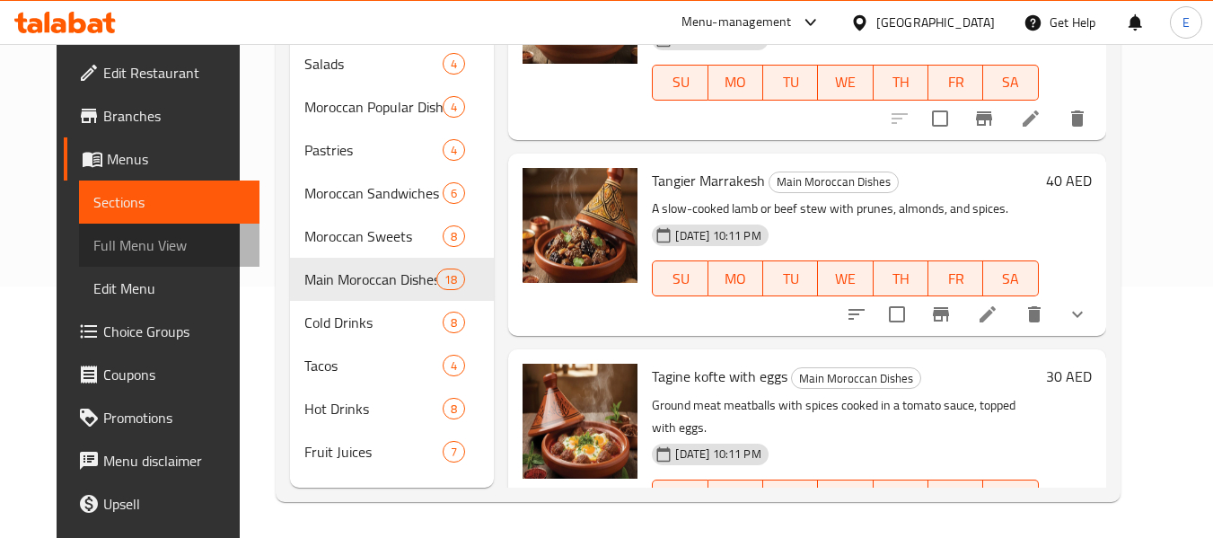
drag, startPoint x: 138, startPoint y: 253, endPoint x: 1201, endPoint y: 39, distance: 1084.2
click at [138, 253] on span "Full Menu View" at bounding box center [169, 245] width 152 height 22
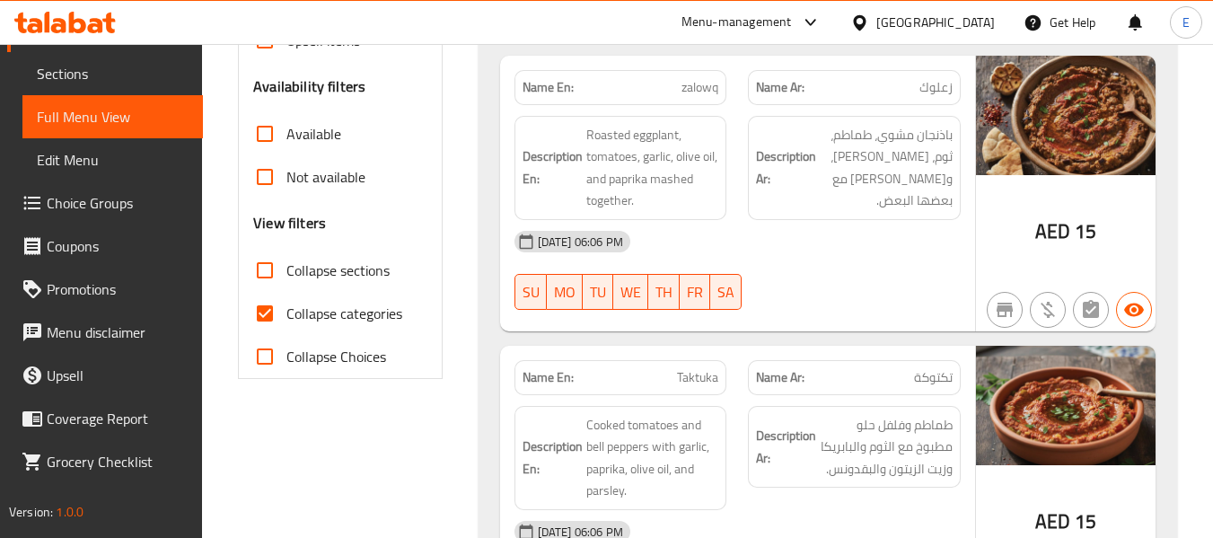
scroll to position [610, 0]
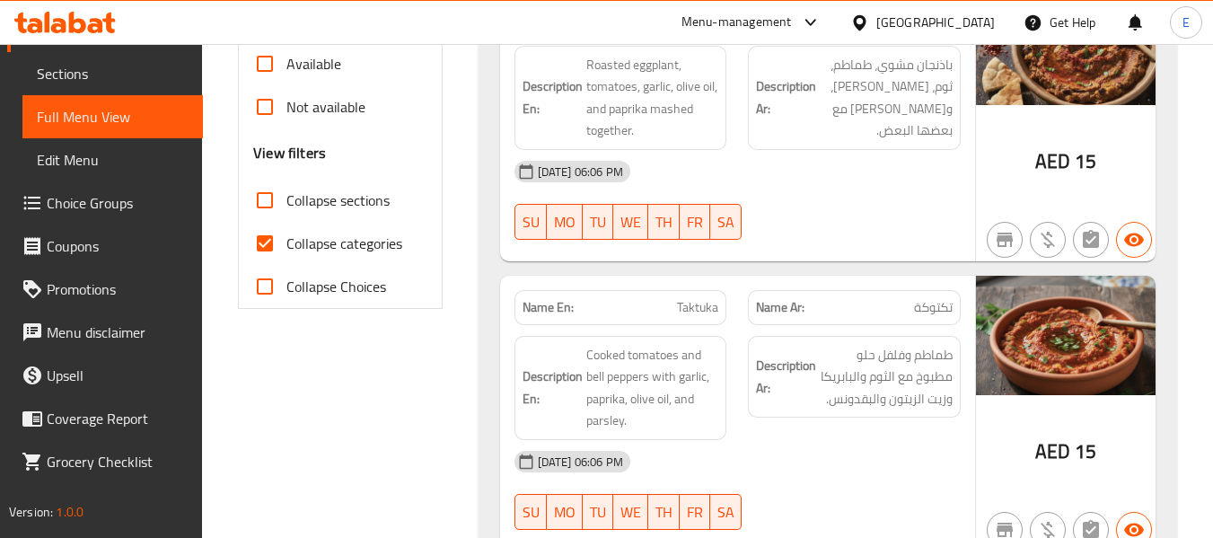
click at [254, 238] on input "Collapse categories" at bounding box center [264, 243] width 43 height 43
checkbox input "false"
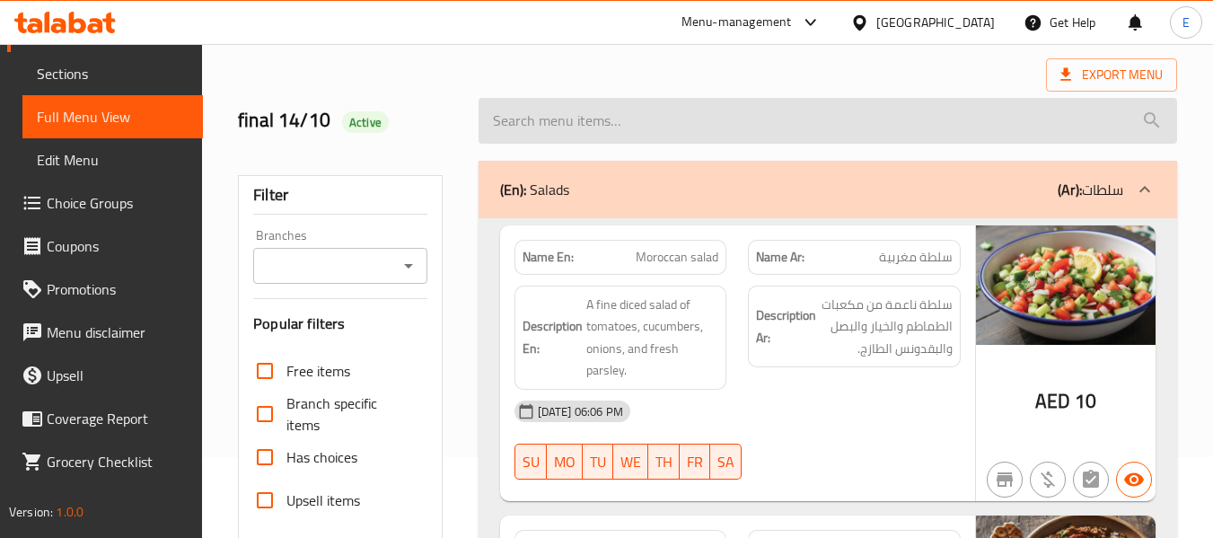
scroll to position [0, 0]
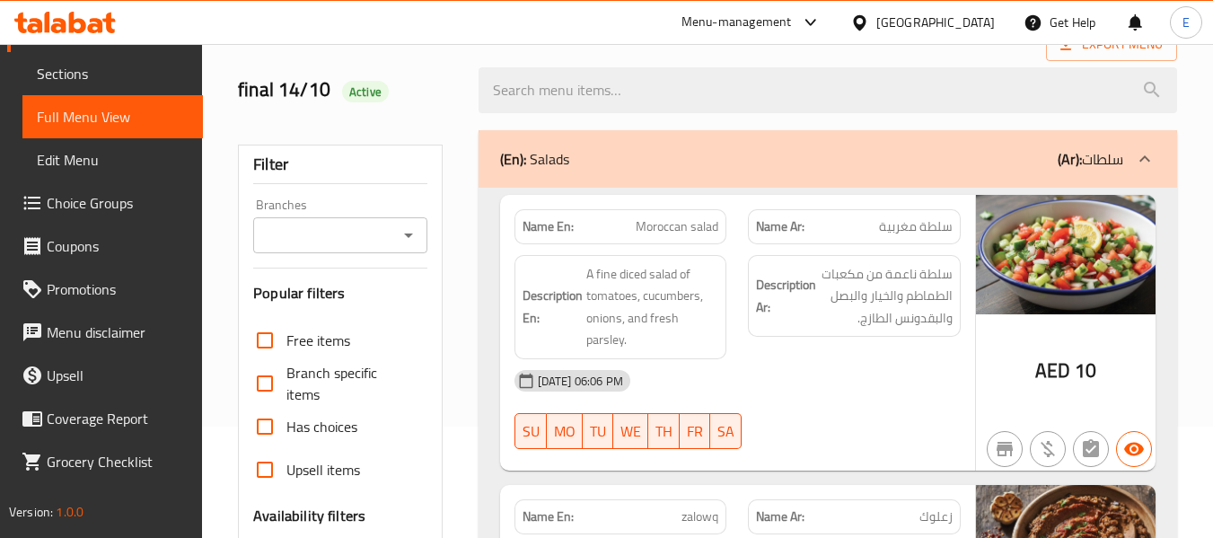
scroll to position [269, 0]
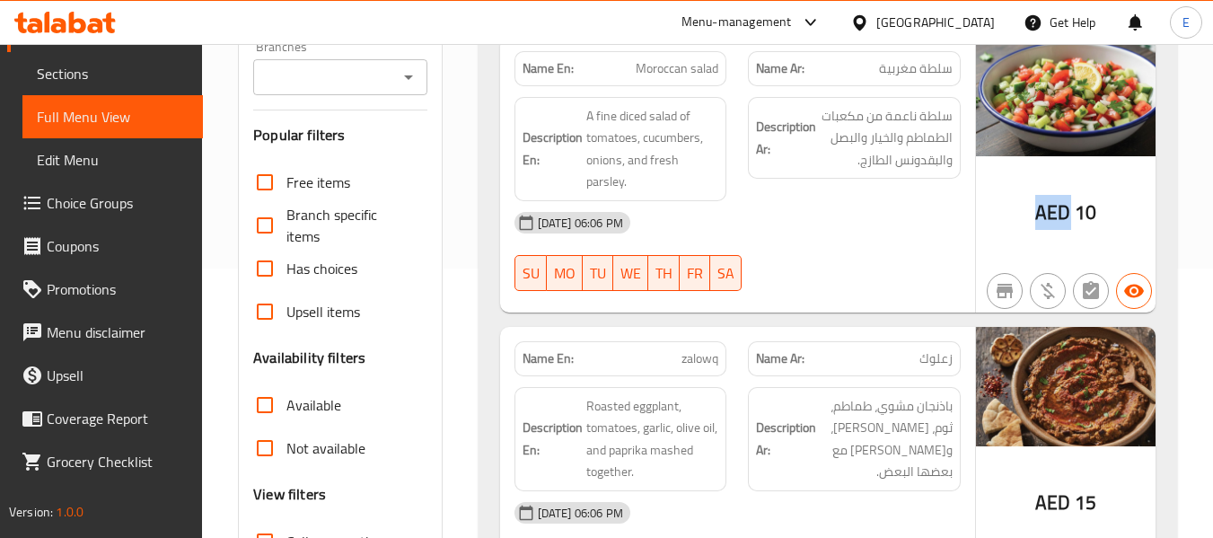
drag, startPoint x: 1024, startPoint y: 214, endPoint x: 1066, endPoint y: 207, distance: 42.7
click at [1066, 207] on div "AED 10" at bounding box center [1066, 175] width 180 height 276
copy span "AED"
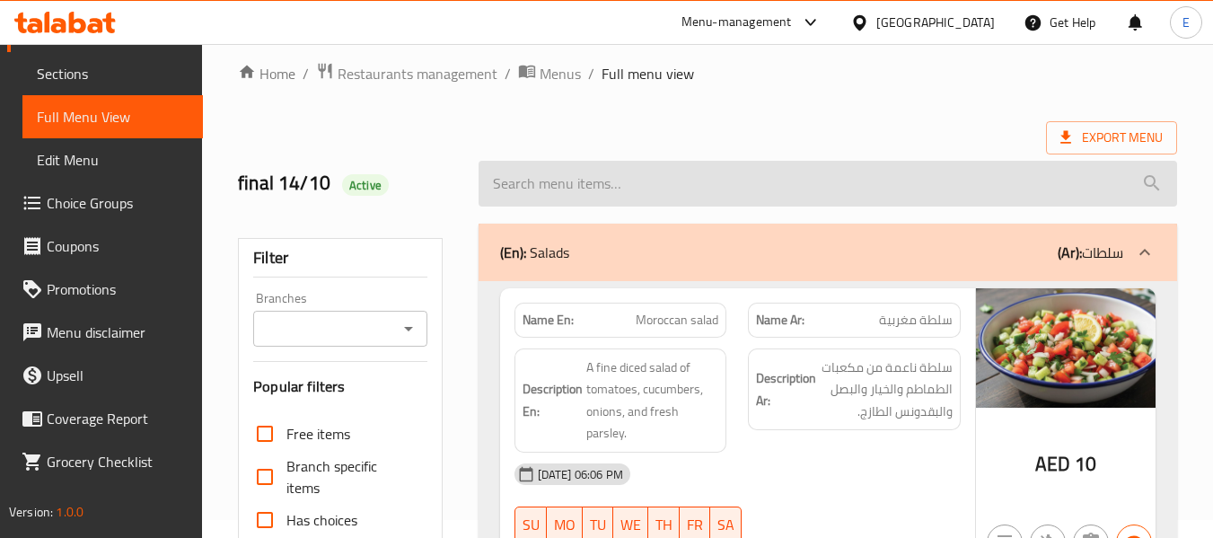
scroll to position [0, 0]
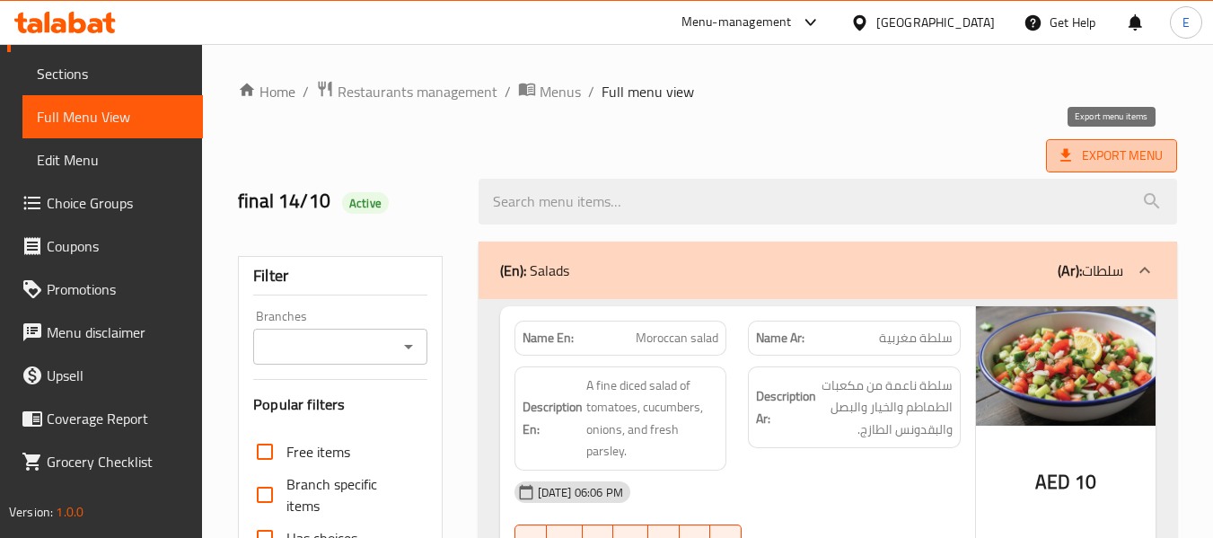
click at [1114, 161] on span "Export Menu" at bounding box center [1111, 156] width 102 height 22
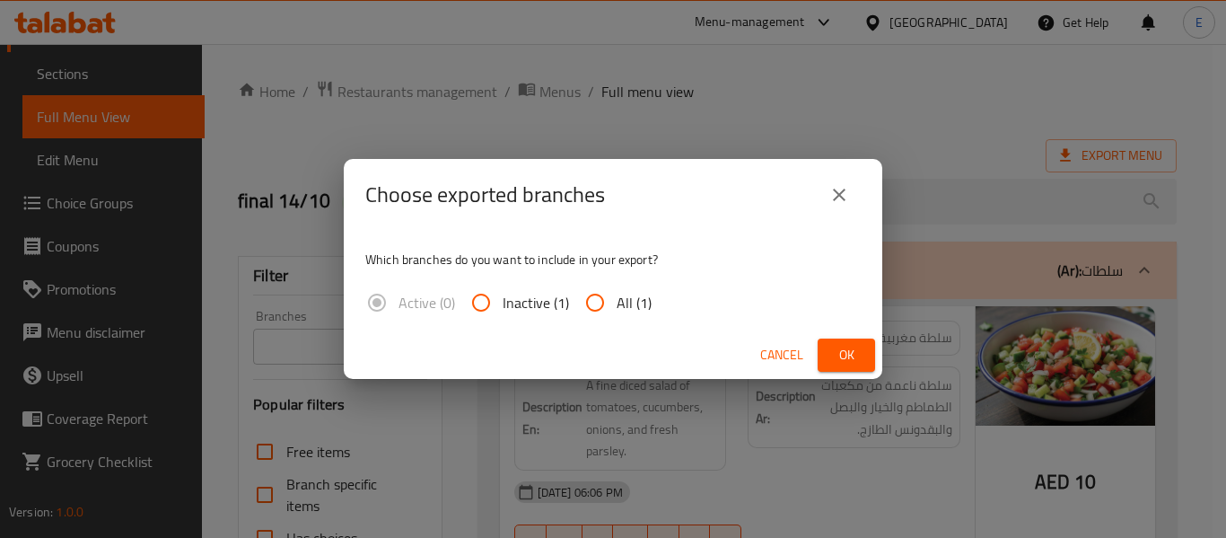
click at [621, 309] on span "All (1)" at bounding box center [634, 303] width 35 height 22
click at [617, 309] on input "All (1)" at bounding box center [595, 302] width 43 height 43
radio input "true"
click at [836, 349] on span "Ok" at bounding box center [846, 355] width 29 height 22
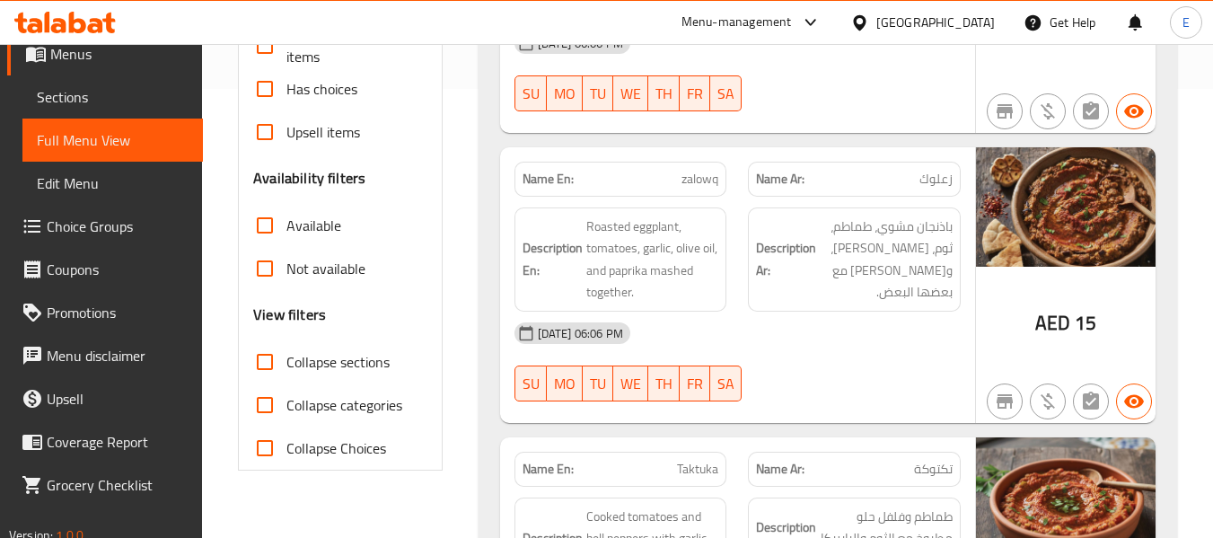
scroll to position [39, 0]
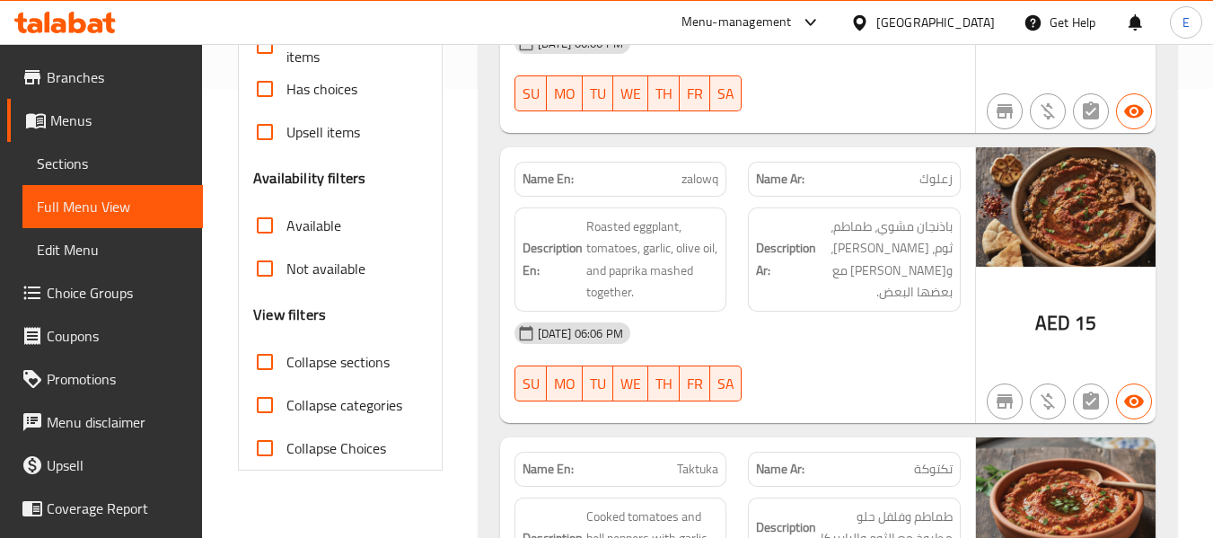
click at [101, 167] on span "Sections" at bounding box center [113, 164] width 152 height 22
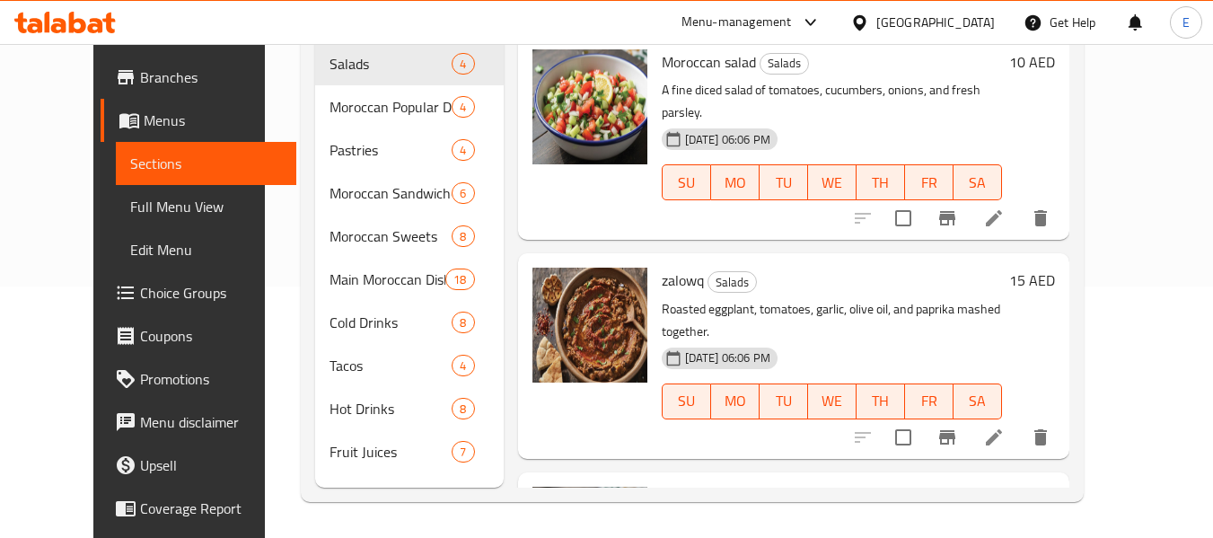
scroll to position [251, 0]
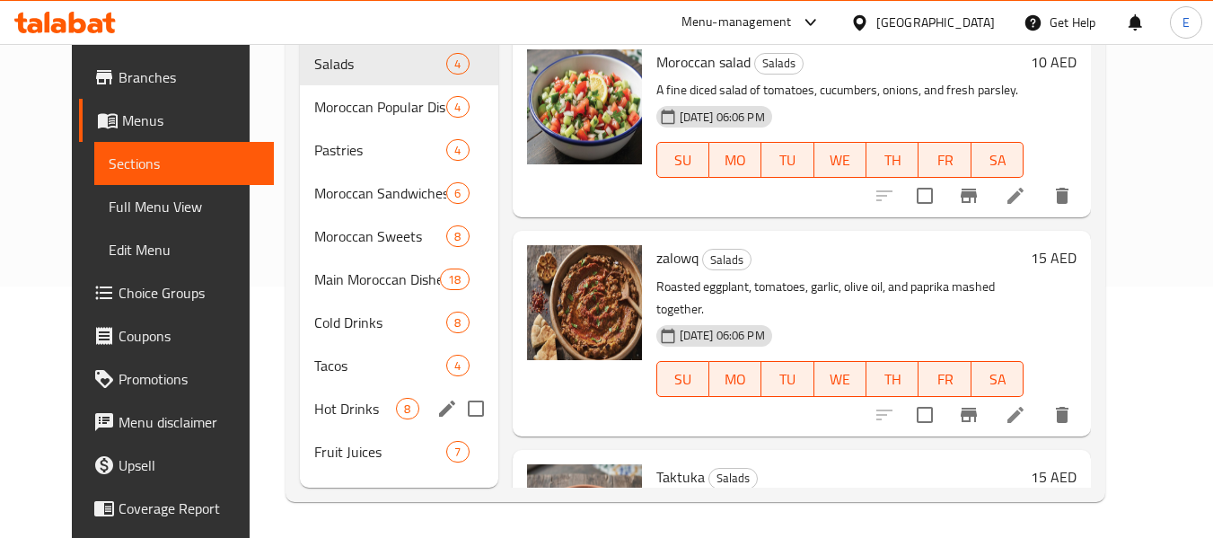
click at [364, 417] on span "Hot Drinks" at bounding box center [355, 409] width 82 height 22
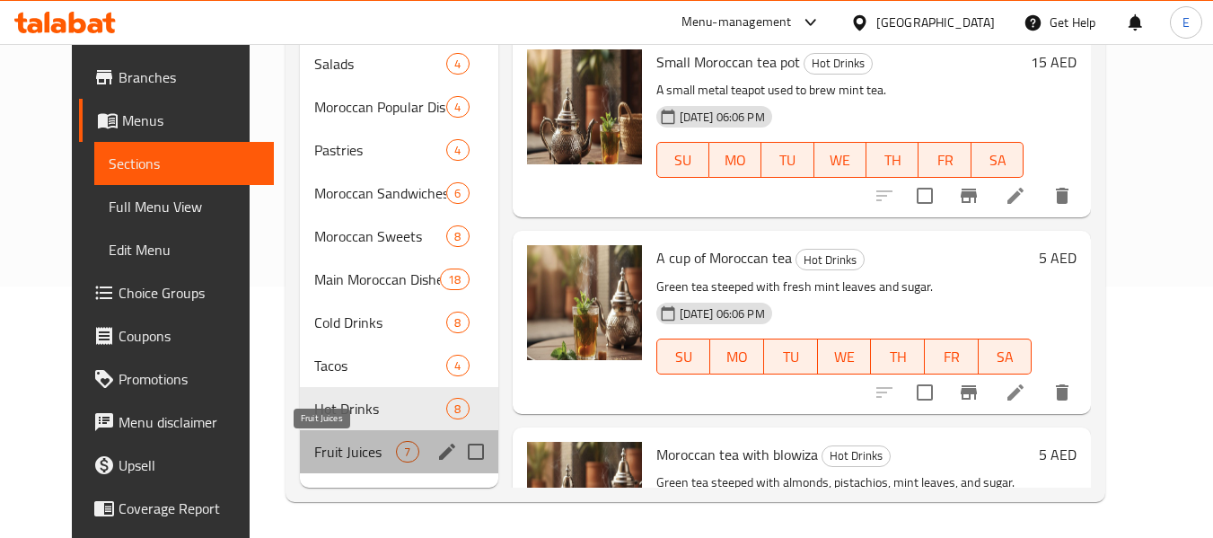
click at [346, 460] on span "Fruit Juices" at bounding box center [355, 452] width 82 height 22
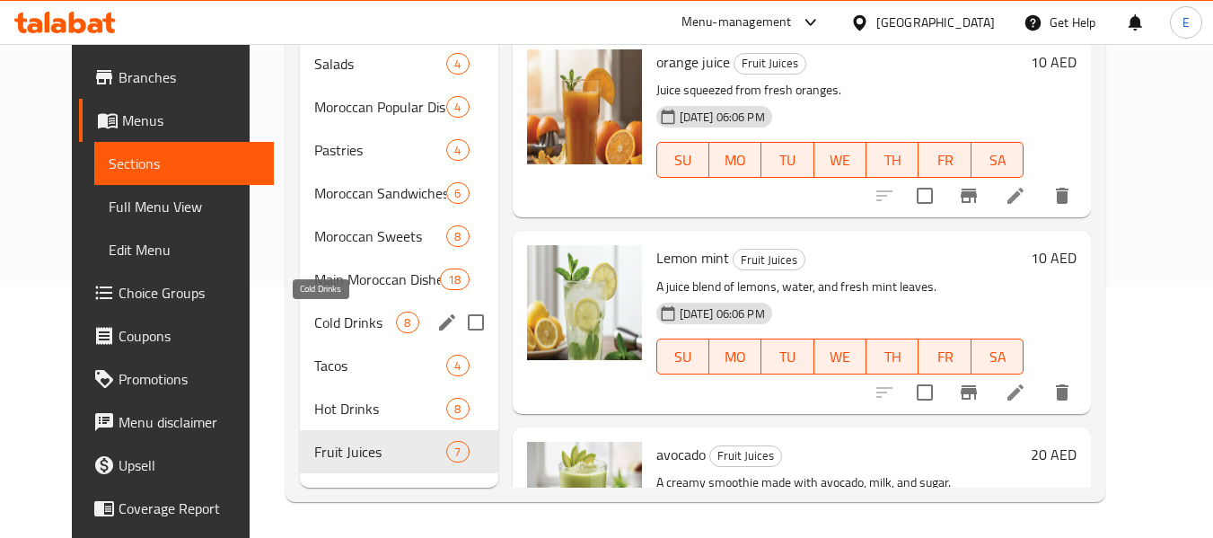
click at [343, 318] on span "Cold Drinks" at bounding box center [355, 322] width 82 height 22
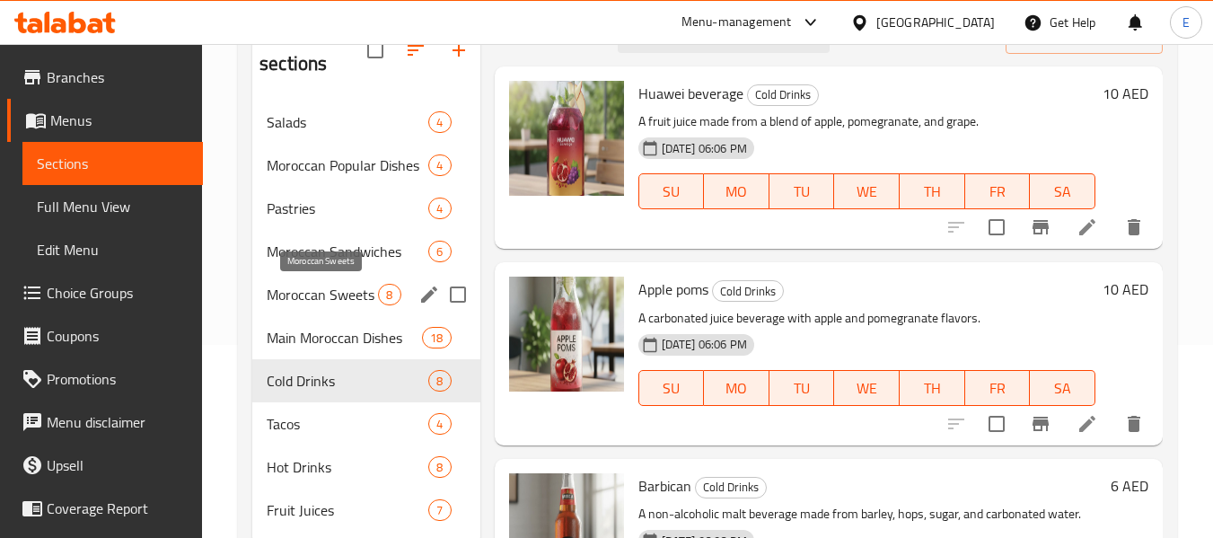
scroll to position [162, 0]
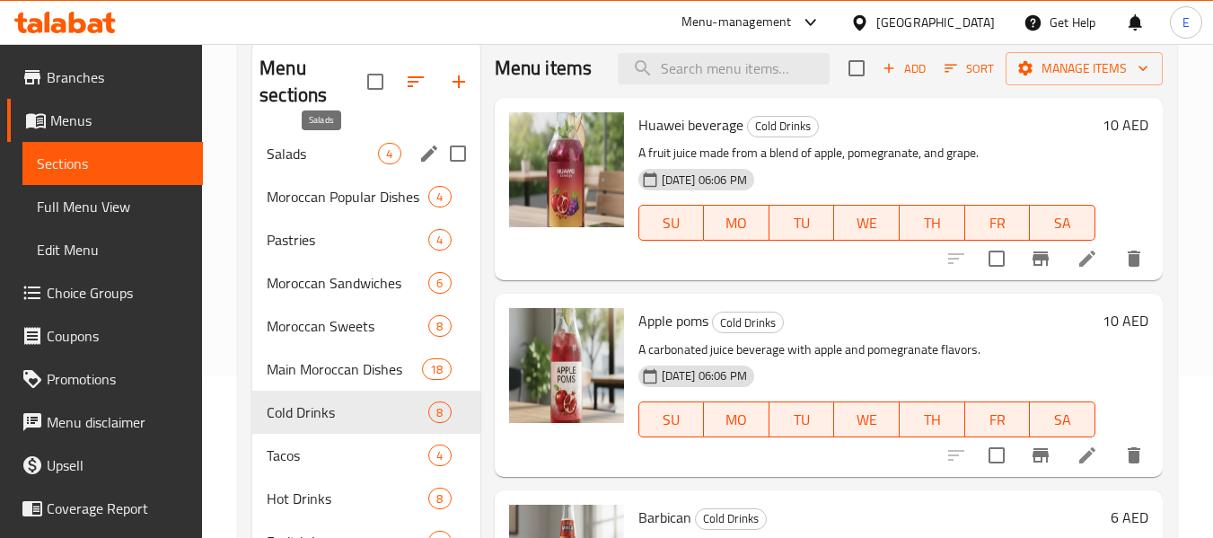
click at [316, 152] on span "Salads" at bounding box center [322, 154] width 111 height 22
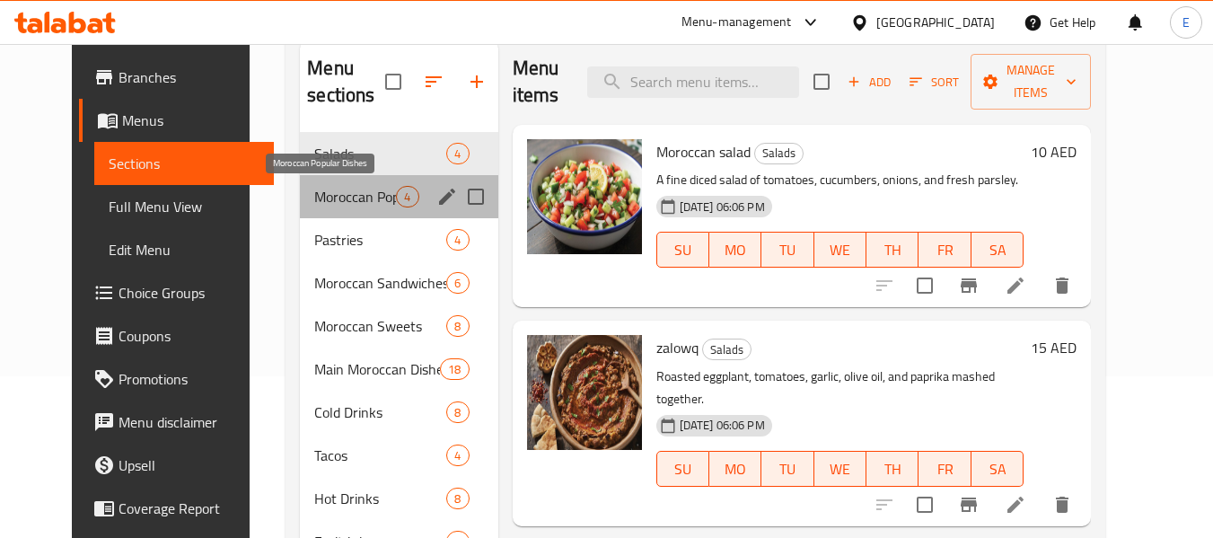
click at [328, 197] on span "Moroccan Popular Dishes" at bounding box center [355, 197] width 82 height 22
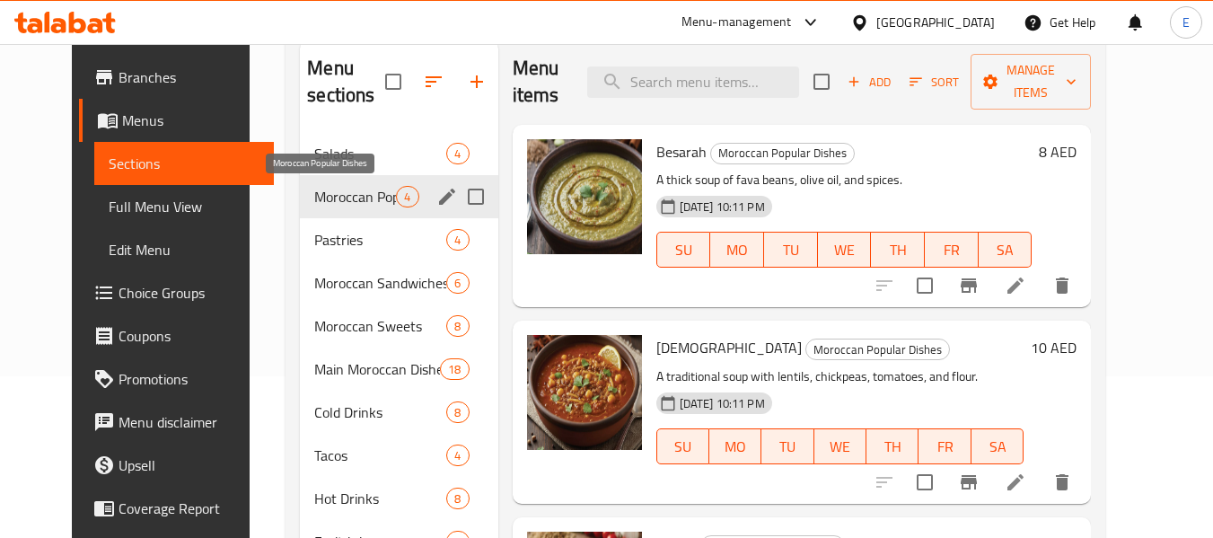
scroll to position [251, 0]
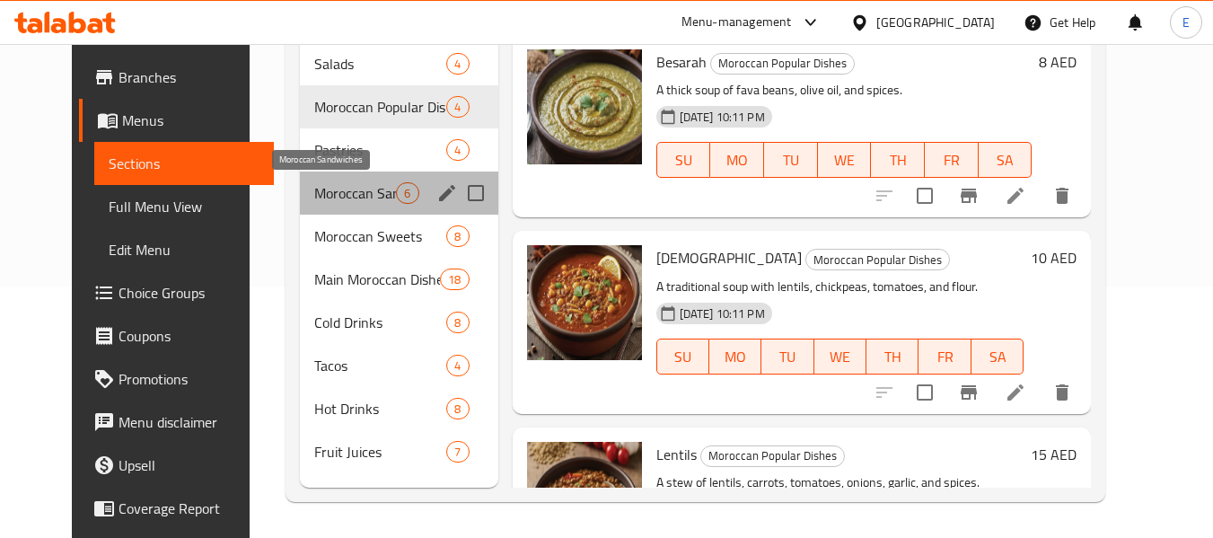
click at [328, 197] on span "Moroccan Sandwiches" at bounding box center [355, 193] width 82 height 22
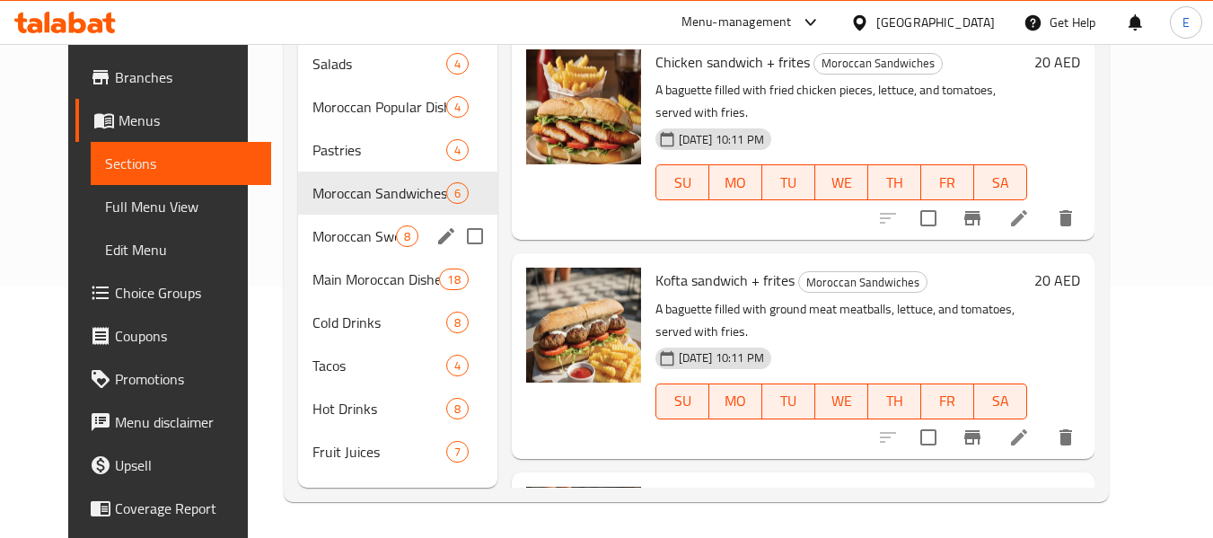
click at [338, 224] on div "Moroccan Sweets 8" at bounding box center [397, 236] width 199 height 43
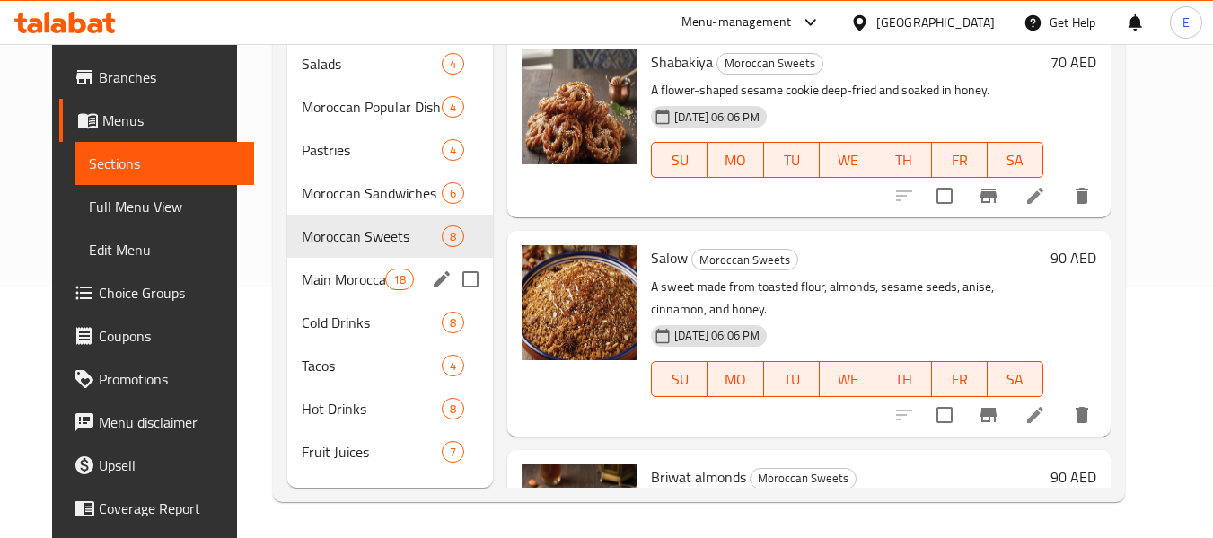
click at [335, 261] on div "Main Moroccan Dishes 18" at bounding box center [390, 279] width 206 height 43
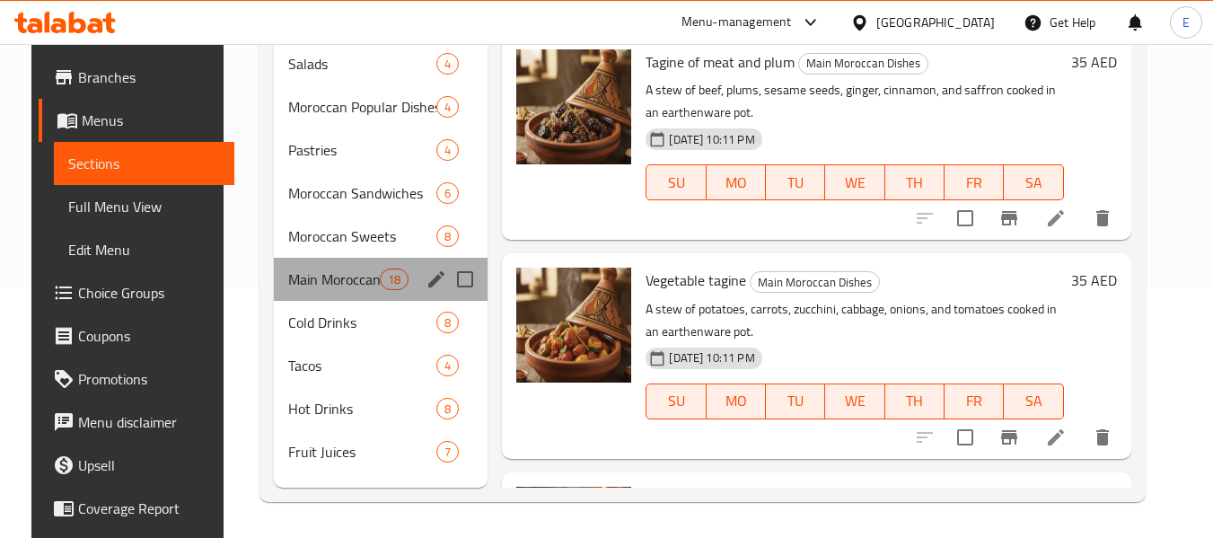
click at [316, 297] on div "Main Moroccan Dishes 18" at bounding box center [381, 279] width 215 height 43
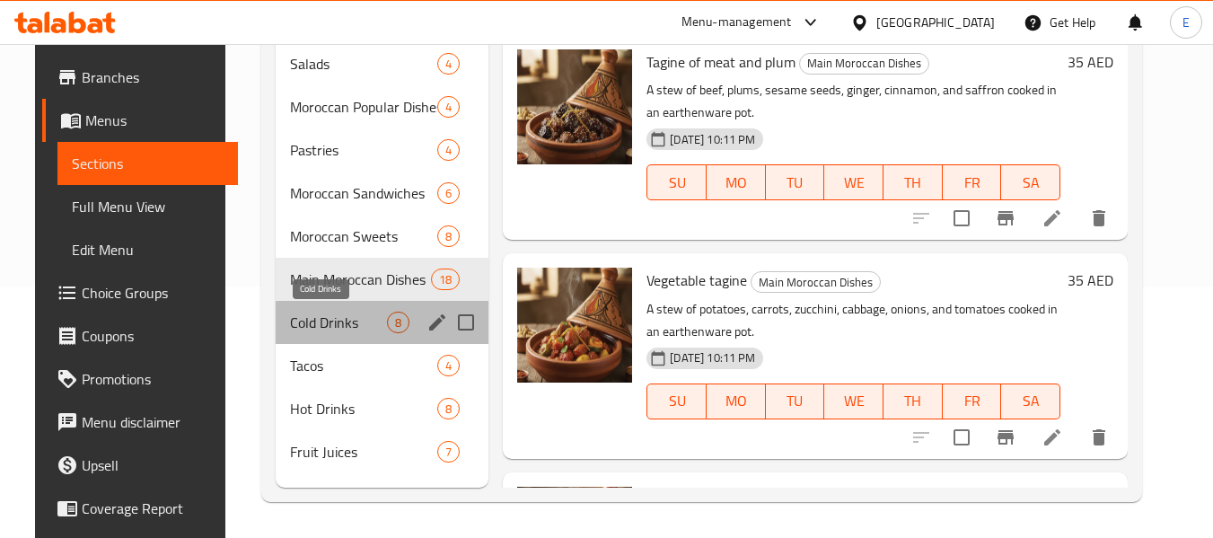
click at [316, 313] on span "Cold Drinks" at bounding box center [338, 322] width 97 height 22
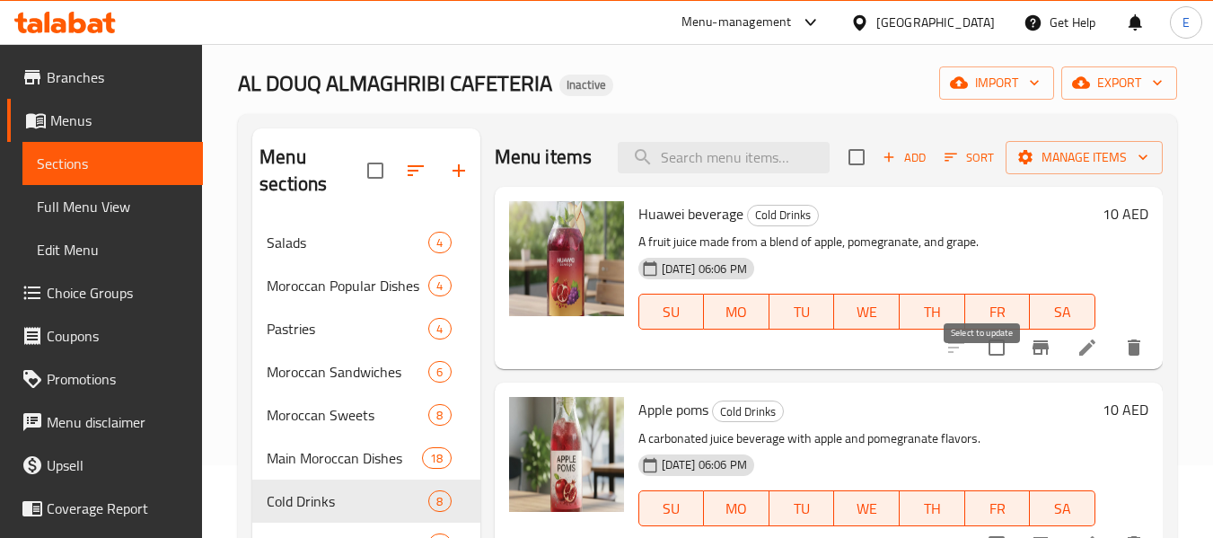
scroll to position [72, 0]
click at [332, 246] on span "Salads" at bounding box center [322, 243] width 111 height 22
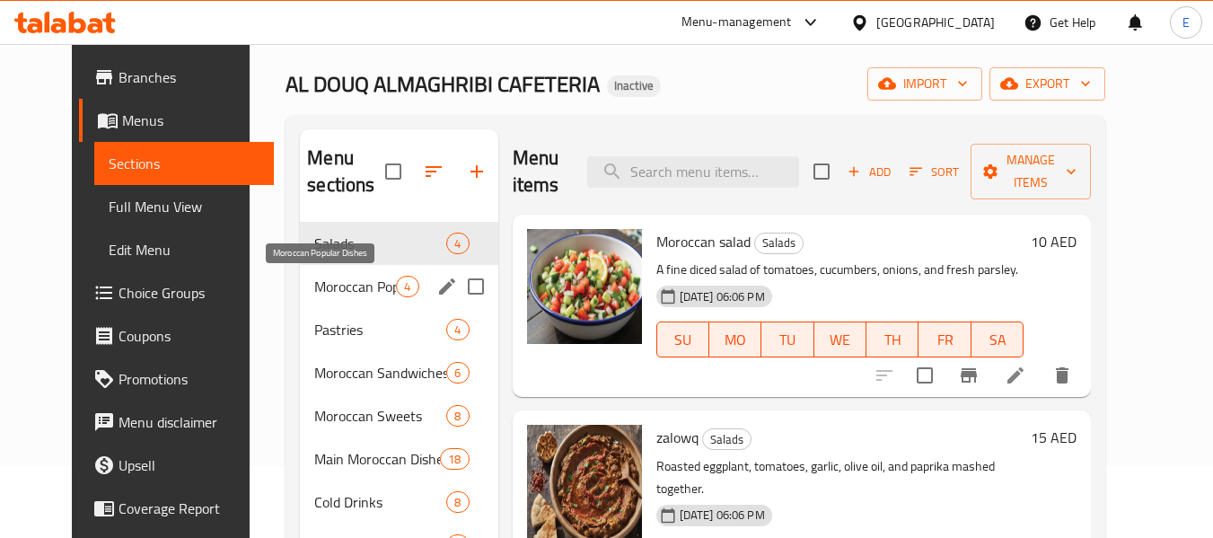
click at [343, 281] on span "Moroccan Popular Dishes" at bounding box center [355, 287] width 82 height 22
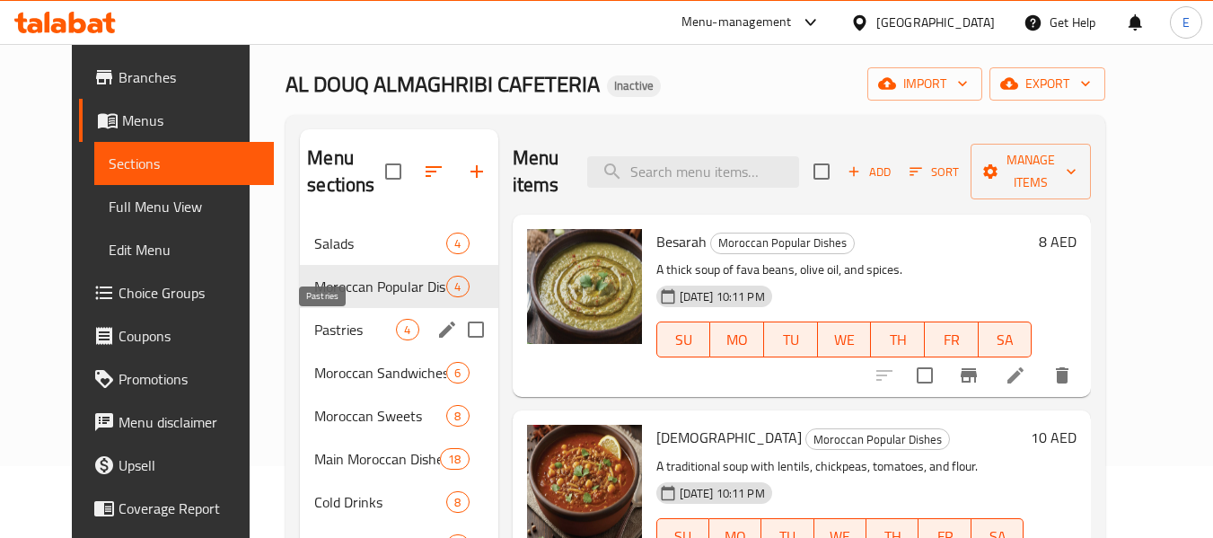
click at [328, 328] on span "Pastries" at bounding box center [355, 330] width 82 height 22
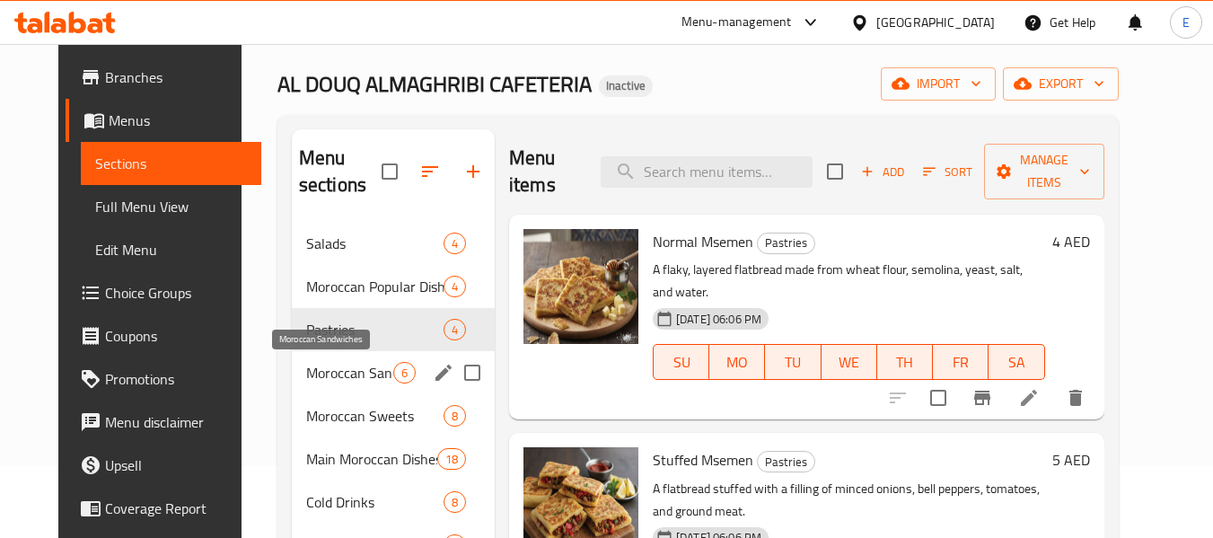
click at [326, 366] on span "Moroccan Sandwiches" at bounding box center [349, 373] width 87 height 22
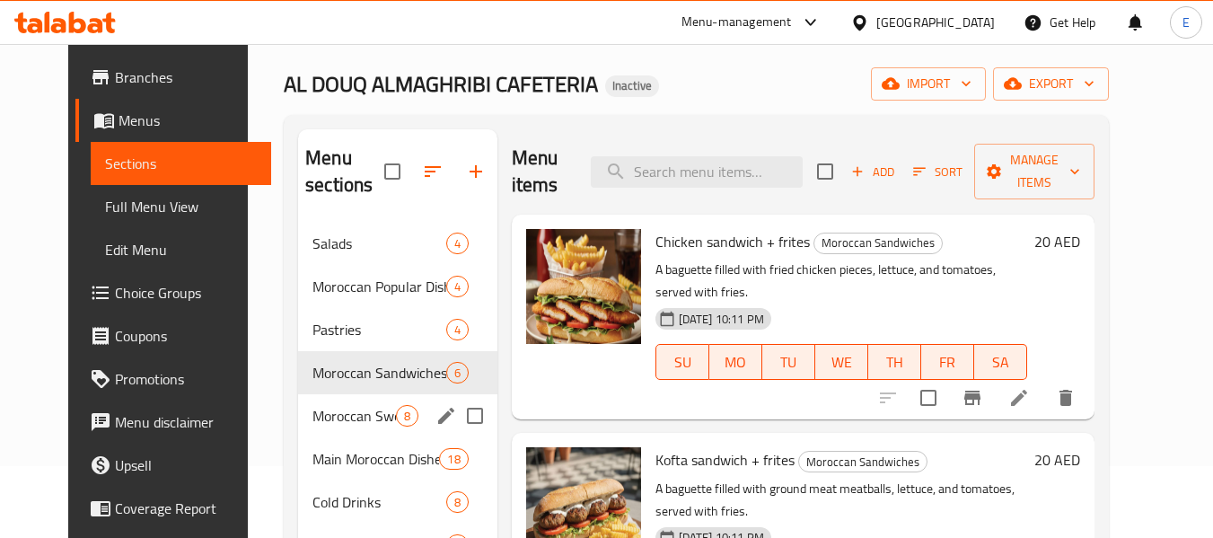
click at [316, 402] on div "Moroccan Sweets 8" at bounding box center [397, 415] width 199 height 43
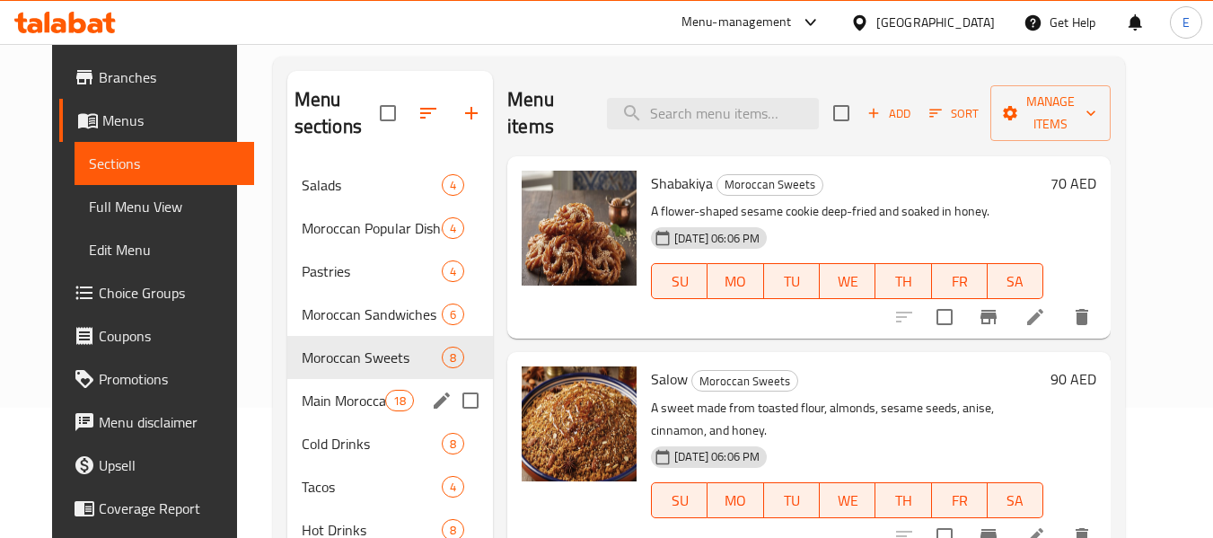
scroll to position [162, 0]
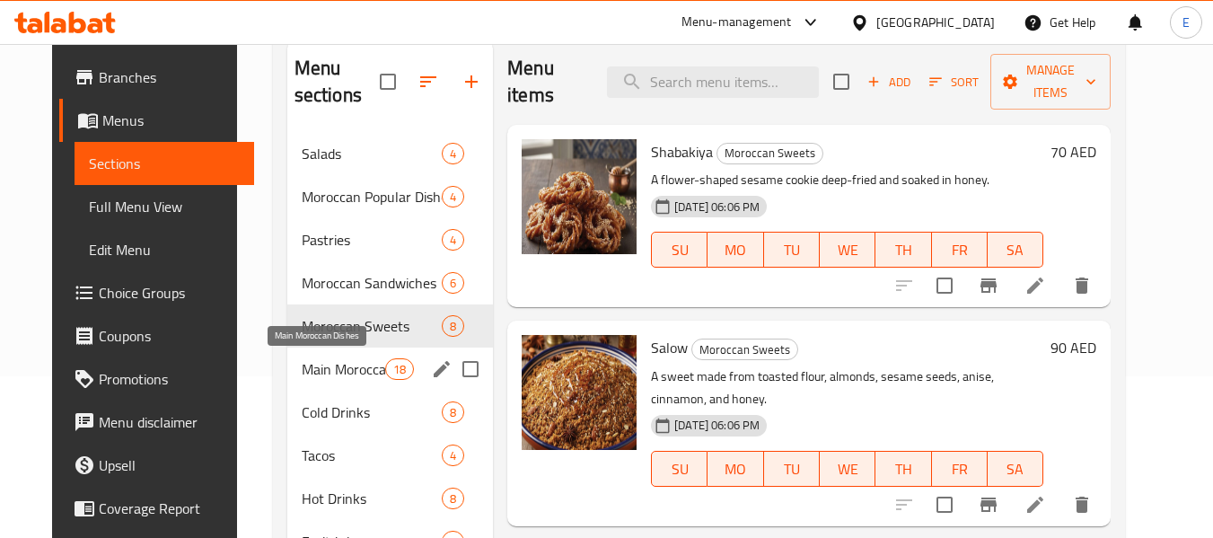
click at [320, 371] on span "Main Moroccan Dishes" at bounding box center [343, 369] width 83 height 22
